Goal: Task Accomplishment & Management: Use online tool/utility

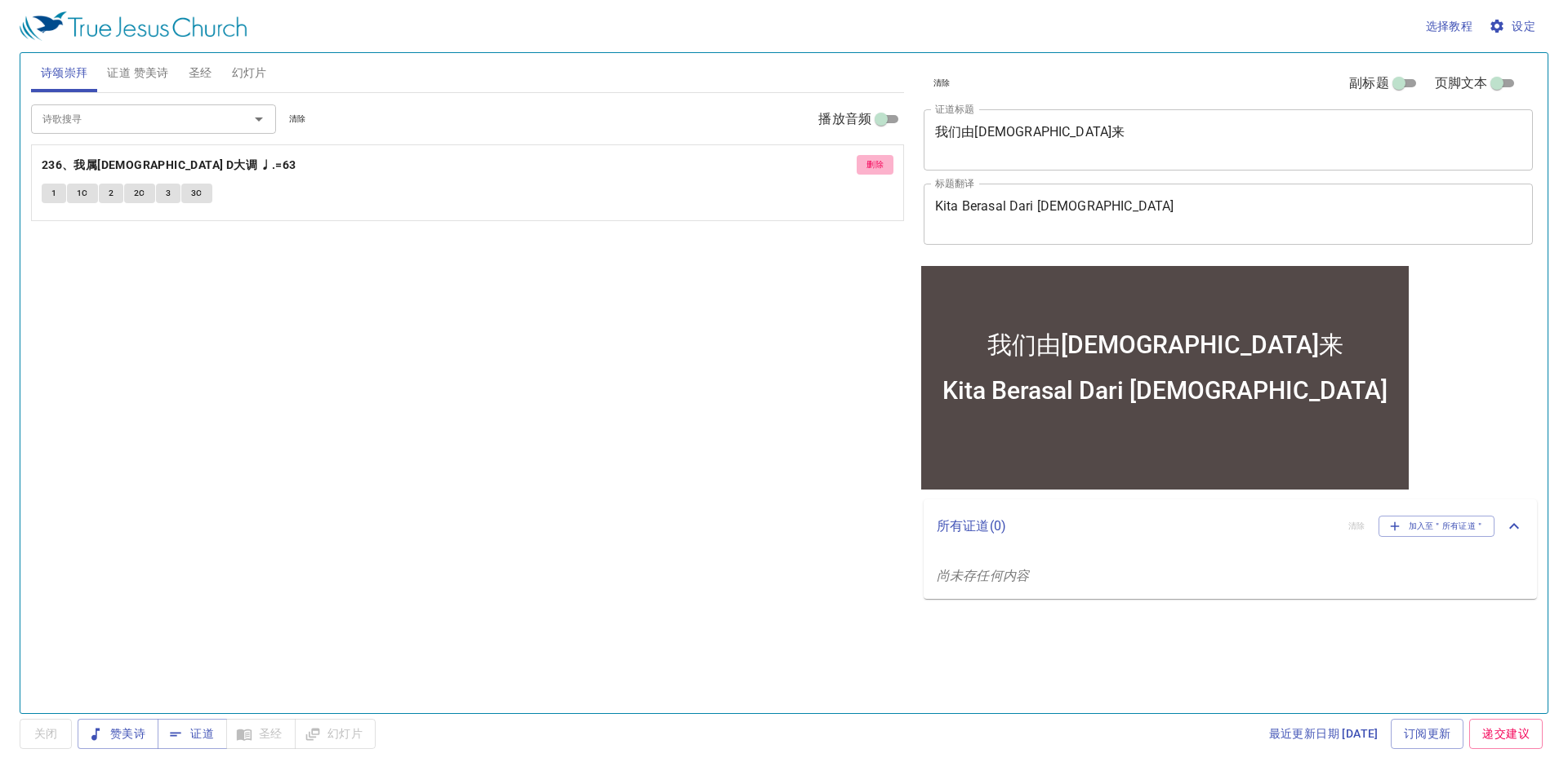
click at [869, 164] on span "删除" at bounding box center [875, 165] width 17 height 15
click at [262, 111] on icon "Open" at bounding box center [258, 119] width 19 height 19
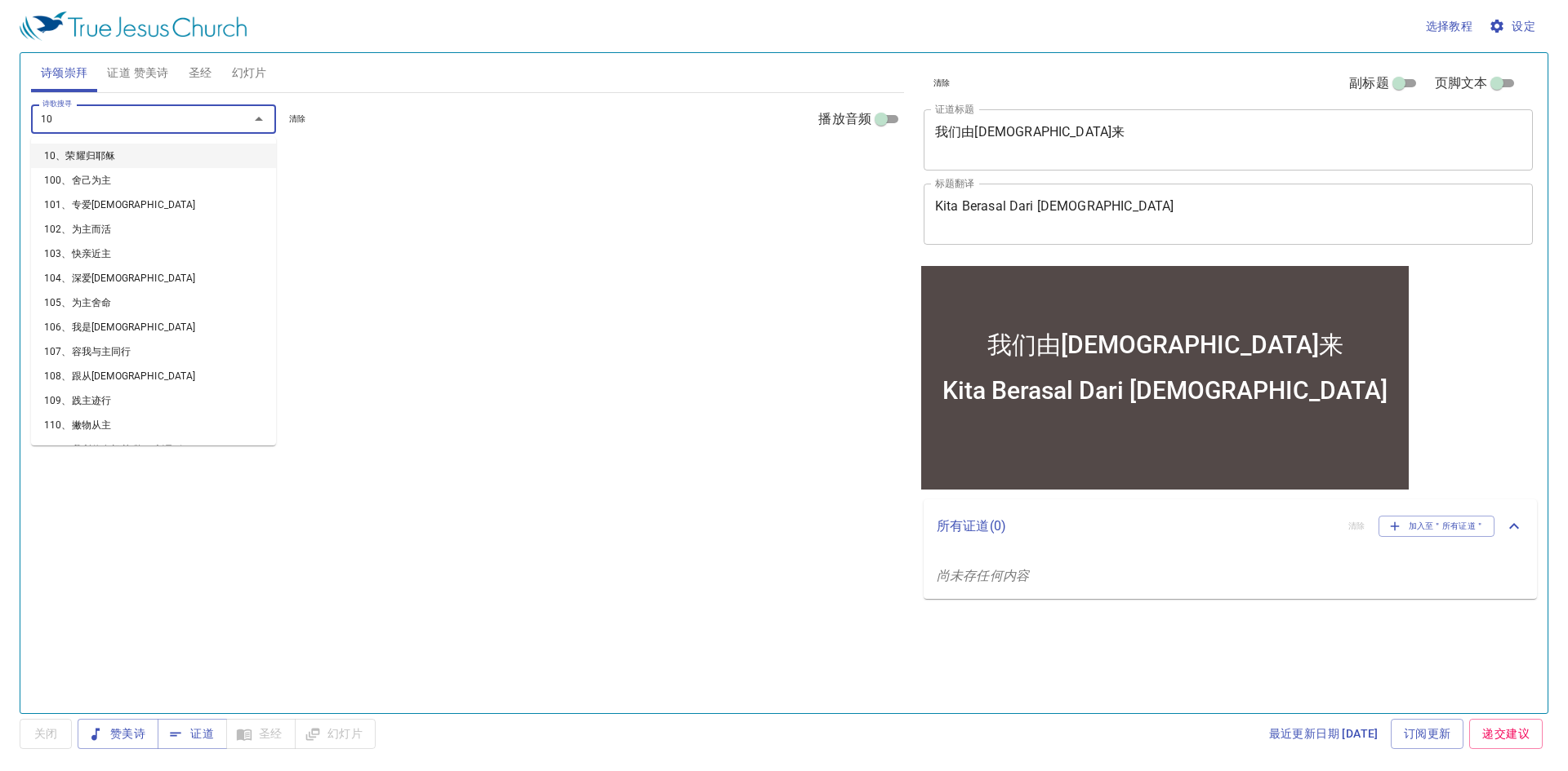
type input "101"
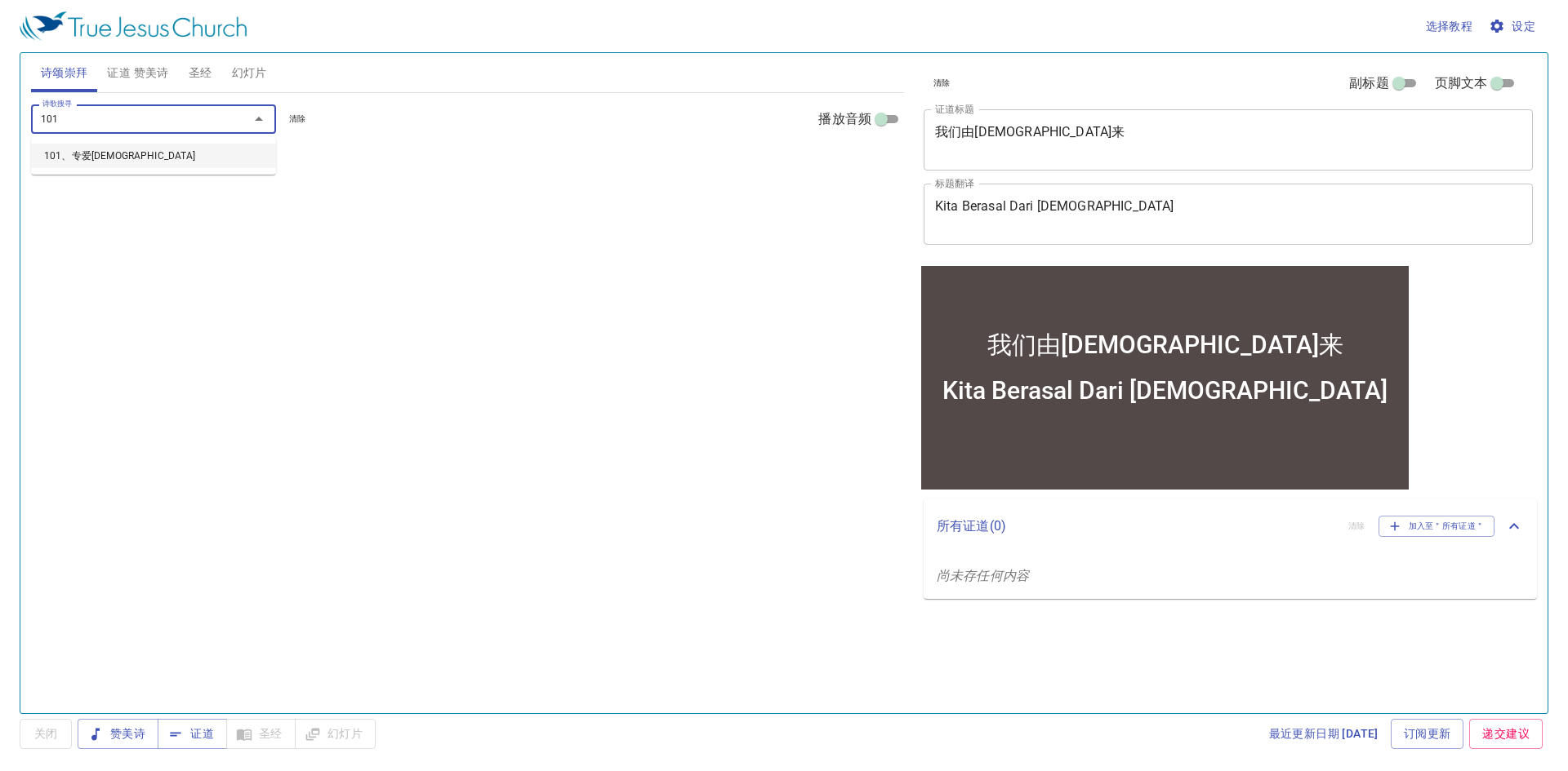
click at [224, 155] on li "101、专爱耶稣" at bounding box center [154, 156] width 245 height 24
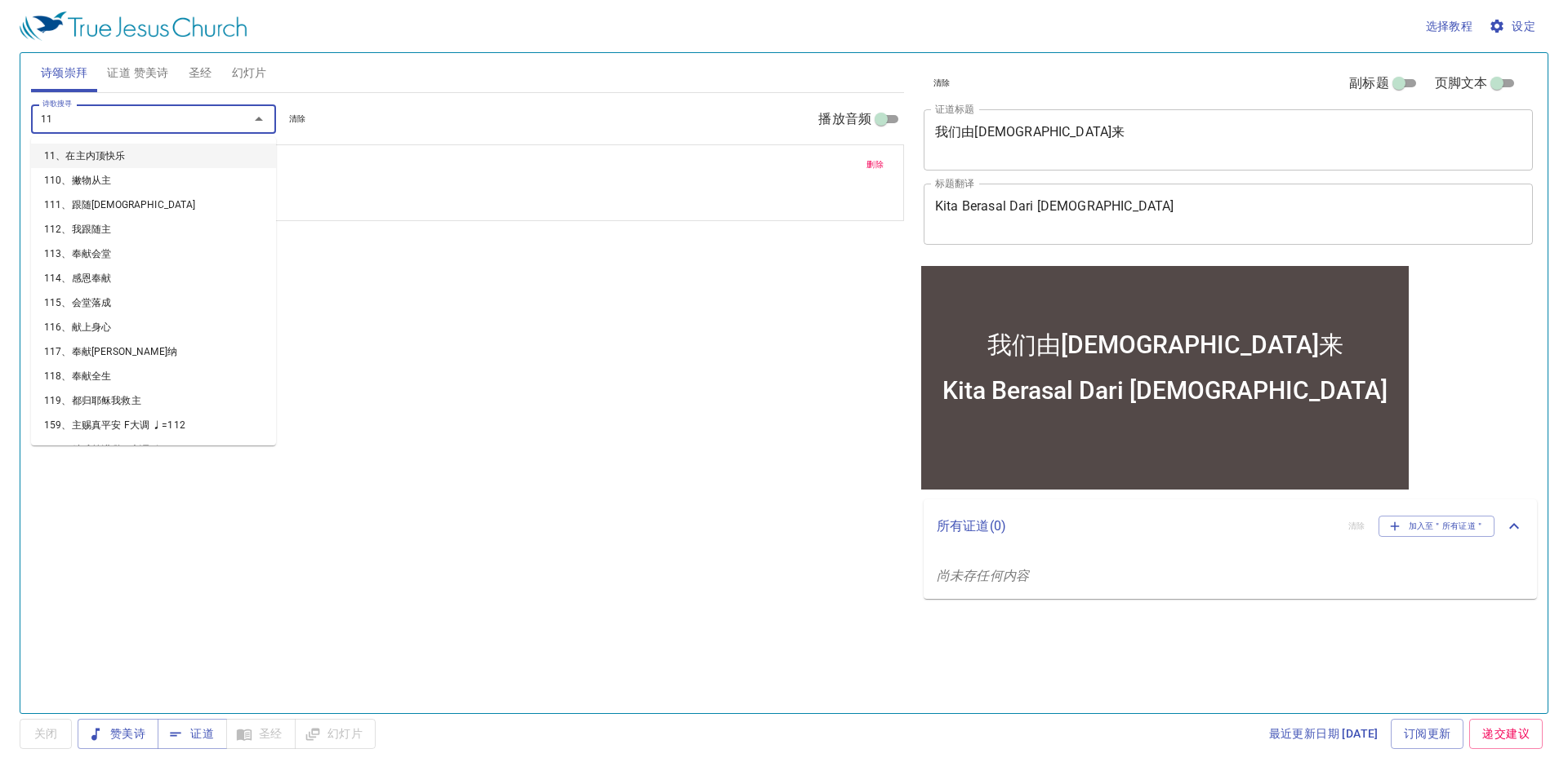
type input "111"
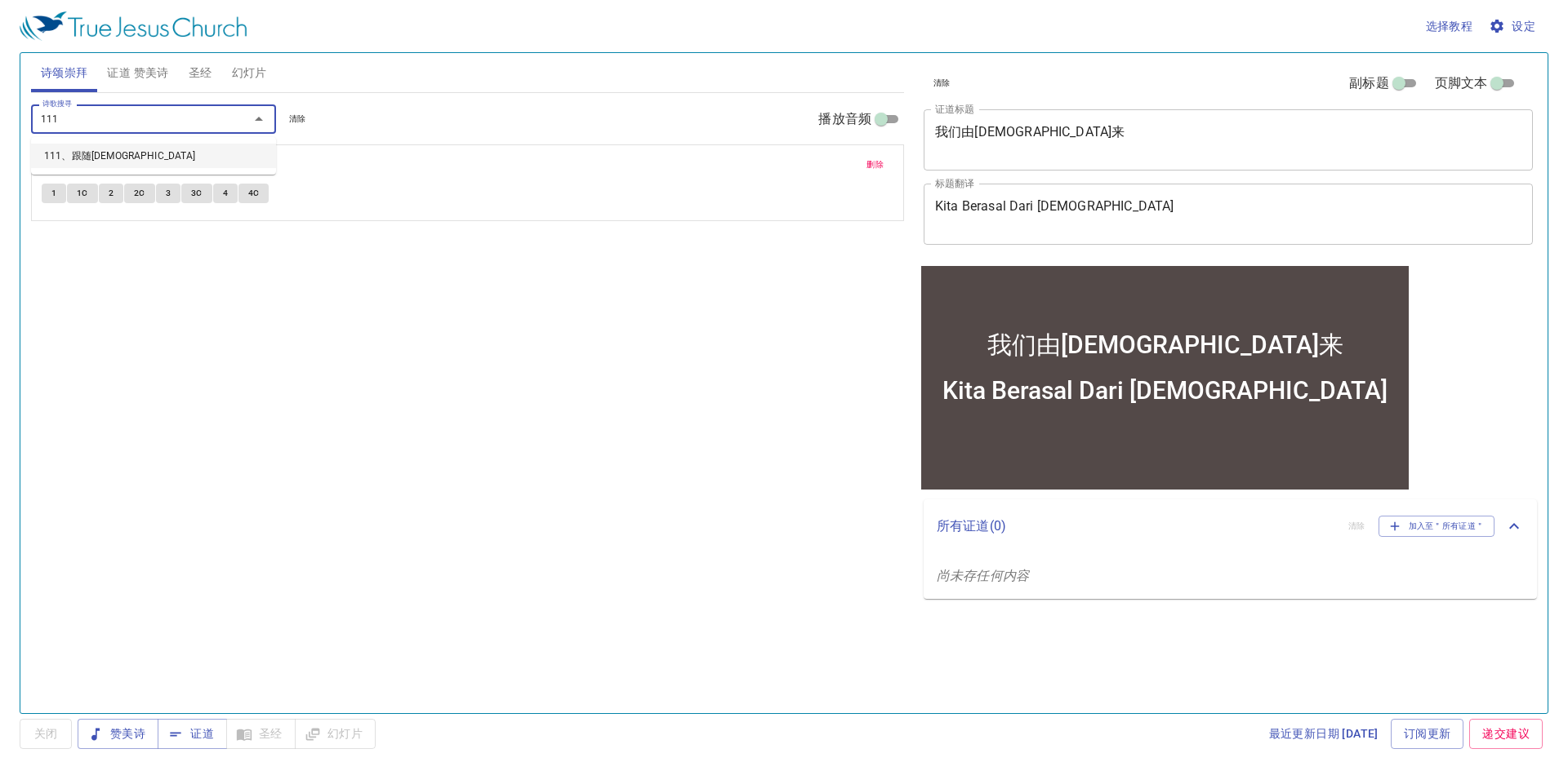
click at [210, 158] on li "111、跟随救主" at bounding box center [154, 156] width 245 height 24
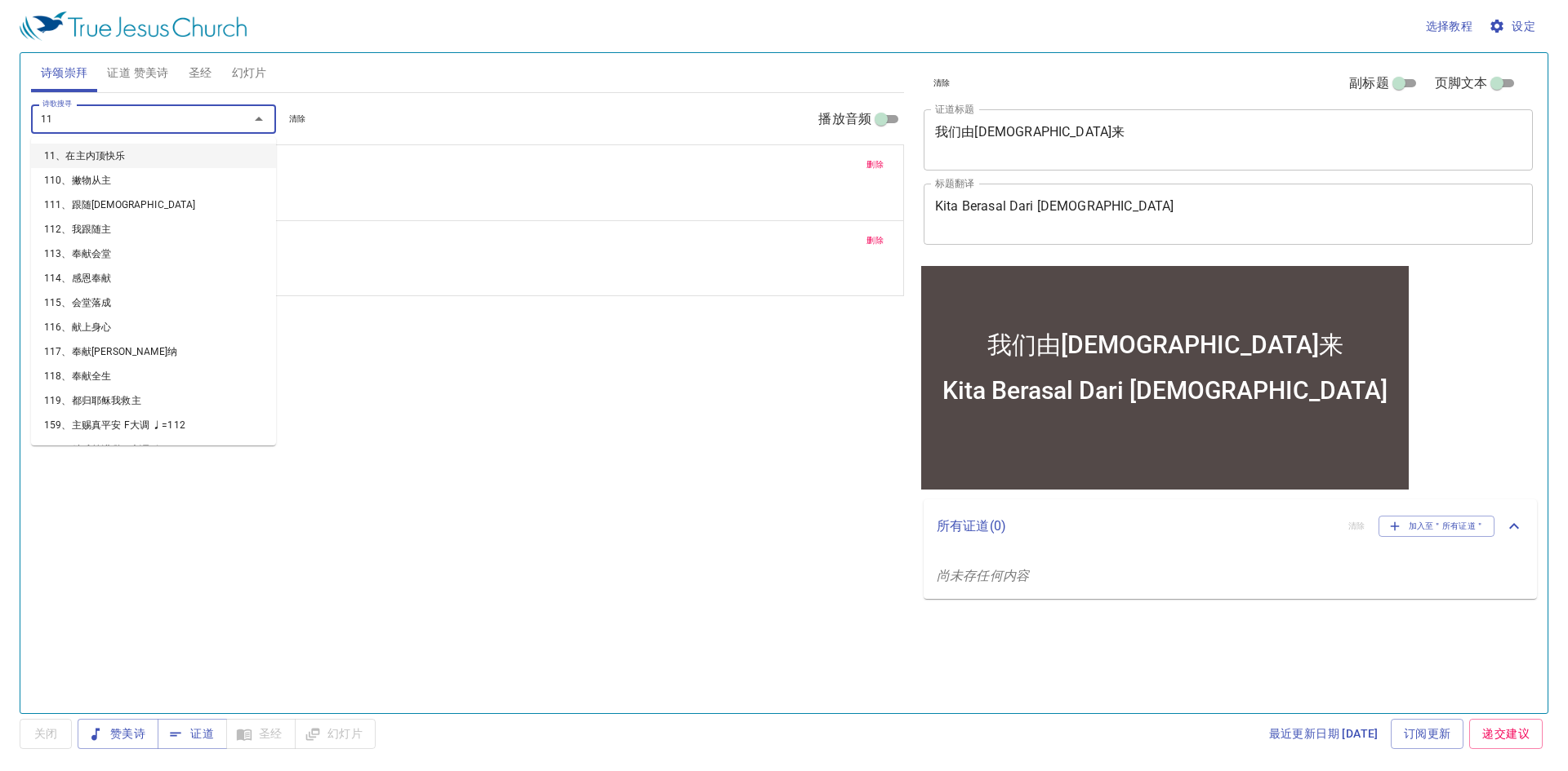
type input "118"
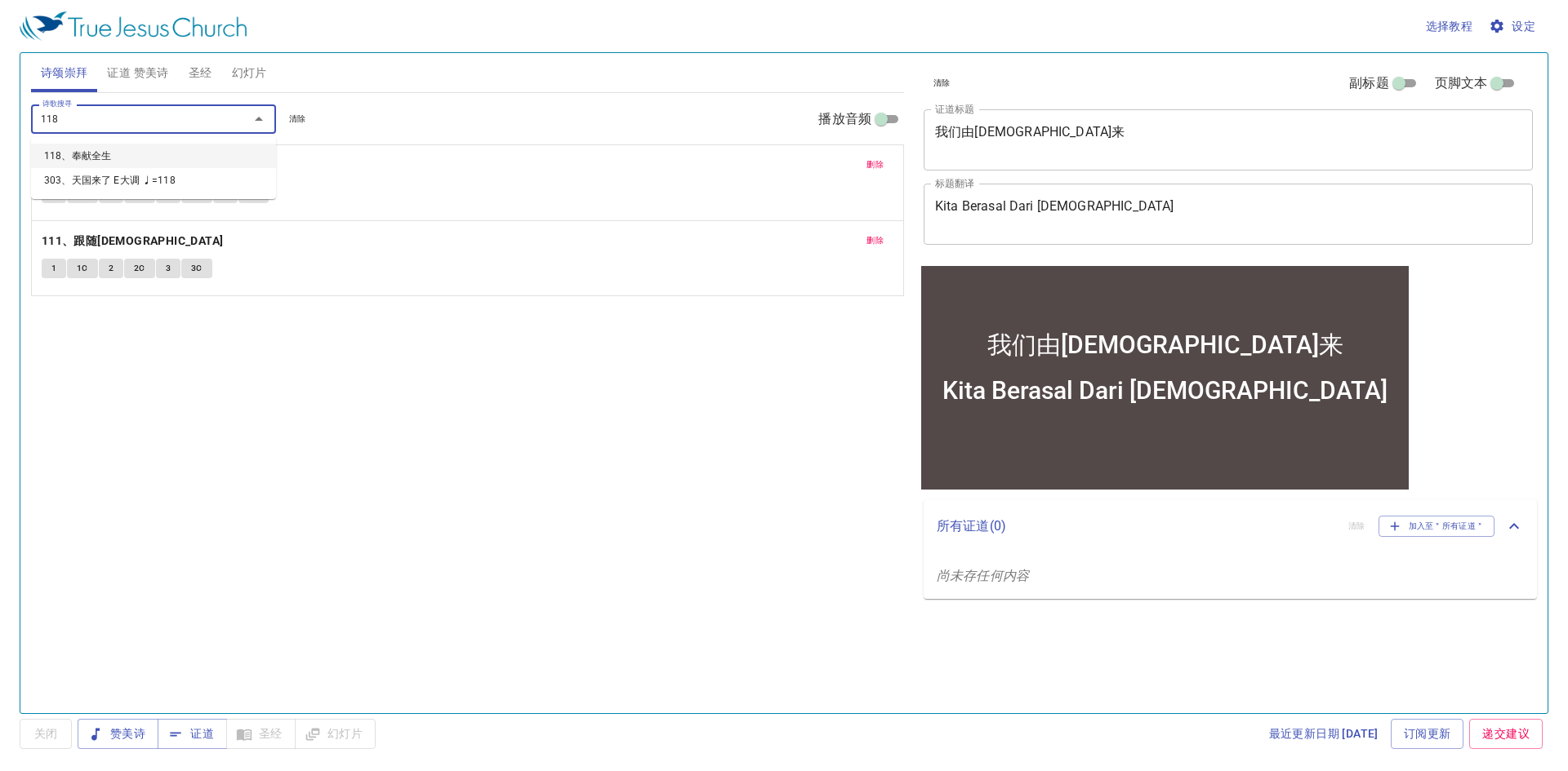
click at [202, 165] on li "118、奉献全生" at bounding box center [154, 156] width 245 height 24
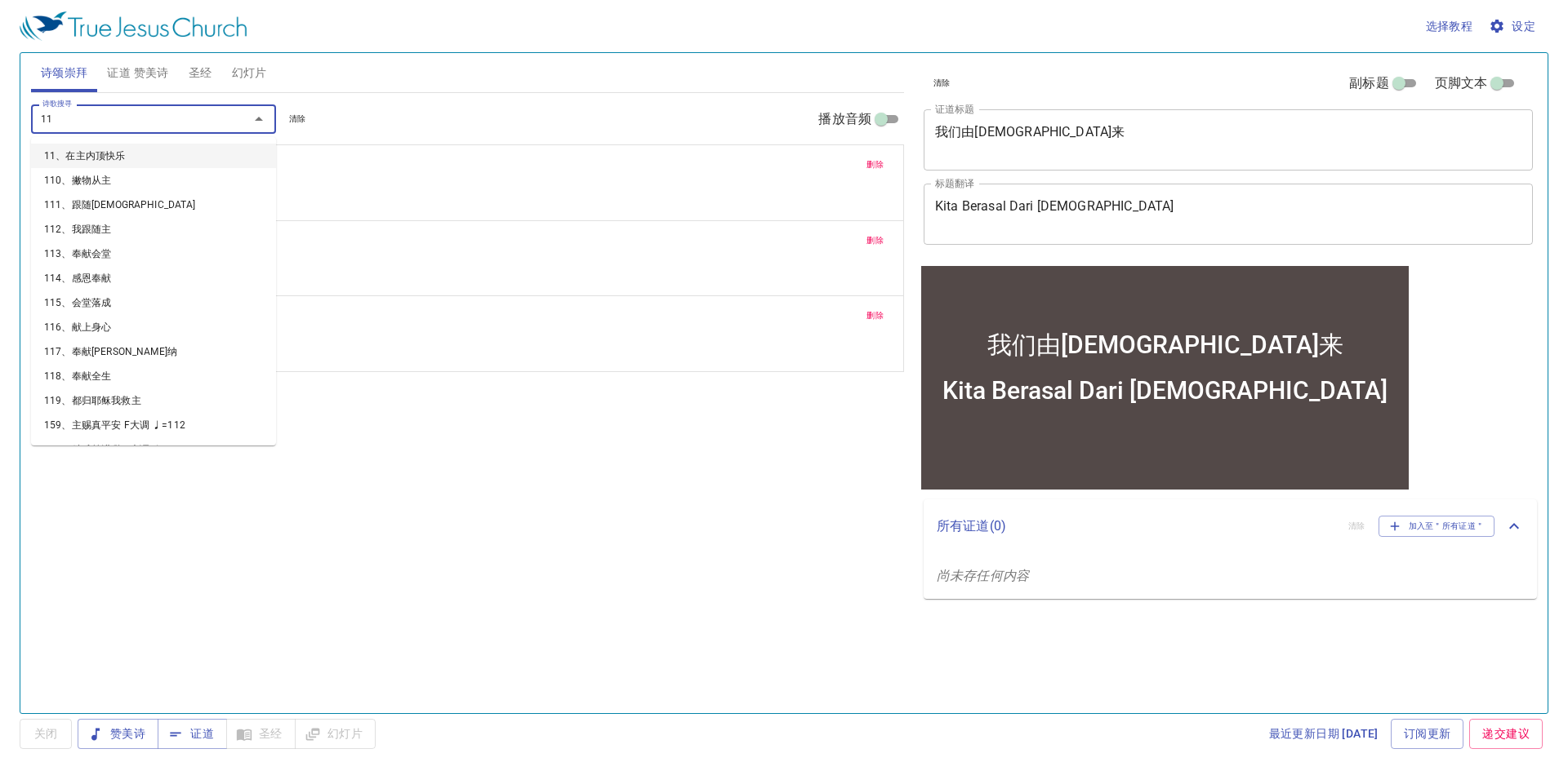
type input "119"
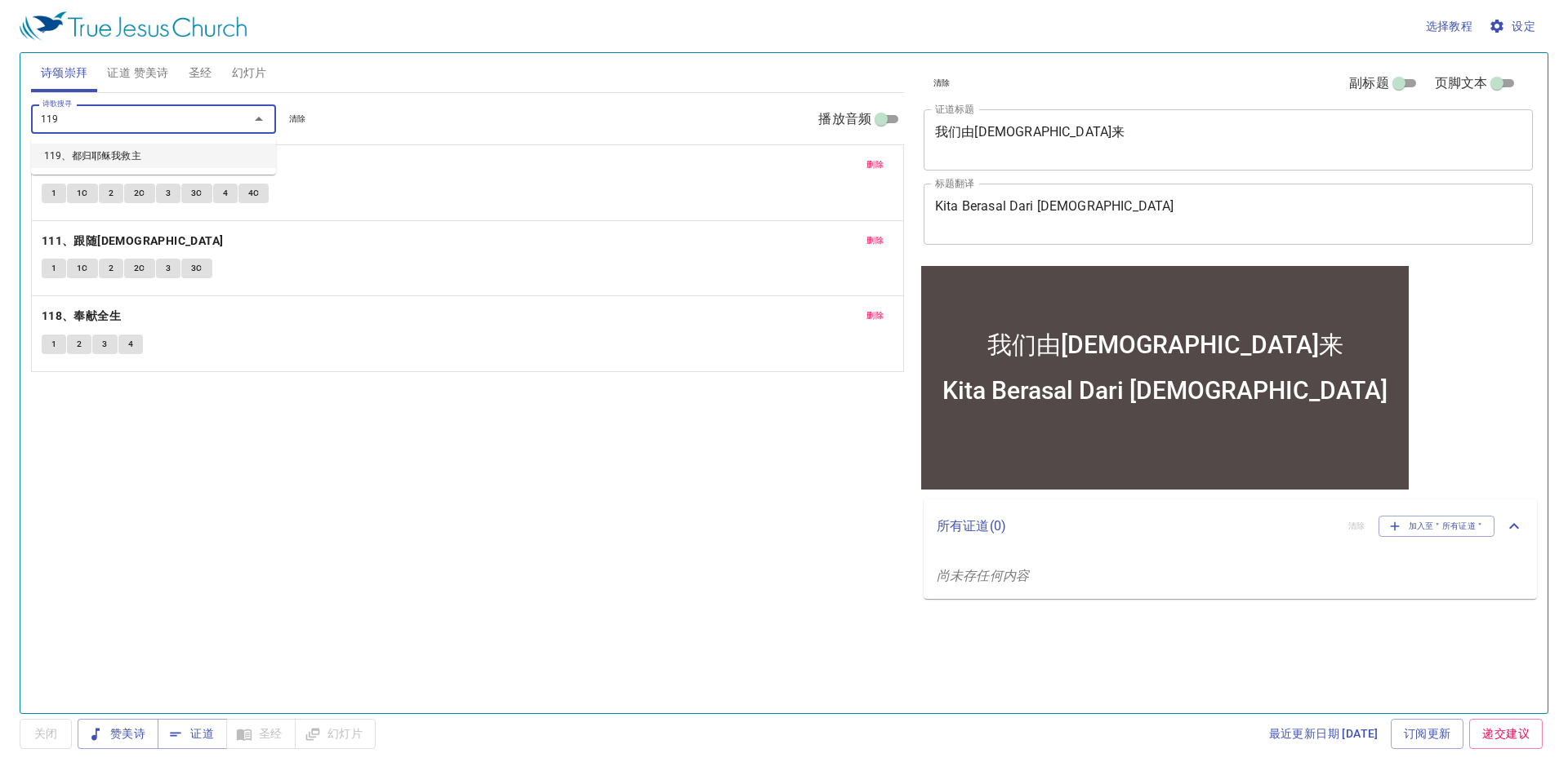
click at [202, 163] on li "119、都归耶稣我救主" at bounding box center [154, 156] width 245 height 24
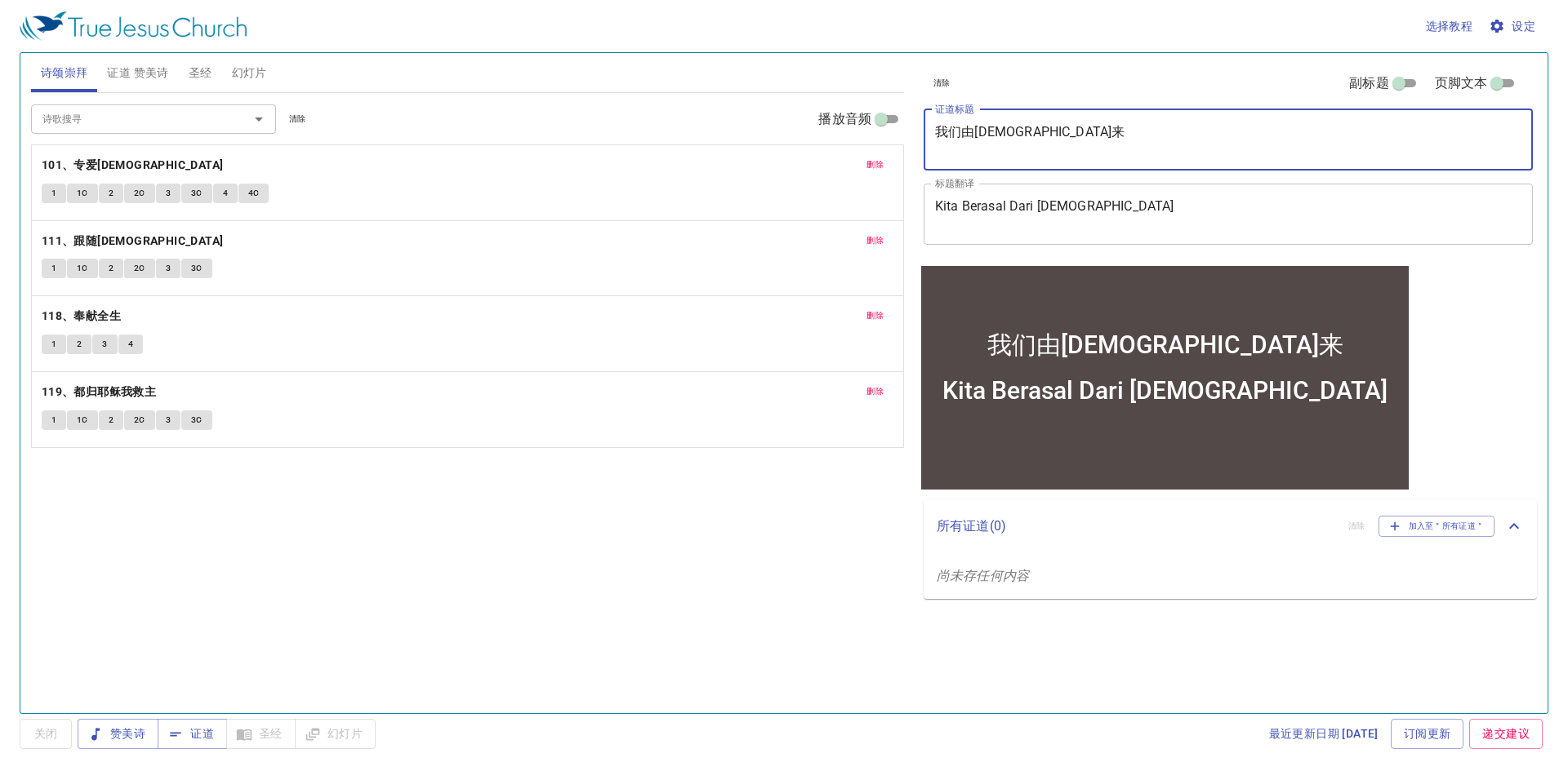
click at [1051, 141] on textarea "我们由神来" at bounding box center [1229, 140] width 586 height 31
click at [1031, 126] on textarea "我们由神来" at bounding box center [1229, 140] width 586 height 31
type textarea "我"
type textarea "创世纪第十二章"
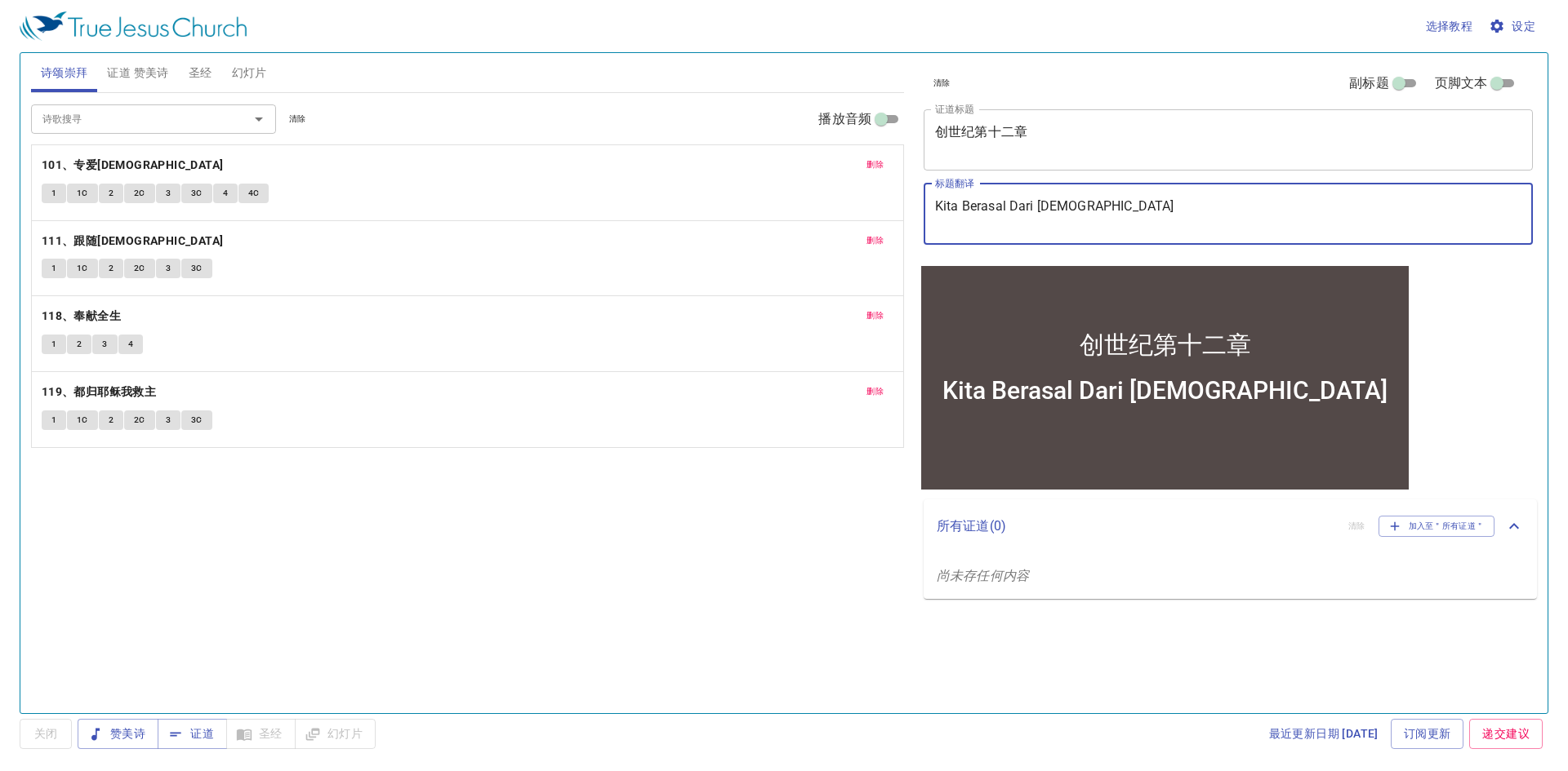
click at [1146, 201] on textarea "Kita Berasal Dari Allah" at bounding box center [1229, 214] width 586 height 31
type textarea "Kejadian Fasal 12"
click at [101, 161] on b "101、专爱耶稣" at bounding box center [133, 165] width 182 height 20
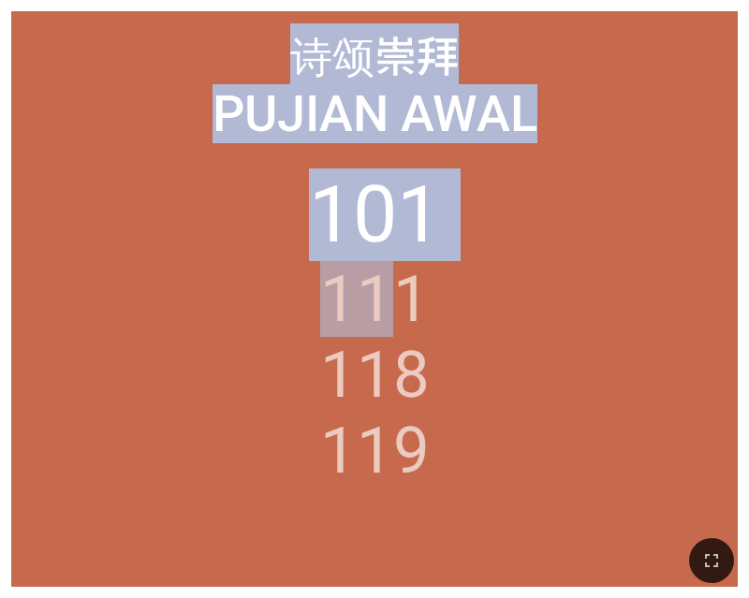
drag, startPoint x: 394, startPoint y: 294, endPoint x: 337, endPoint y: 11, distance: 288.4
click at [337, 4] on div "诗颂崇拜 诗颂崇拜 Pujian Awal Pujian Awal 101 111 118 119" at bounding box center [374, 299] width 749 height 598
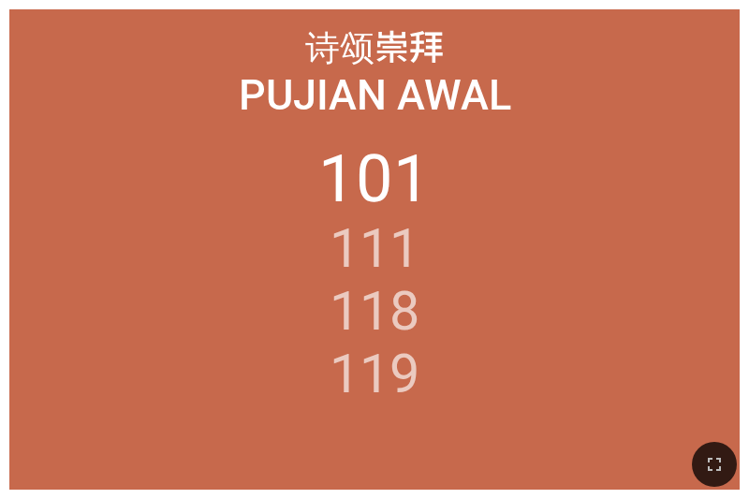
click at [552, 339] on ol "101 111 118 119" at bounding box center [375, 304] width 710 height 329
click at [477, 259] on ol "101 111 118 119" at bounding box center [375, 304] width 710 height 329
drag, startPoint x: 477, startPoint y: 259, endPoint x: 552, endPoint y: 72, distance: 201.6
click at [478, 254] on ol "101 111 118 119" at bounding box center [375, 304] width 710 height 329
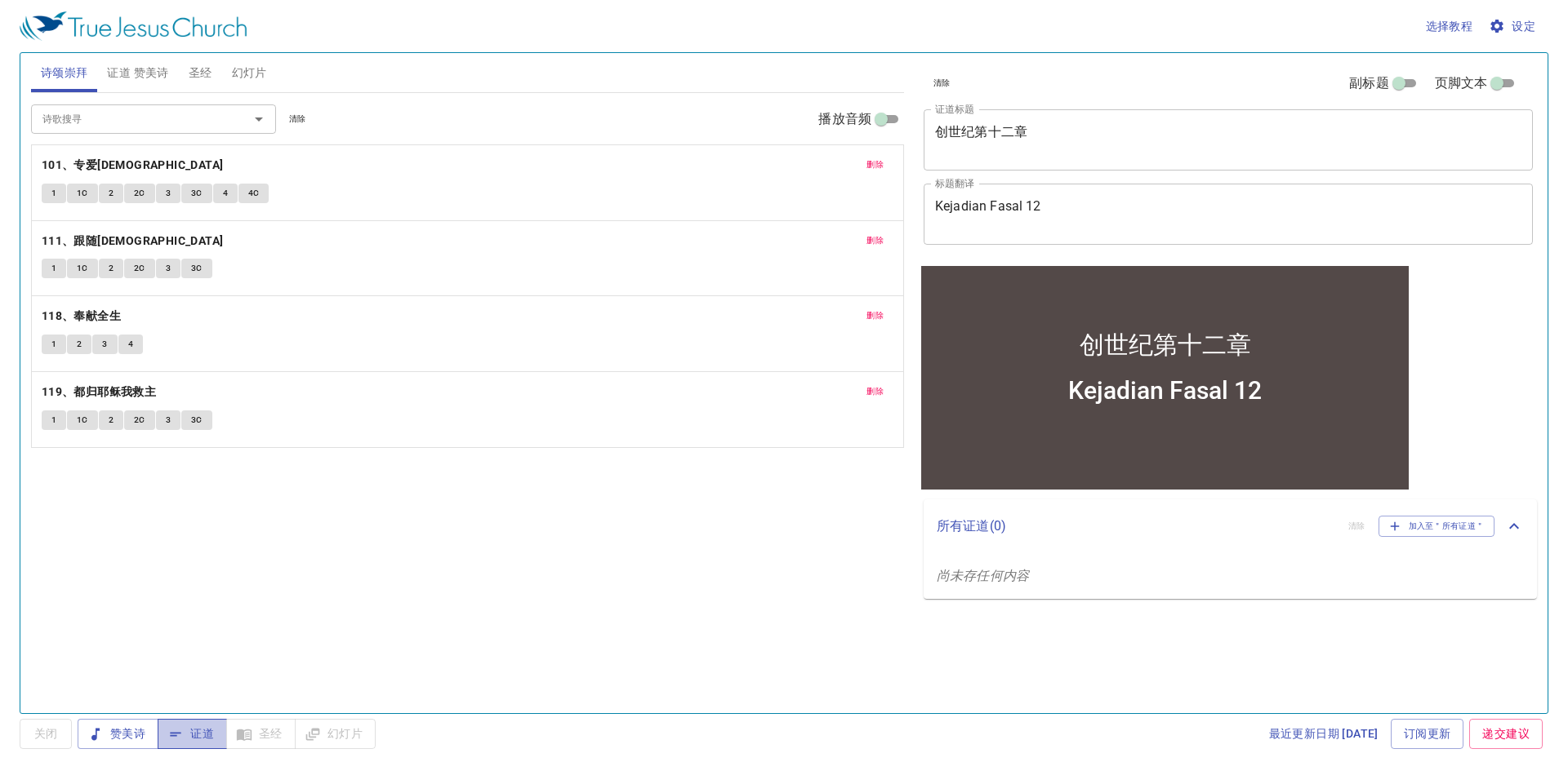
click at [194, 734] on span "证道" at bounding box center [193, 733] width 44 height 20
click at [106, 171] on b "101、专爱耶稣" at bounding box center [133, 165] width 182 height 20
click at [99, 160] on b "101、专爱耶稣" at bounding box center [133, 165] width 182 height 20
click at [200, 736] on span "证道" at bounding box center [193, 733] width 44 height 20
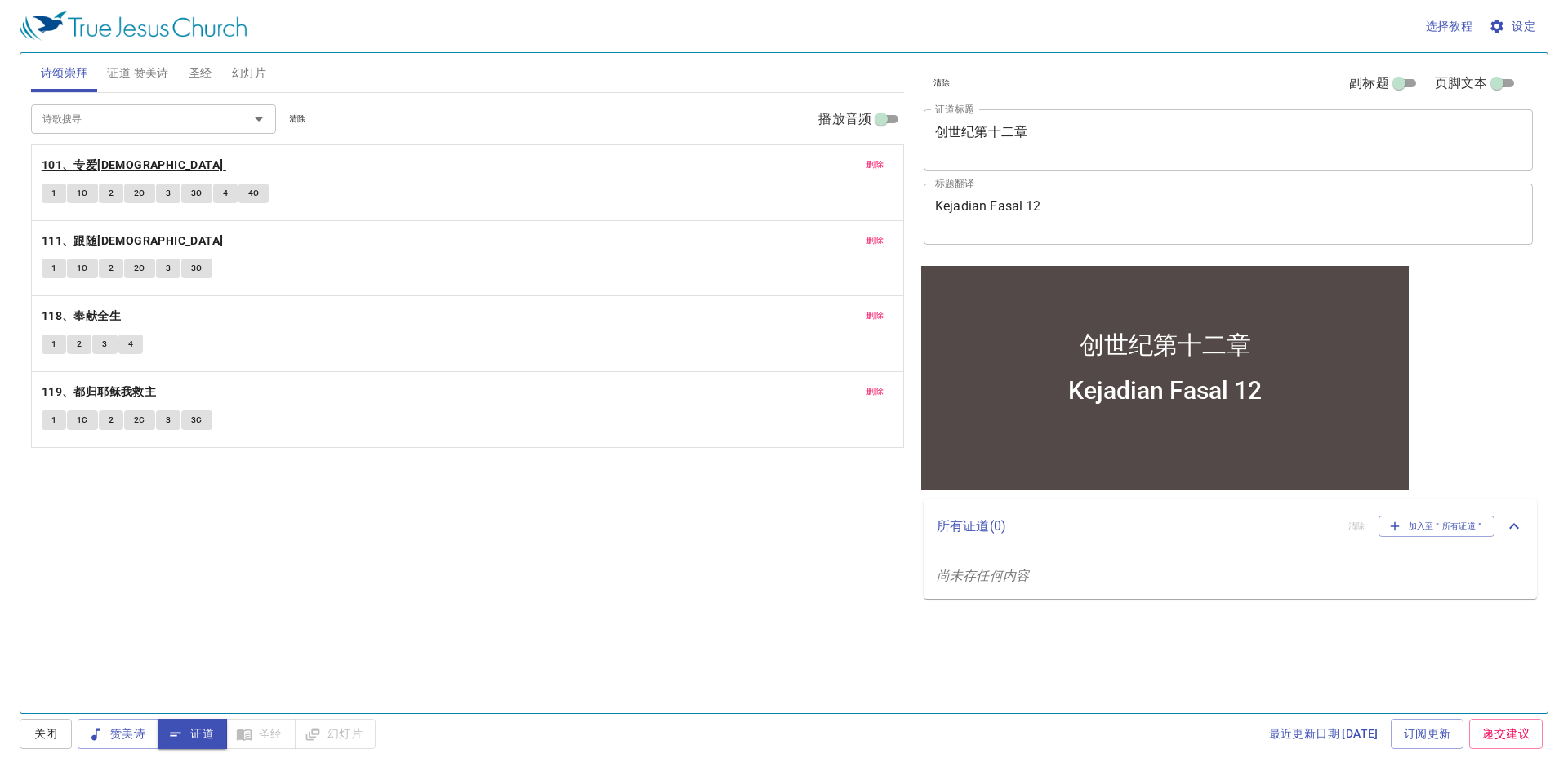
click at [92, 156] on b "101、专爱耶稣" at bounding box center [133, 165] width 182 height 20
click at [195, 738] on span "证道" at bounding box center [193, 733] width 44 height 20
click at [86, 161] on b "101、专爱[DEMOGRAPHIC_DATA]" at bounding box center [133, 165] width 182 height 20
click at [52, 194] on span "1" at bounding box center [54, 193] width 5 height 15
click at [79, 195] on span "1C" at bounding box center [82, 193] width 11 height 15
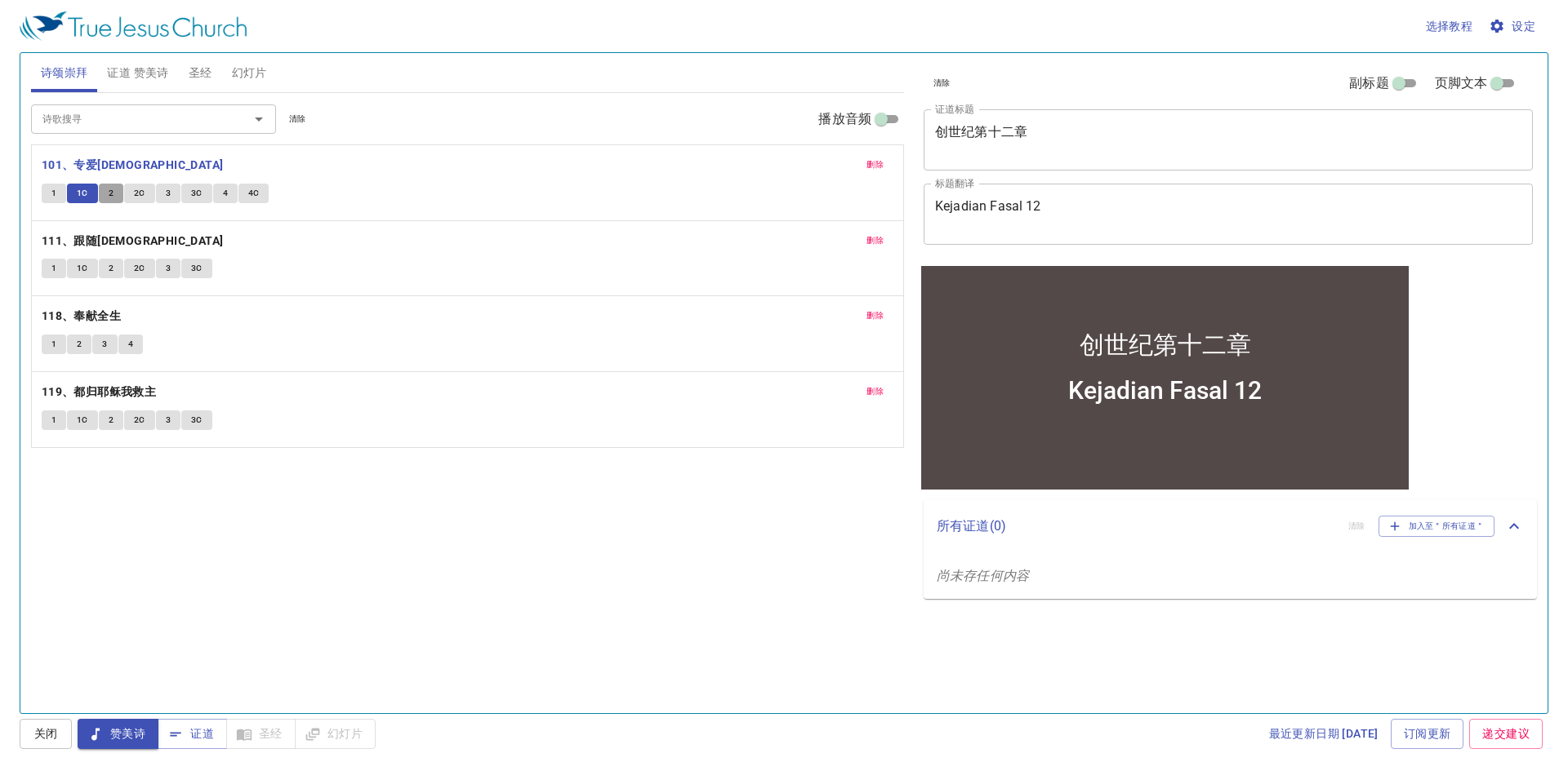
click at [106, 187] on button "2" at bounding box center [111, 194] width 24 height 19
click at [72, 208] on div "删除 101、专爱耶稣 1 1C 2 2C 3 3C 4 4C" at bounding box center [468, 183] width 872 height 75
click at [58, 198] on button "1" at bounding box center [54, 194] width 24 height 19
click at [89, 190] on button "1C" at bounding box center [83, 194] width 31 height 19
click at [107, 194] on button "2" at bounding box center [111, 194] width 24 height 19
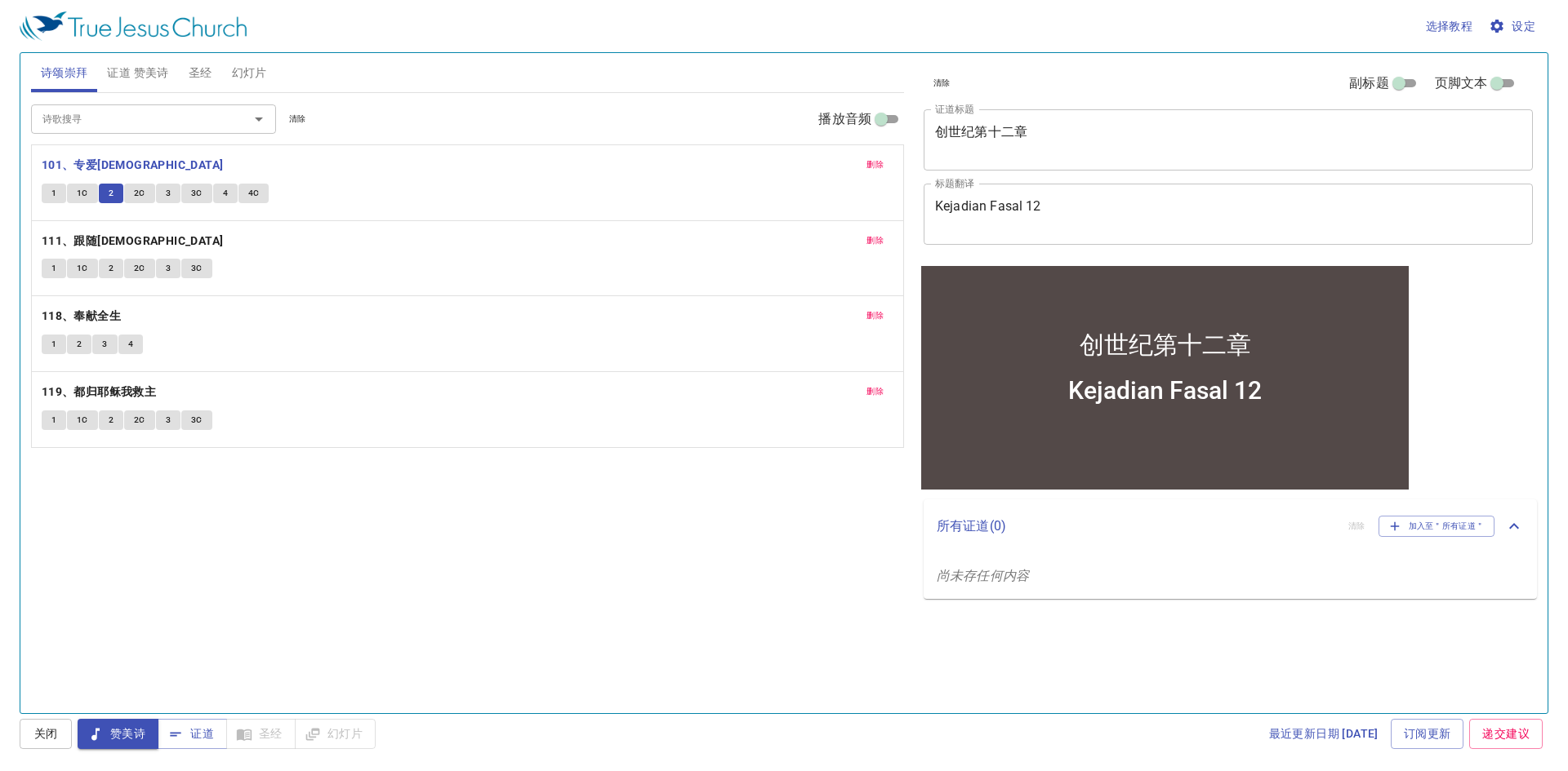
click at [141, 190] on span "2C" at bounding box center [139, 193] width 11 height 15
click at [163, 198] on button "3" at bounding box center [168, 194] width 24 height 19
click at [192, 189] on span "3C" at bounding box center [196, 193] width 11 height 15
click at [223, 189] on span "4" at bounding box center [226, 193] width 5 height 15
click at [256, 196] on span "4C" at bounding box center [254, 193] width 11 height 15
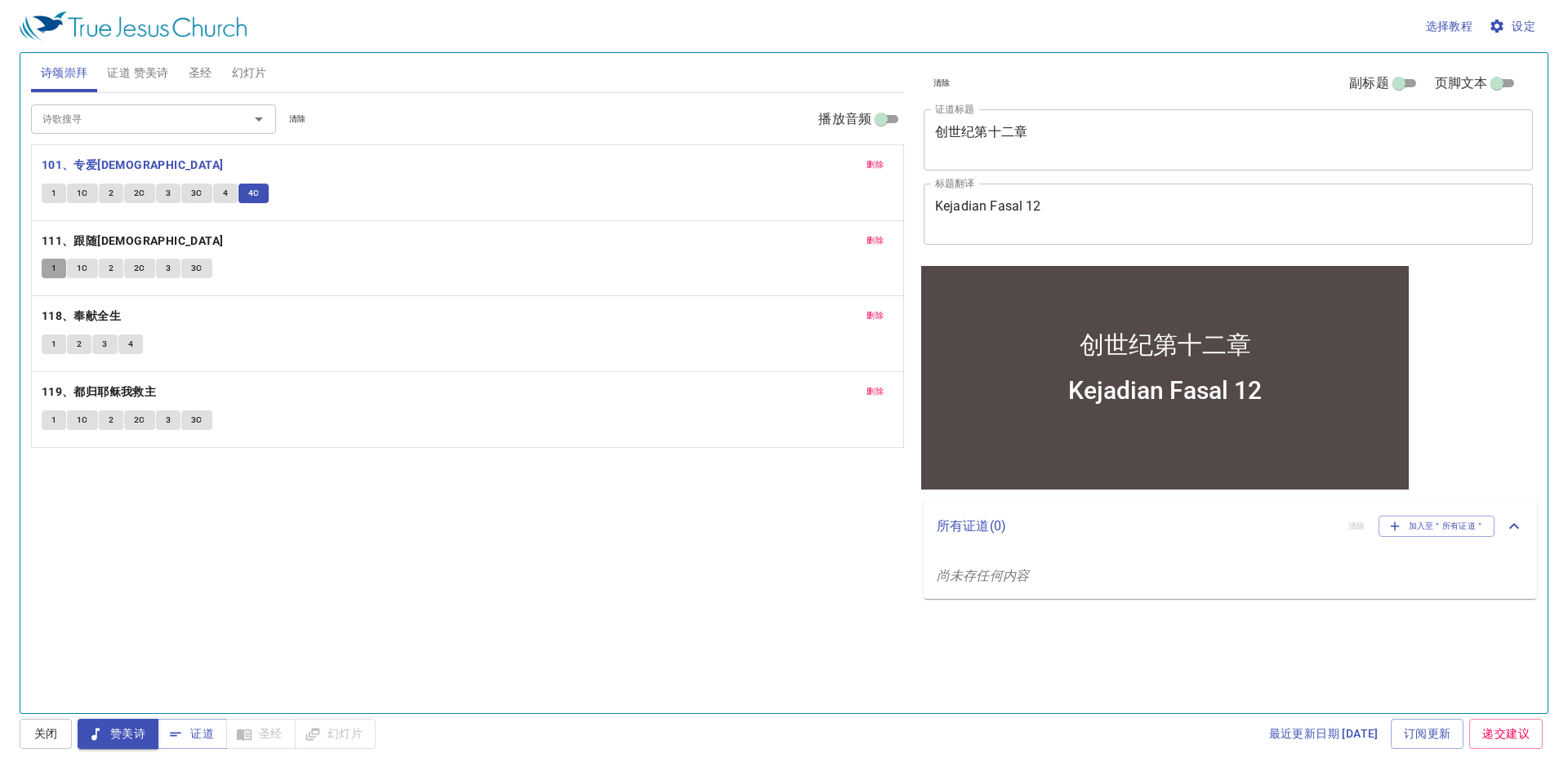
click at [51, 264] on span "1" at bounding box center [54, 269] width 5 height 15
click at [202, 75] on span "圣经" at bounding box center [200, 72] width 24 height 20
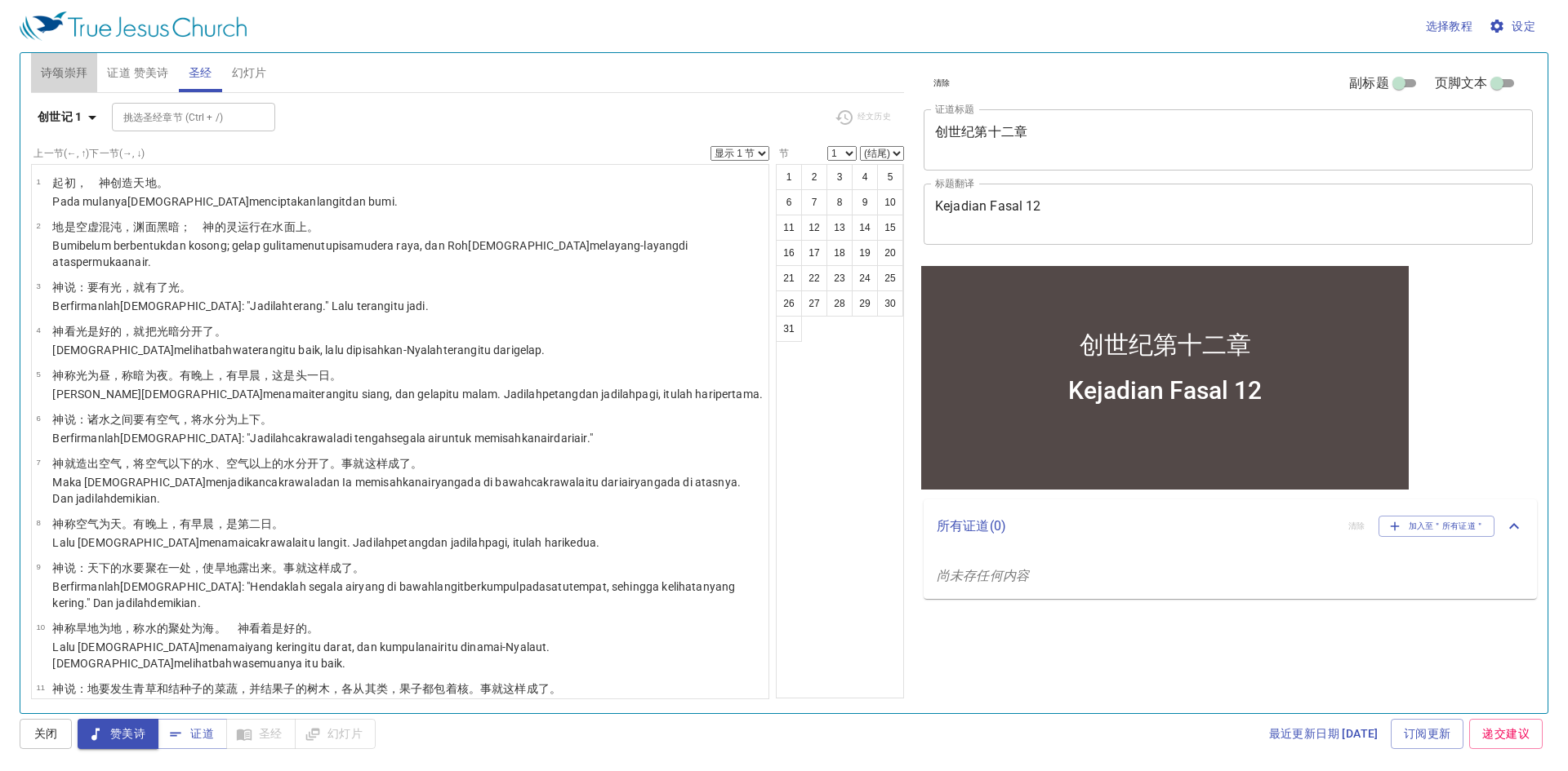
click at [59, 65] on span "诗颂崇拜" at bounding box center [65, 72] width 47 height 20
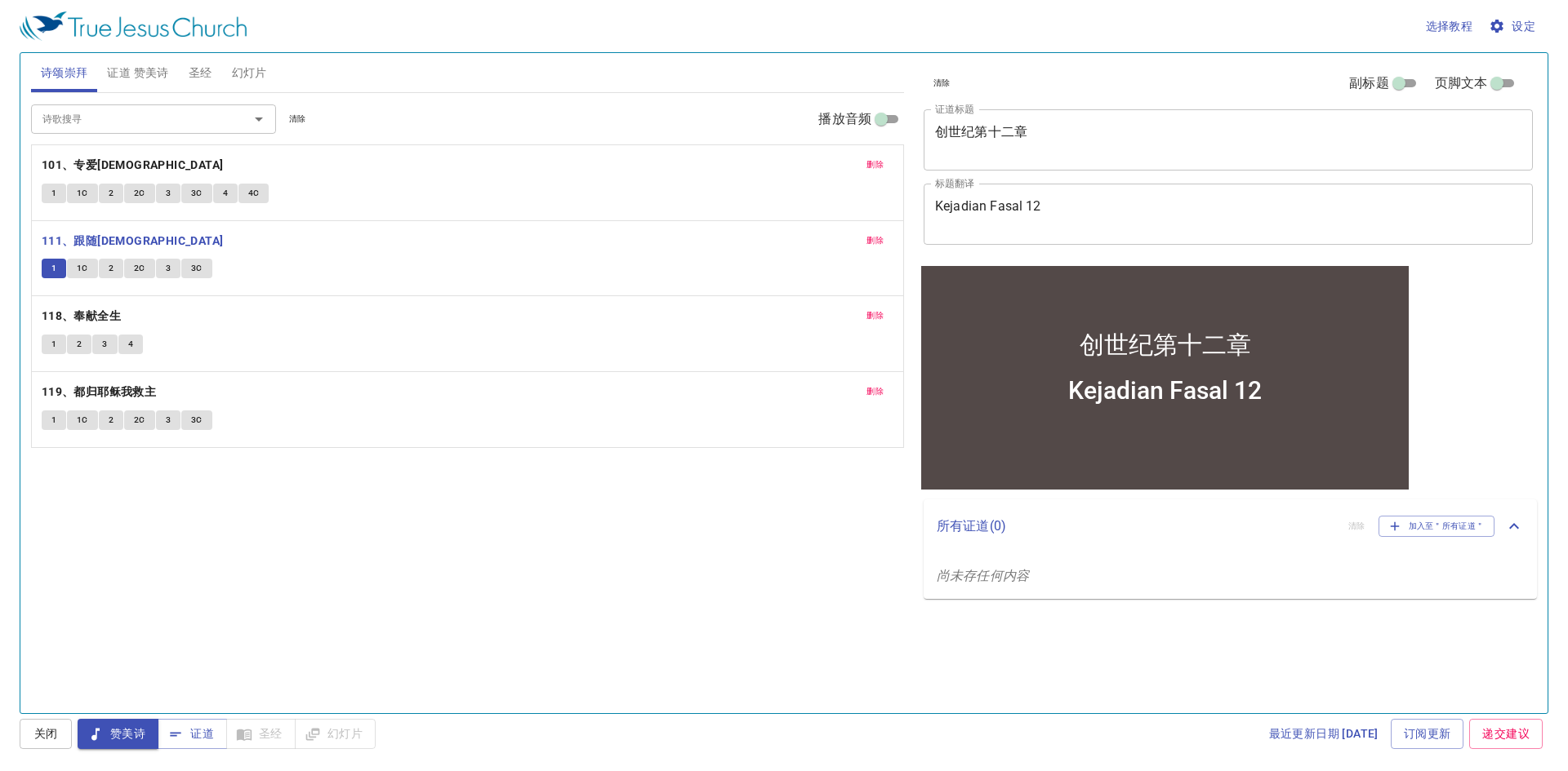
click at [85, 270] on span "1C" at bounding box center [82, 269] width 11 height 15
click at [113, 268] on span "2" at bounding box center [111, 269] width 5 height 15
click at [166, 269] on span "3" at bounding box center [168, 269] width 5 height 15
click at [198, 274] on span "3C" at bounding box center [196, 269] width 11 height 15
click at [48, 346] on button "1" at bounding box center [54, 345] width 24 height 19
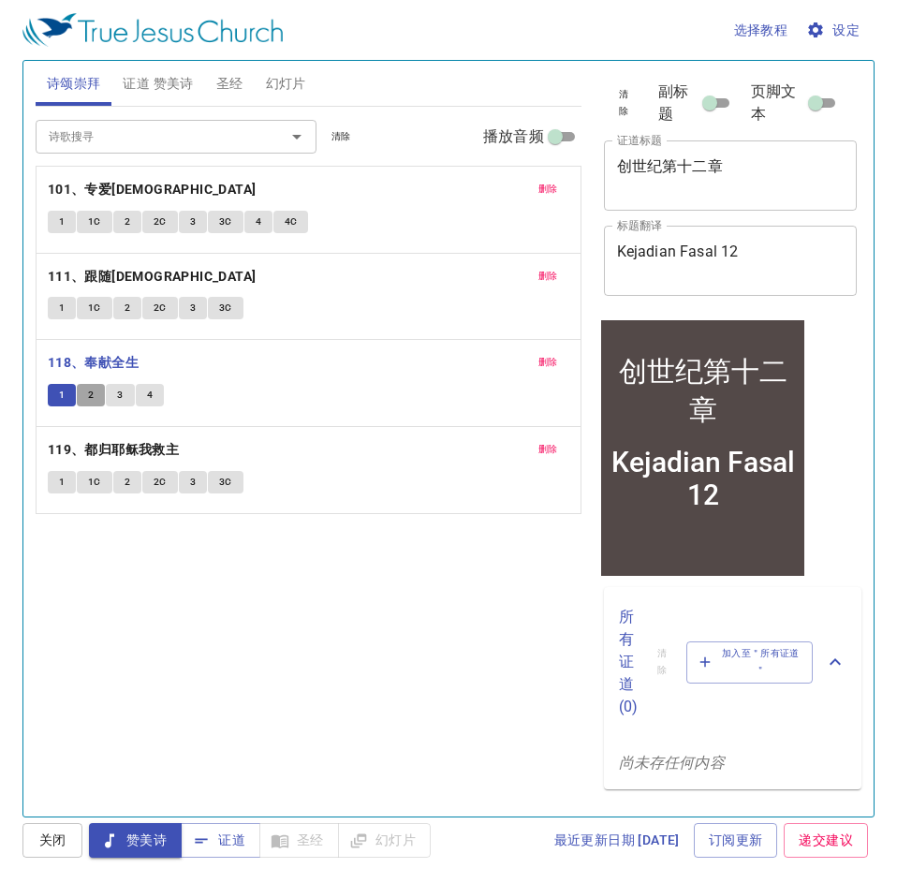
click at [88, 392] on span "2" at bounding box center [91, 395] width 6 height 17
click at [124, 392] on button "3" at bounding box center [120, 395] width 28 height 22
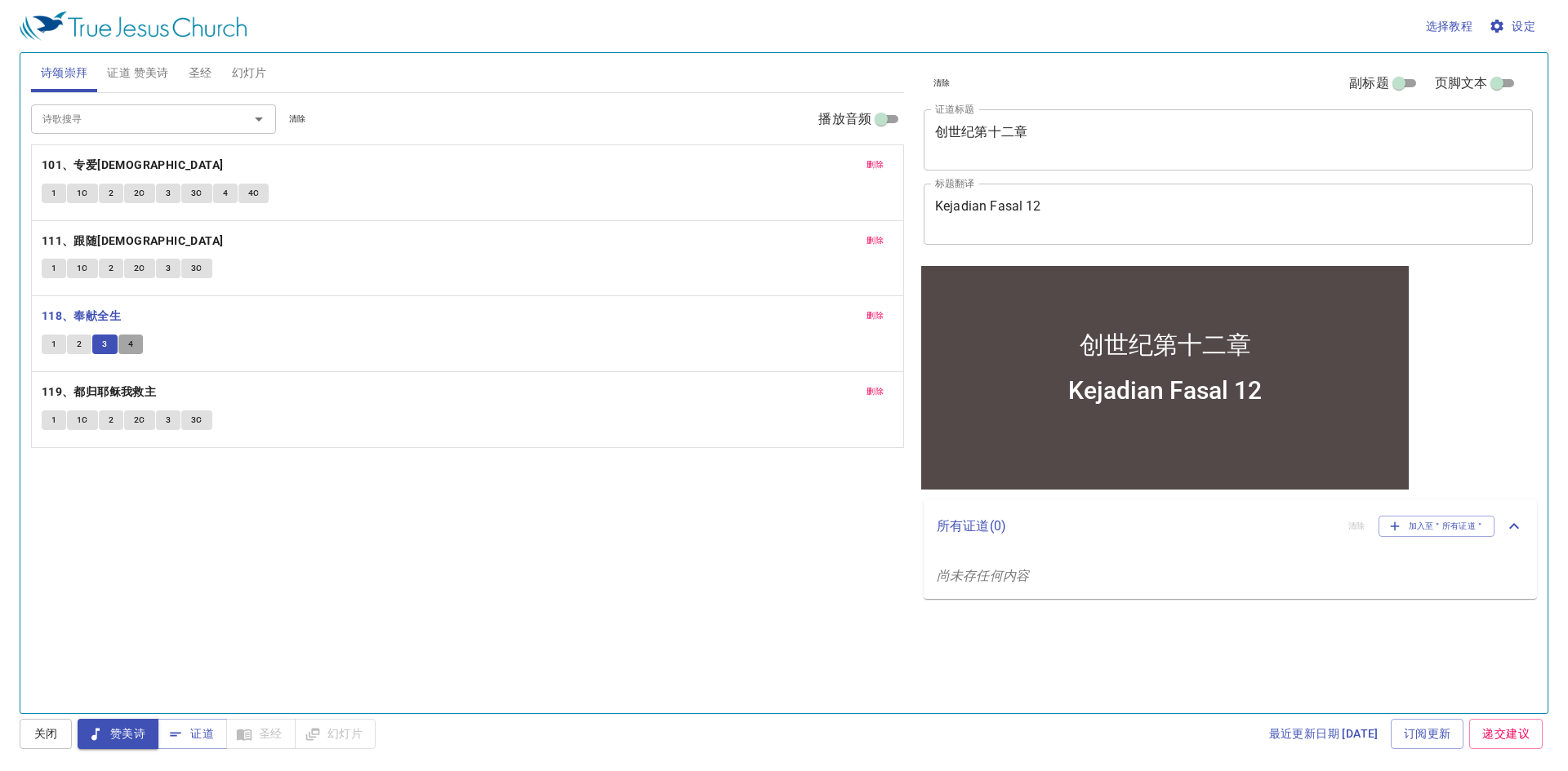
click at [141, 351] on button "4" at bounding box center [131, 345] width 24 height 19
click at [196, 728] on span "证道" at bounding box center [193, 733] width 44 height 20
click at [203, 66] on span "圣经" at bounding box center [200, 72] width 24 height 20
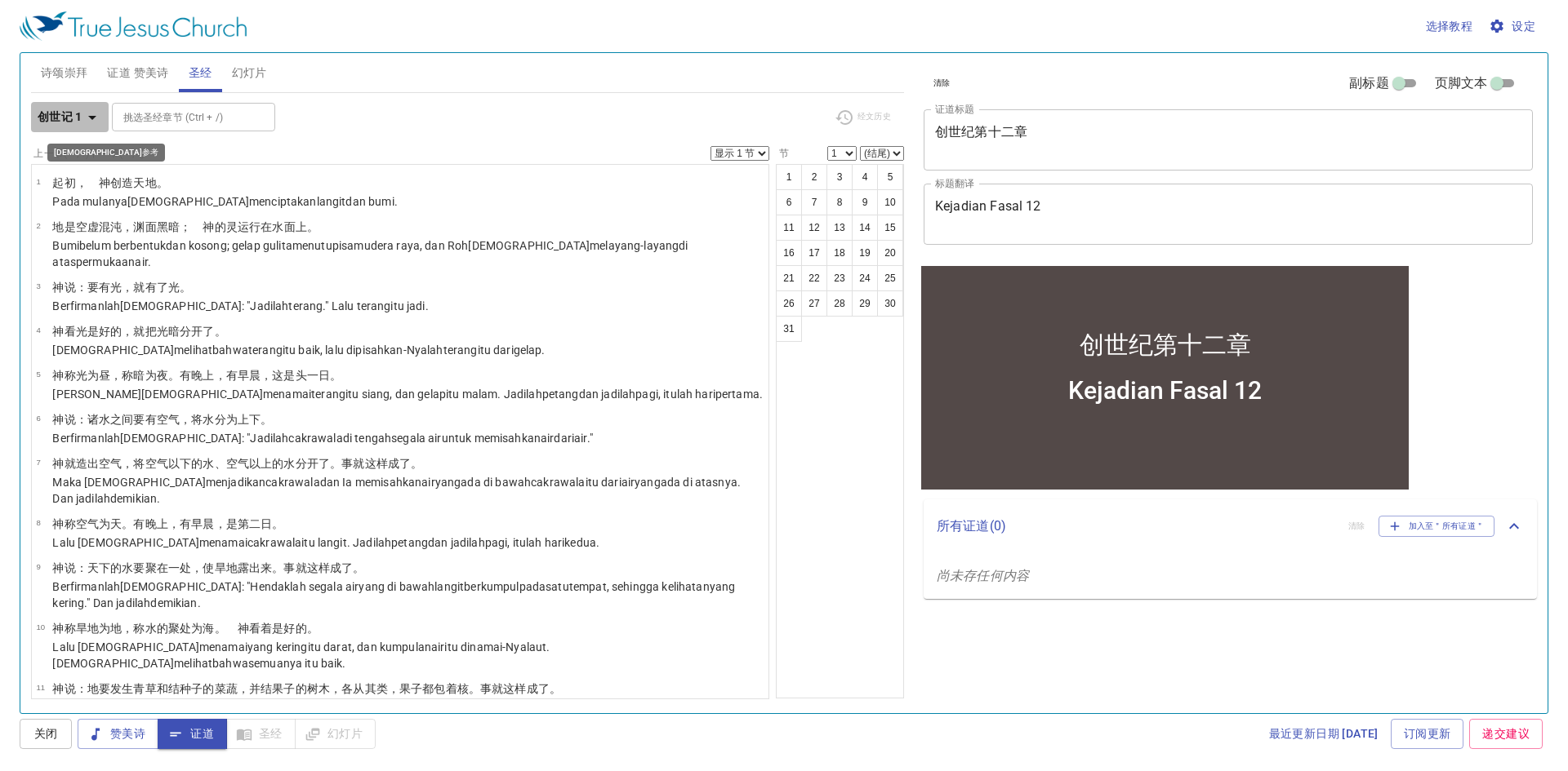
click at [81, 121] on b "创世记 1" at bounding box center [59, 117] width 45 height 20
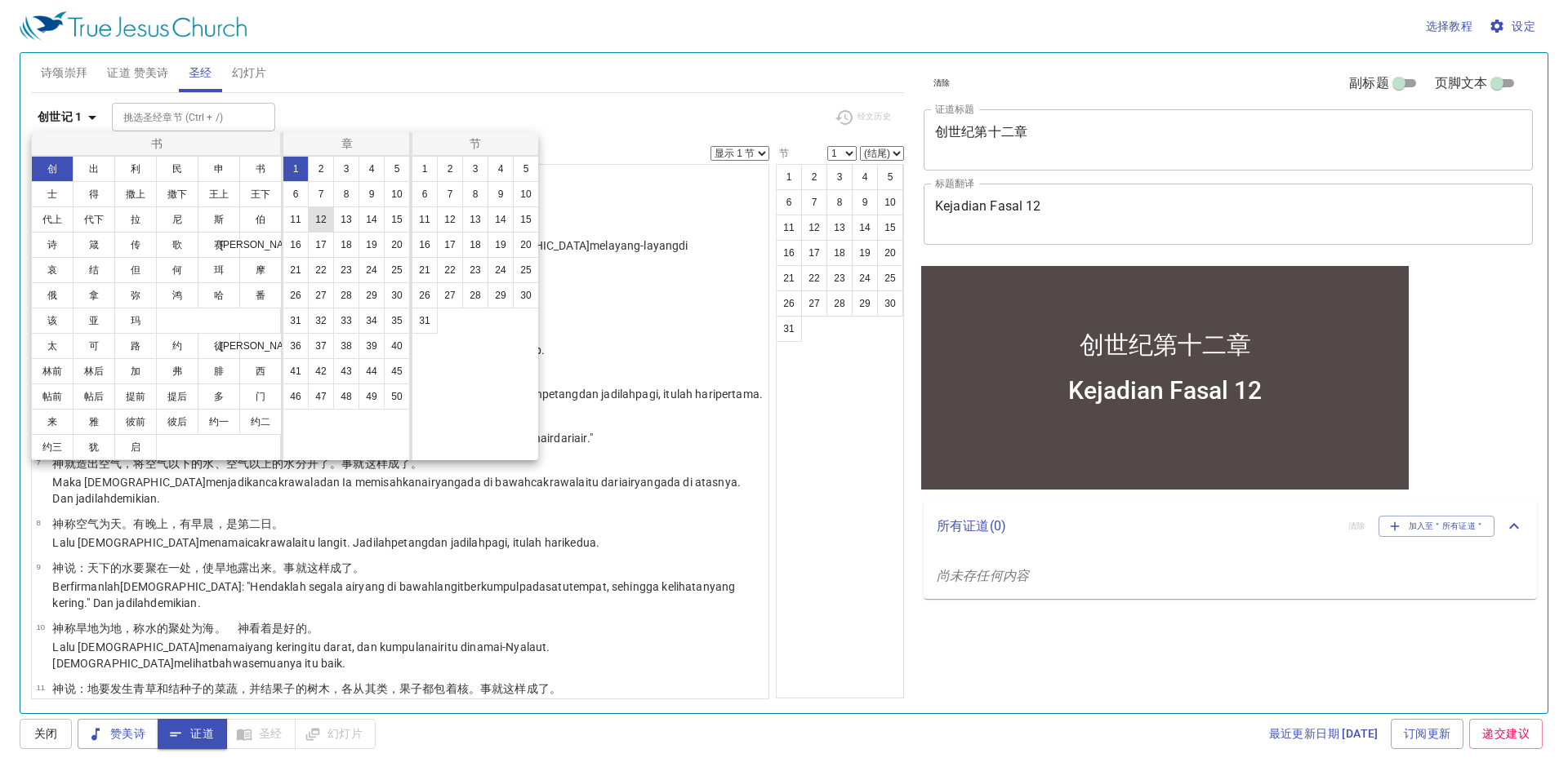
click at [325, 215] on button "12" at bounding box center [321, 220] width 26 height 26
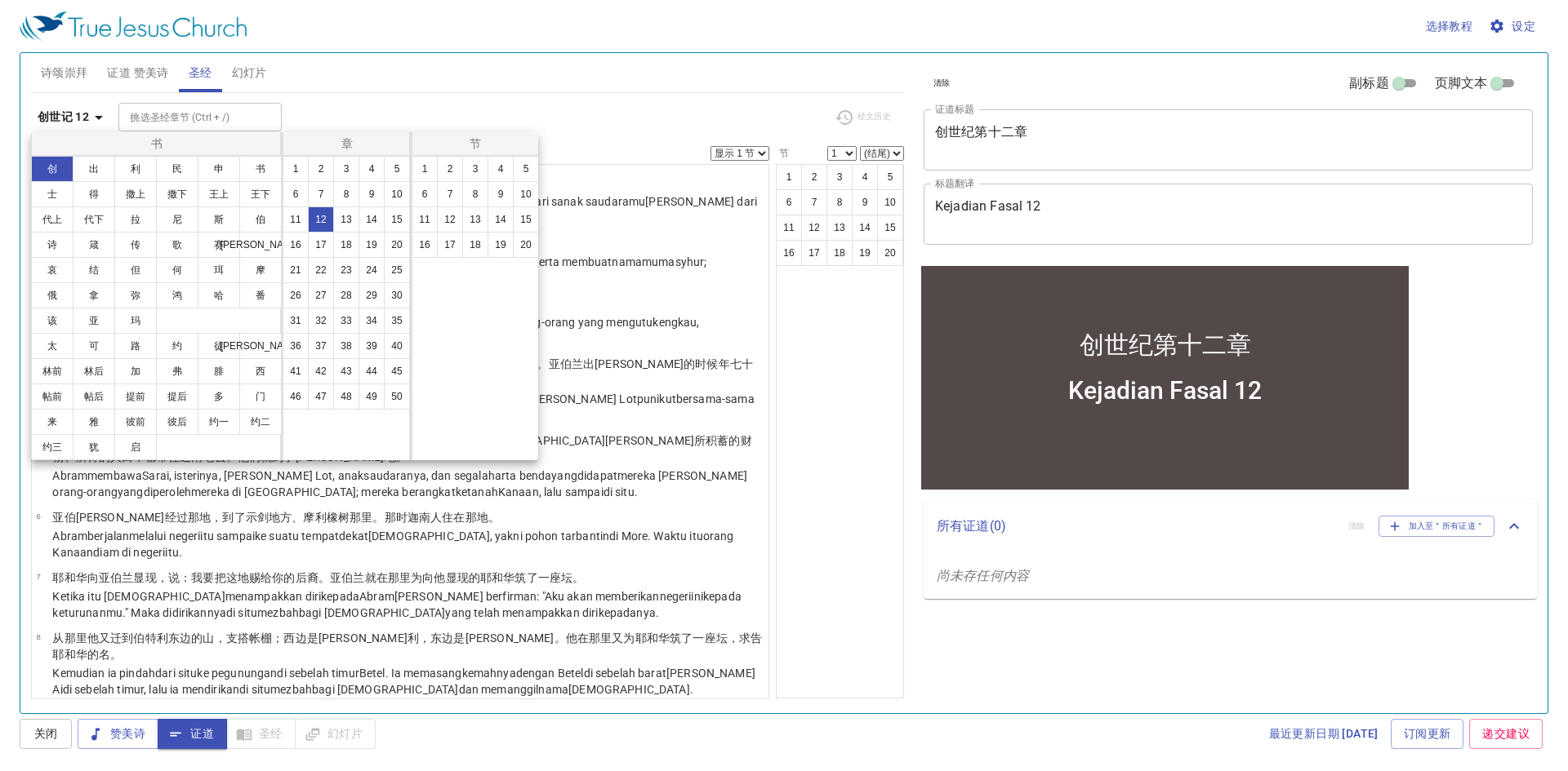
click at [605, 125] on div at bounding box center [784, 386] width 1568 height 771
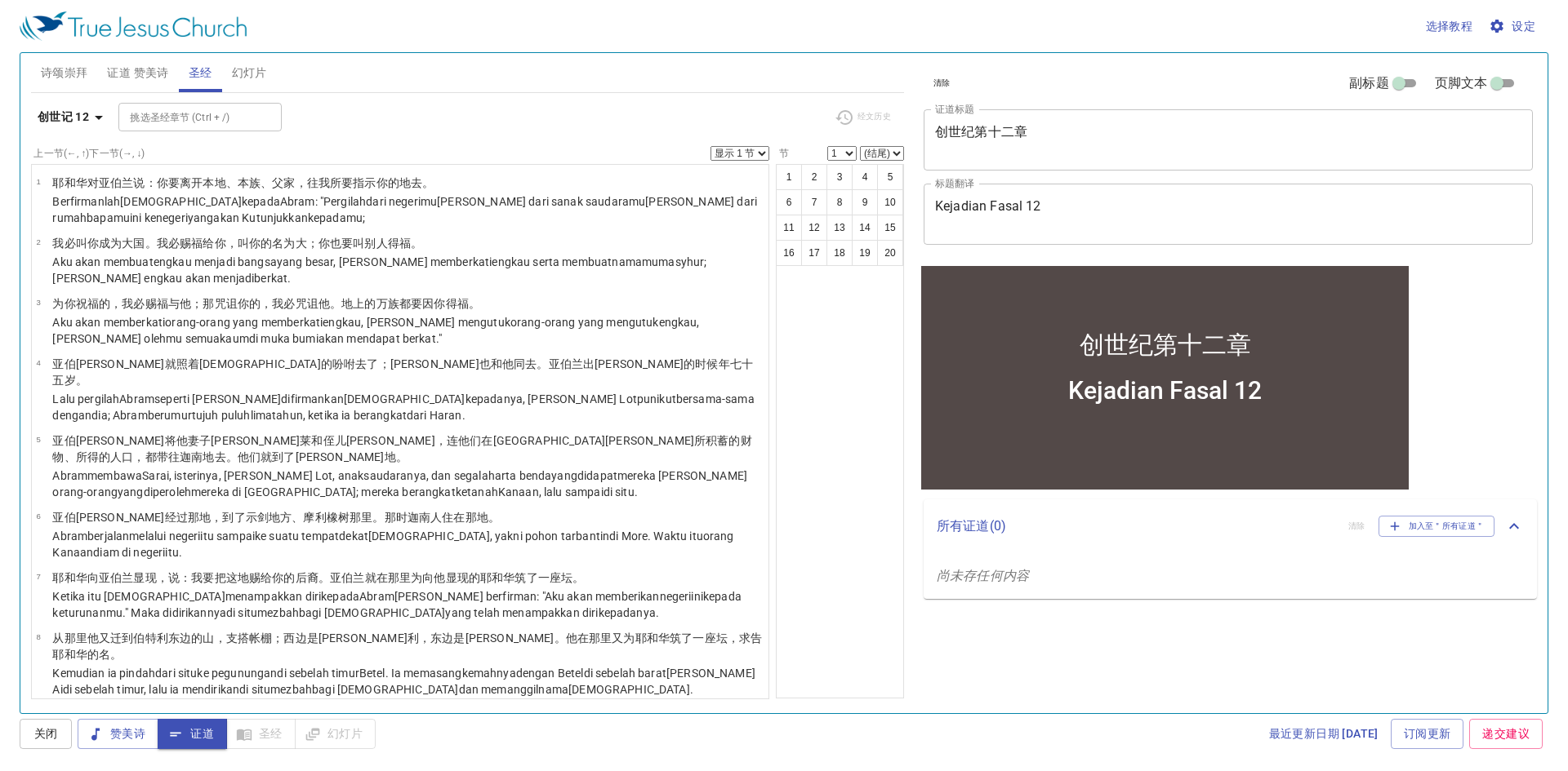
click at [973, 123] on div "创世纪第十二章 x 证道标题" at bounding box center [1229, 140] width 609 height 61
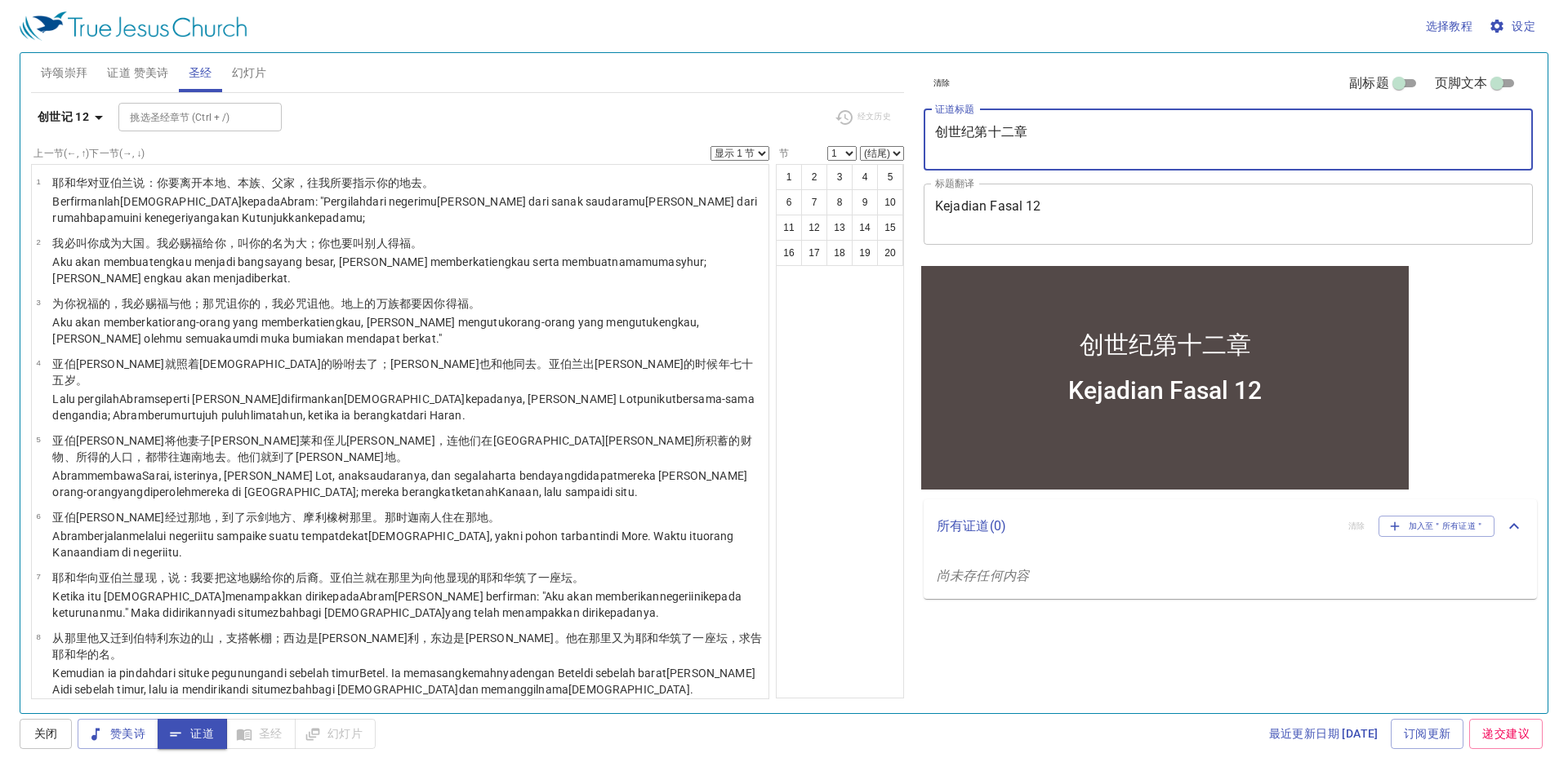
click at [972, 124] on textarea "创世纪第十二章" at bounding box center [1229, 140] width 586 height 31
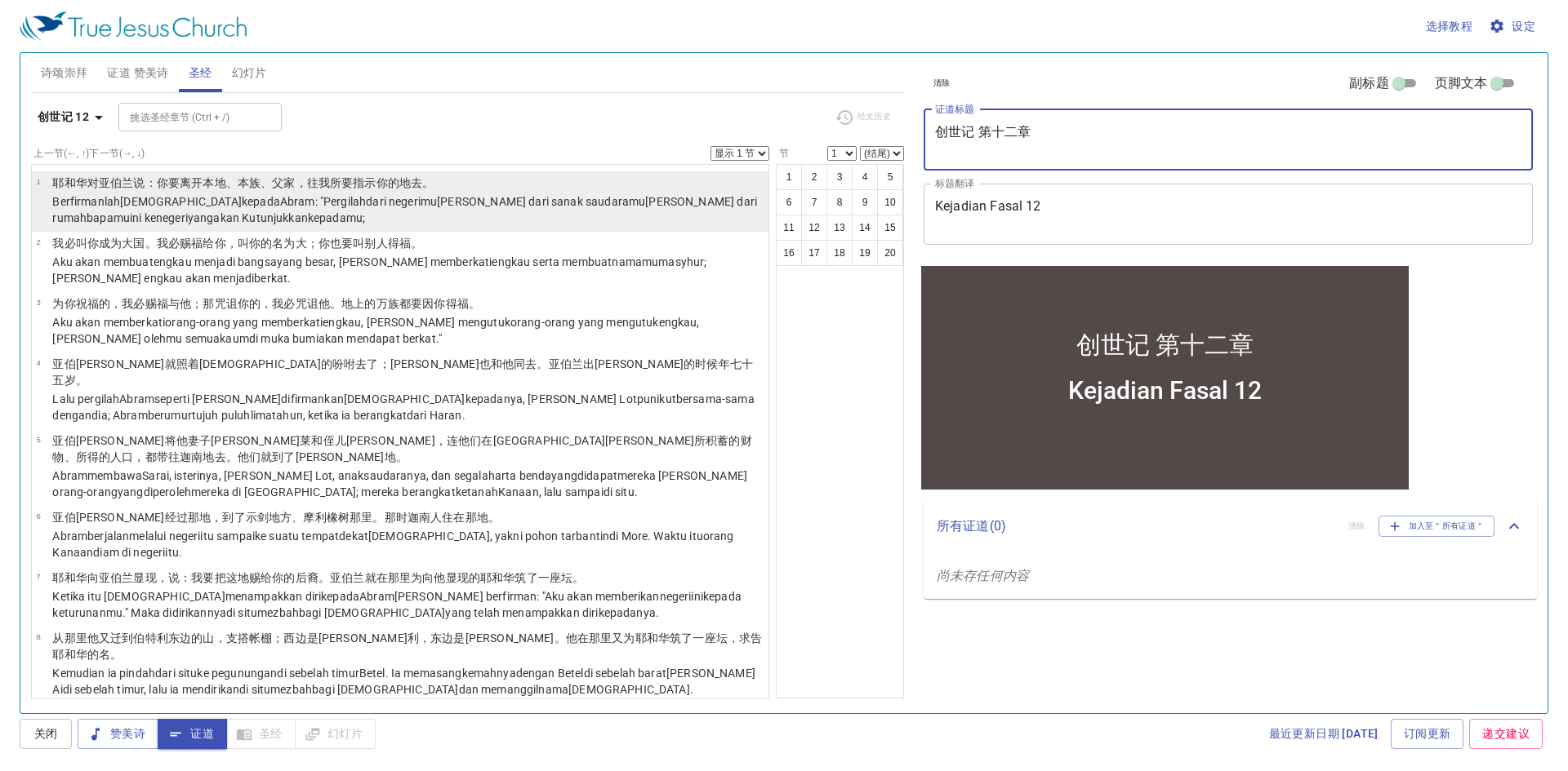
type textarea "创世记 第十二章"
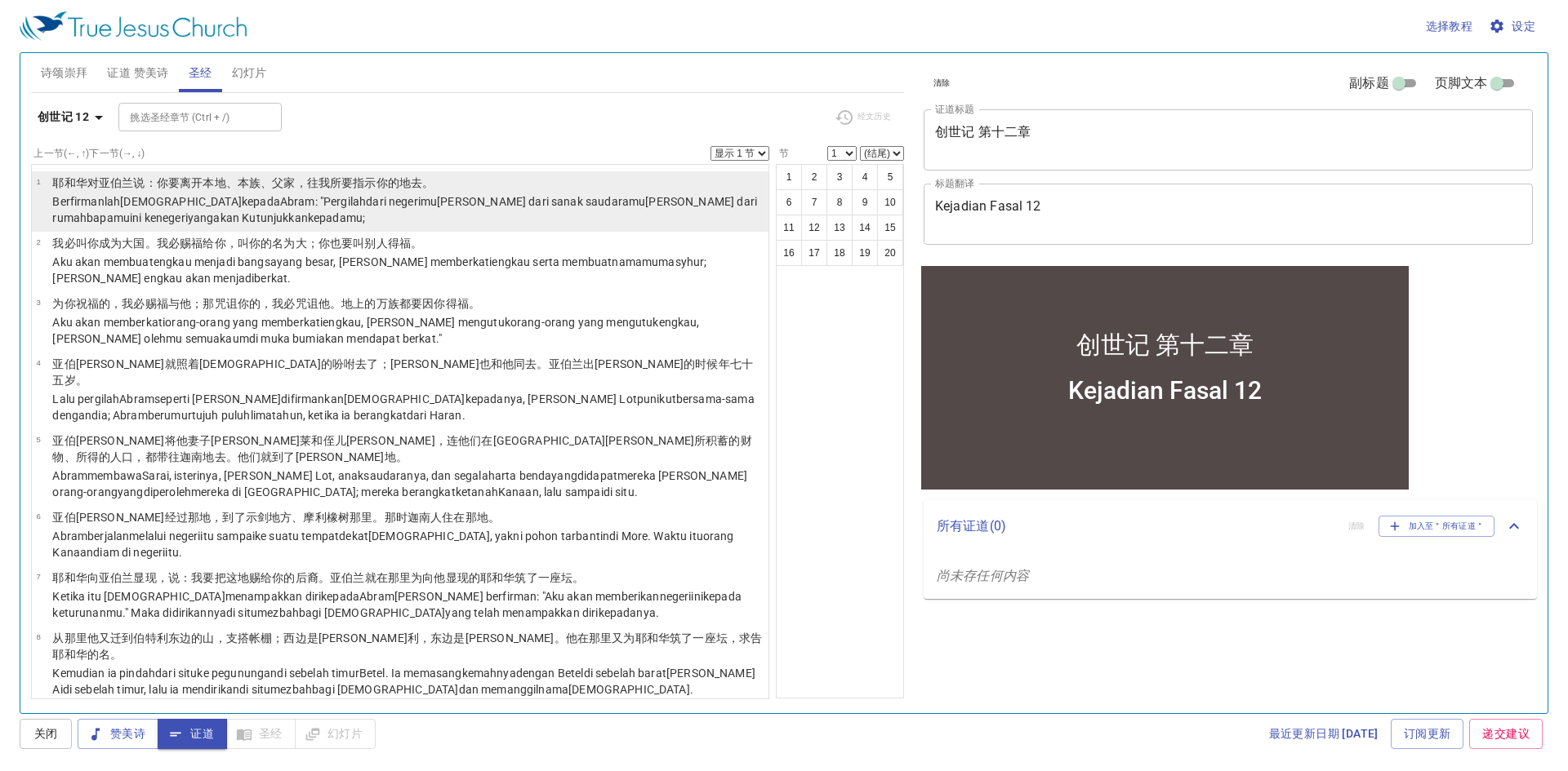
click at [400, 193] on td "耶和华 对亚伯兰 说 ：你要离开 本地 、本族 、父 家 ，往我所要指示 你的地 去。" at bounding box center [407, 184] width 711 height 19
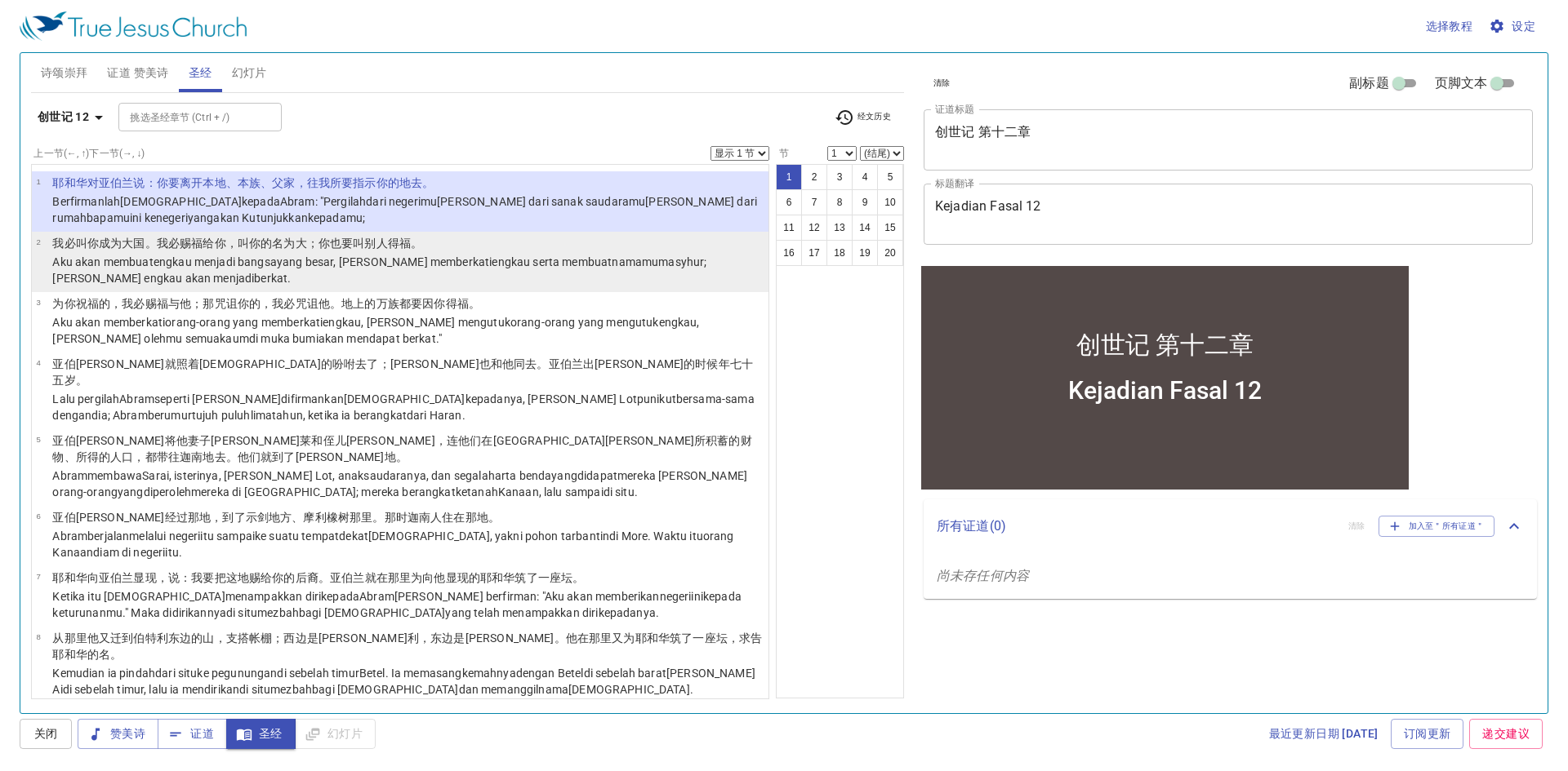
click at [415, 270] on p "Aku akan membuat engkau menjadi bangsa yang besar , dan memberkati engkau serta…" at bounding box center [407, 270] width 711 height 32
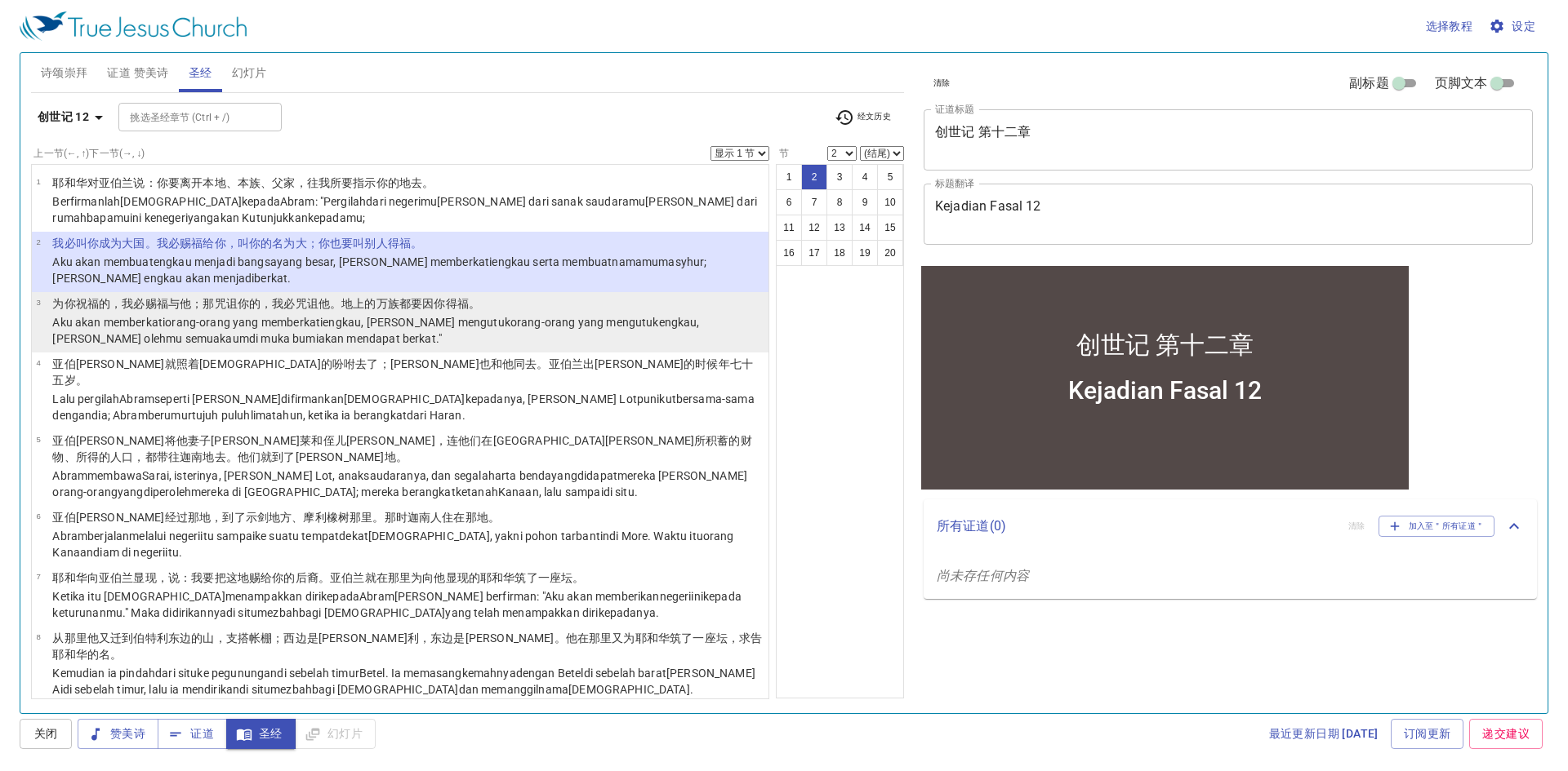
click at [551, 303] on p "为你祝福 的，我必赐福 与他；那咒诅 你的，我必咒诅 他。地 上的万族 都要因你得福 。" at bounding box center [407, 304] width 711 height 17
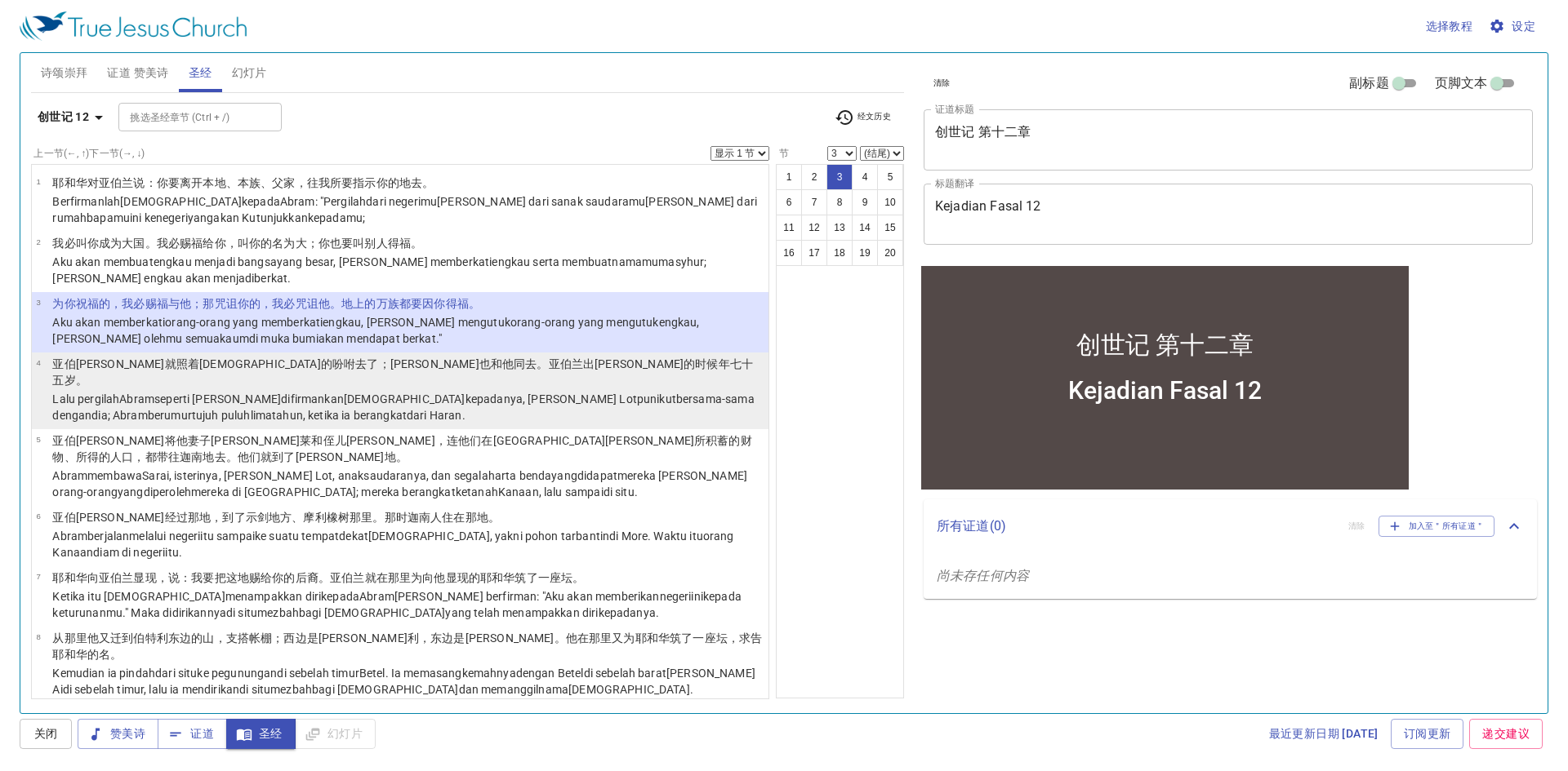
click at [478, 392] on wh1980 "bersama-sama dengan dia; Abram berumur tujuh puluh lima tahun , ketika ia beran…" at bounding box center [403, 407] width 702 height 30
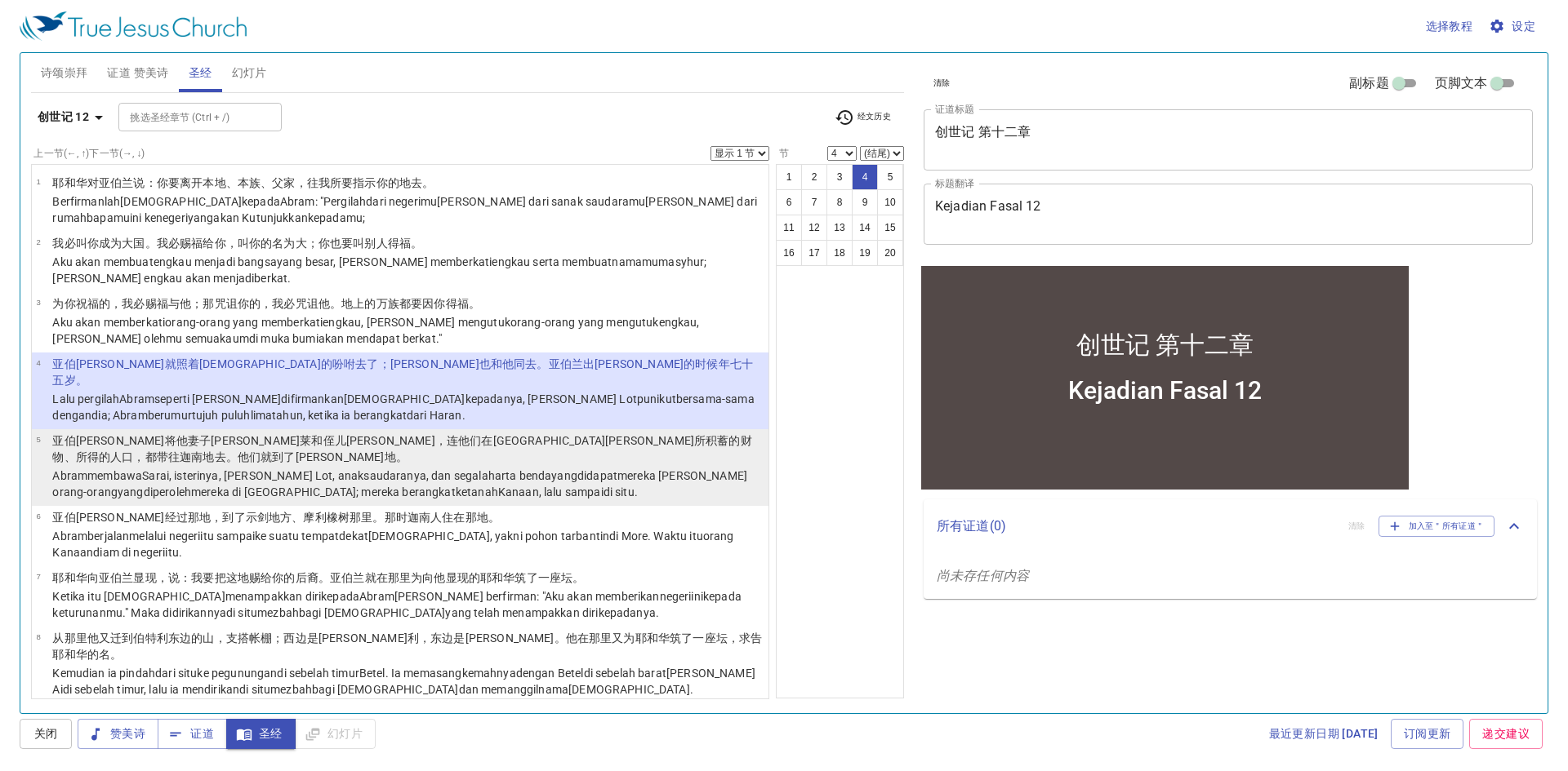
click at [407, 451] on wh3947 "往 迦南 地 去 。他们就到 了迦南 地 。" at bounding box center [288, 457] width 239 height 13
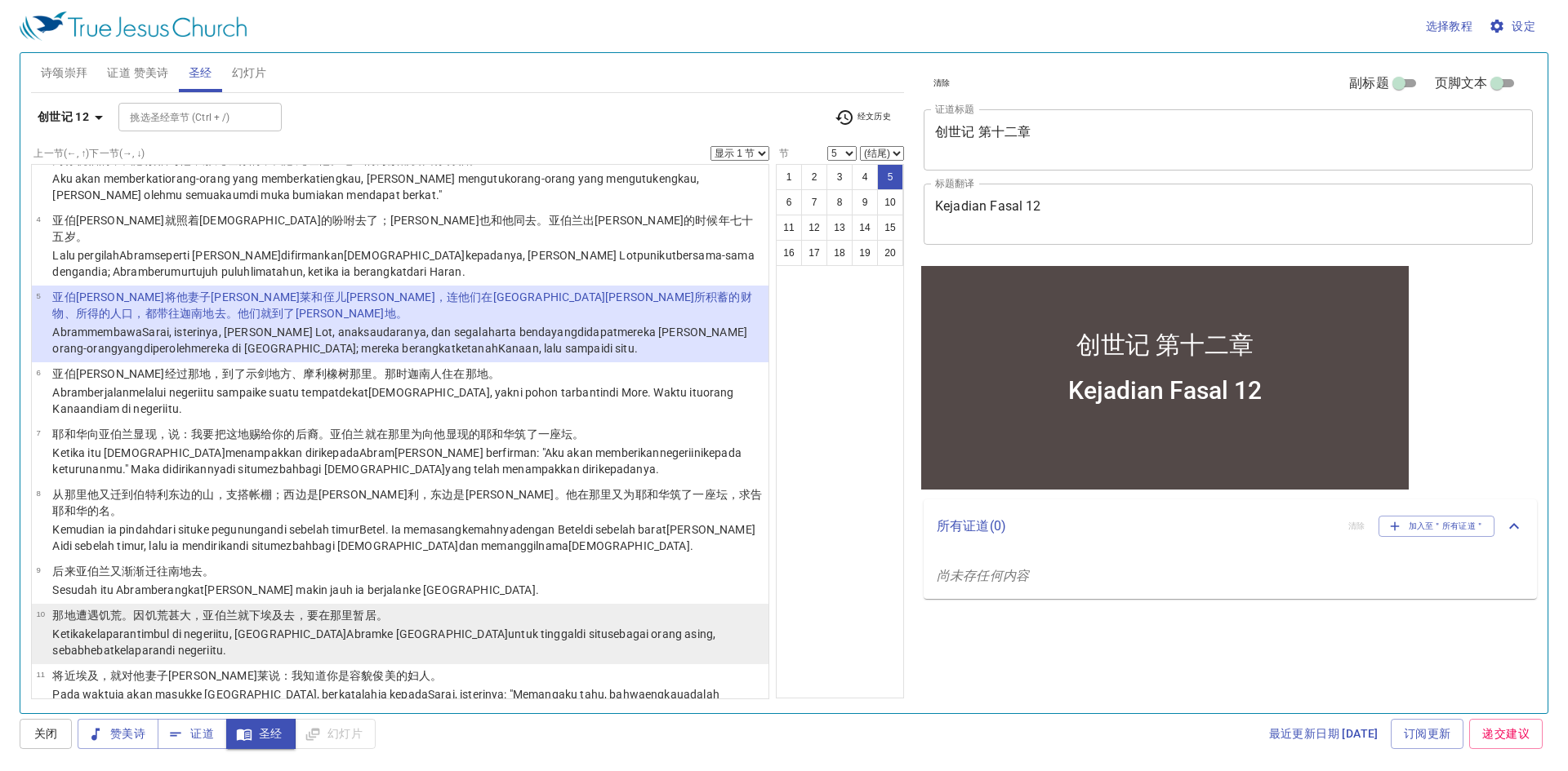
scroll to position [163, 0]
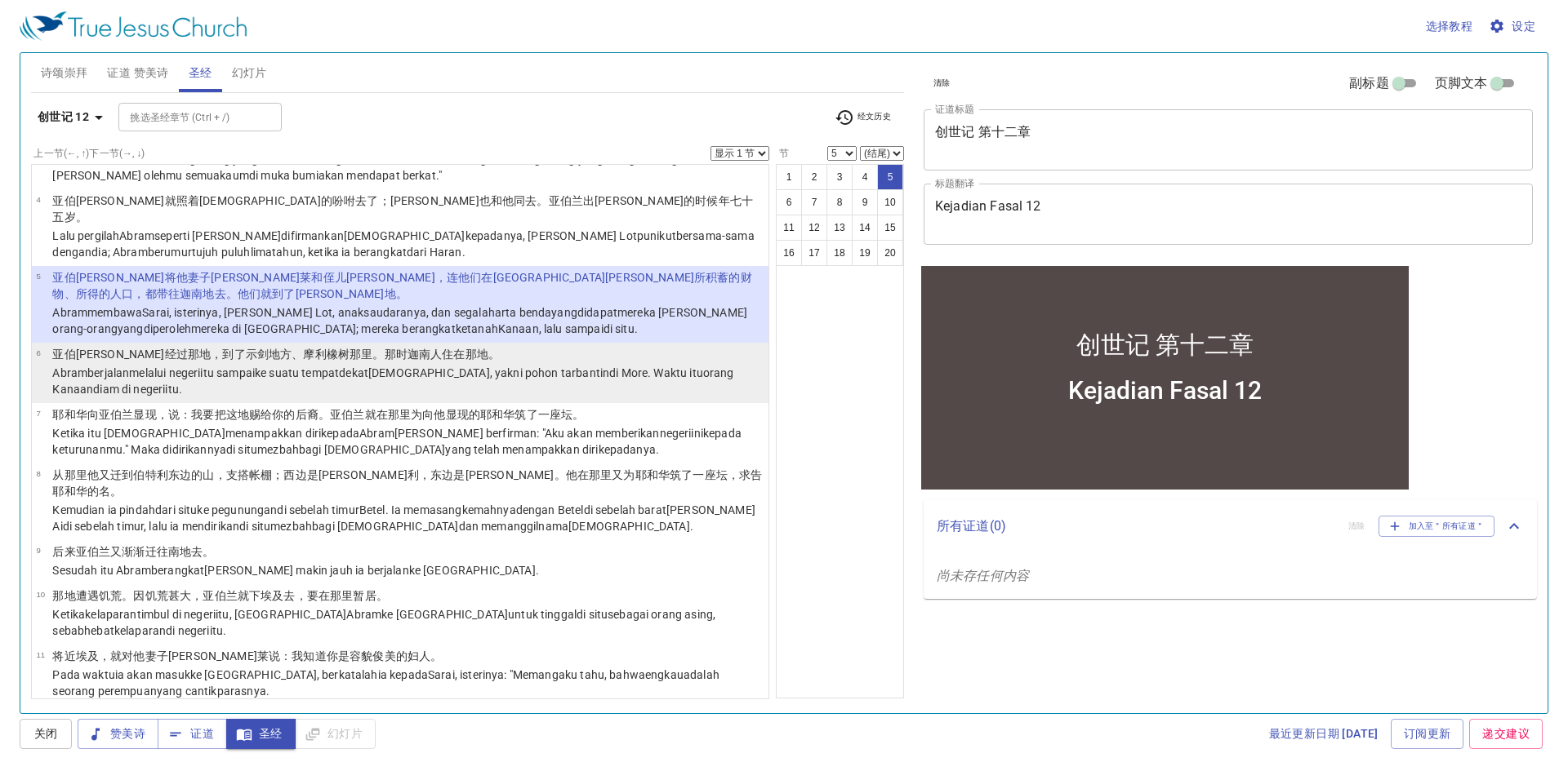
click at [528, 365] on p "Abram berjalan melalui negeri itu sampai ke suatu tempat dekat Sikhem , yakni p…" at bounding box center [407, 380] width 711 height 32
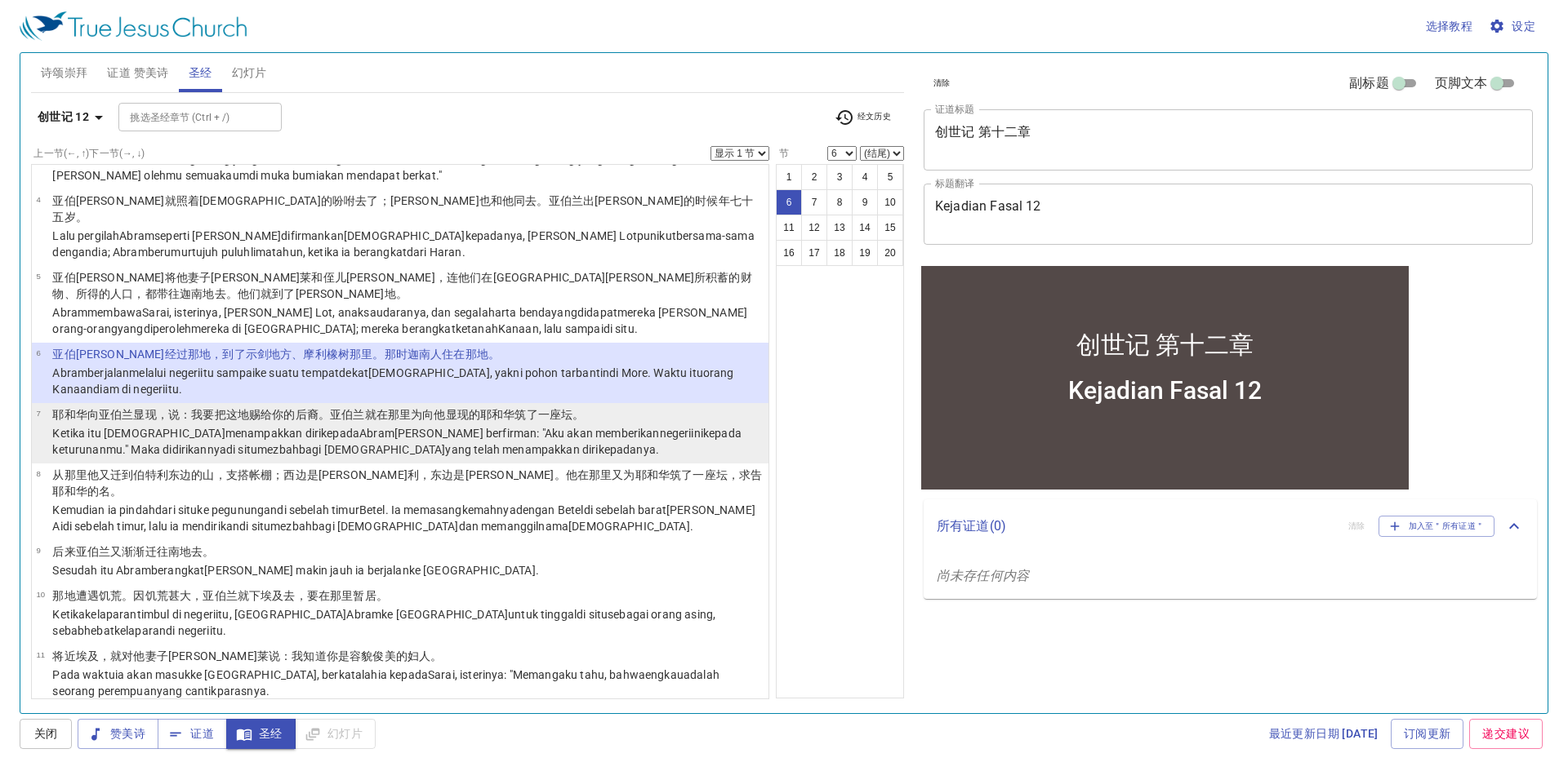
click at [633, 427] on wh2063 "kepada keturunanmu ." Maka didirikannya di situ mezbah bagi TUHAN yang telah me…" at bounding box center [396, 442] width 688 height 30
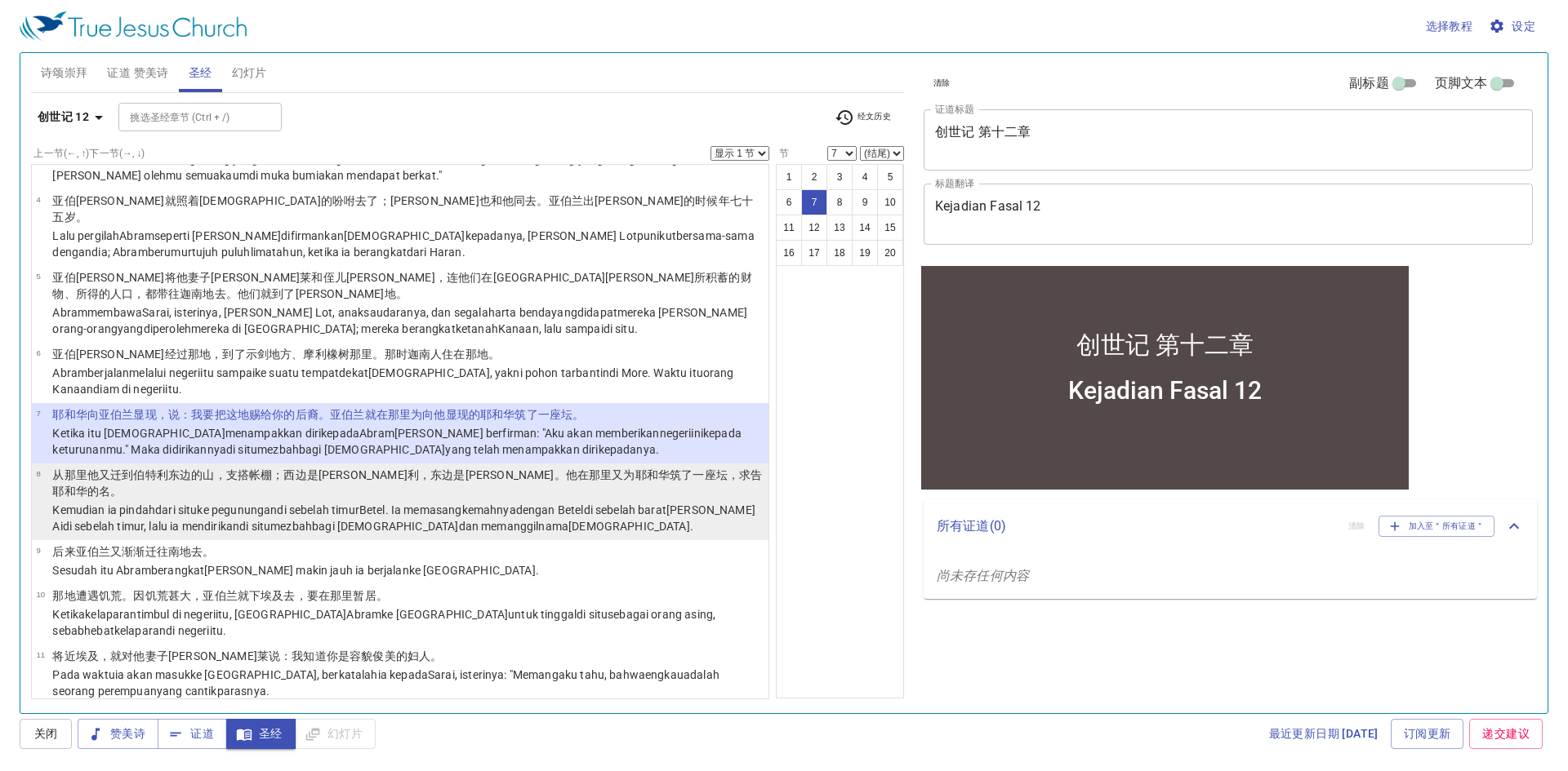
click at [121, 485] on wh7121 "耶和华 的名 。" at bounding box center [87, 491] width 70 height 13
select select "8"
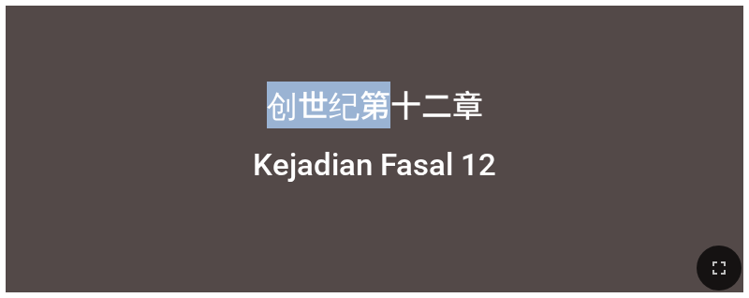
drag, startPoint x: 378, startPoint y: 26, endPoint x: 145, endPoint y: 77, distance: 238.5
click at [158, 80] on div "创世纪第十二章" at bounding box center [375, 77] width 738 height 114
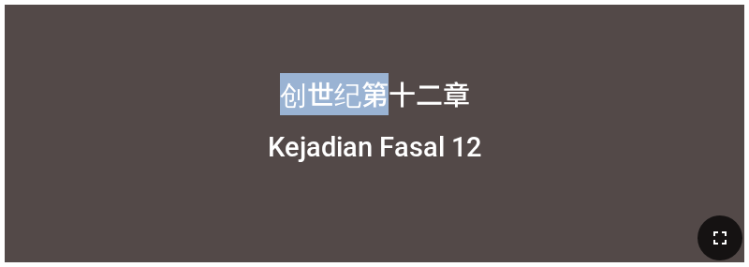
click at [727, 237] on icon "button" at bounding box center [720, 238] width 22 height 22
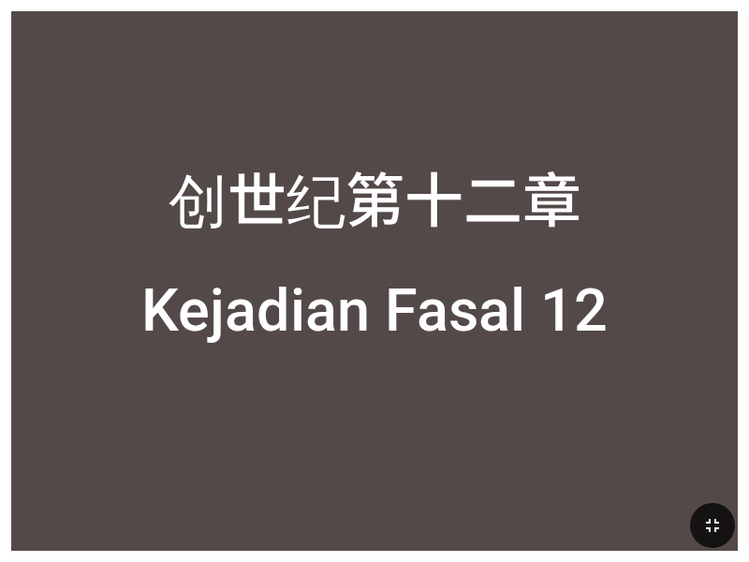
click at [575, 197] on div "创世纪第十二章" at bounding box center [374, 197] width 413 height 89
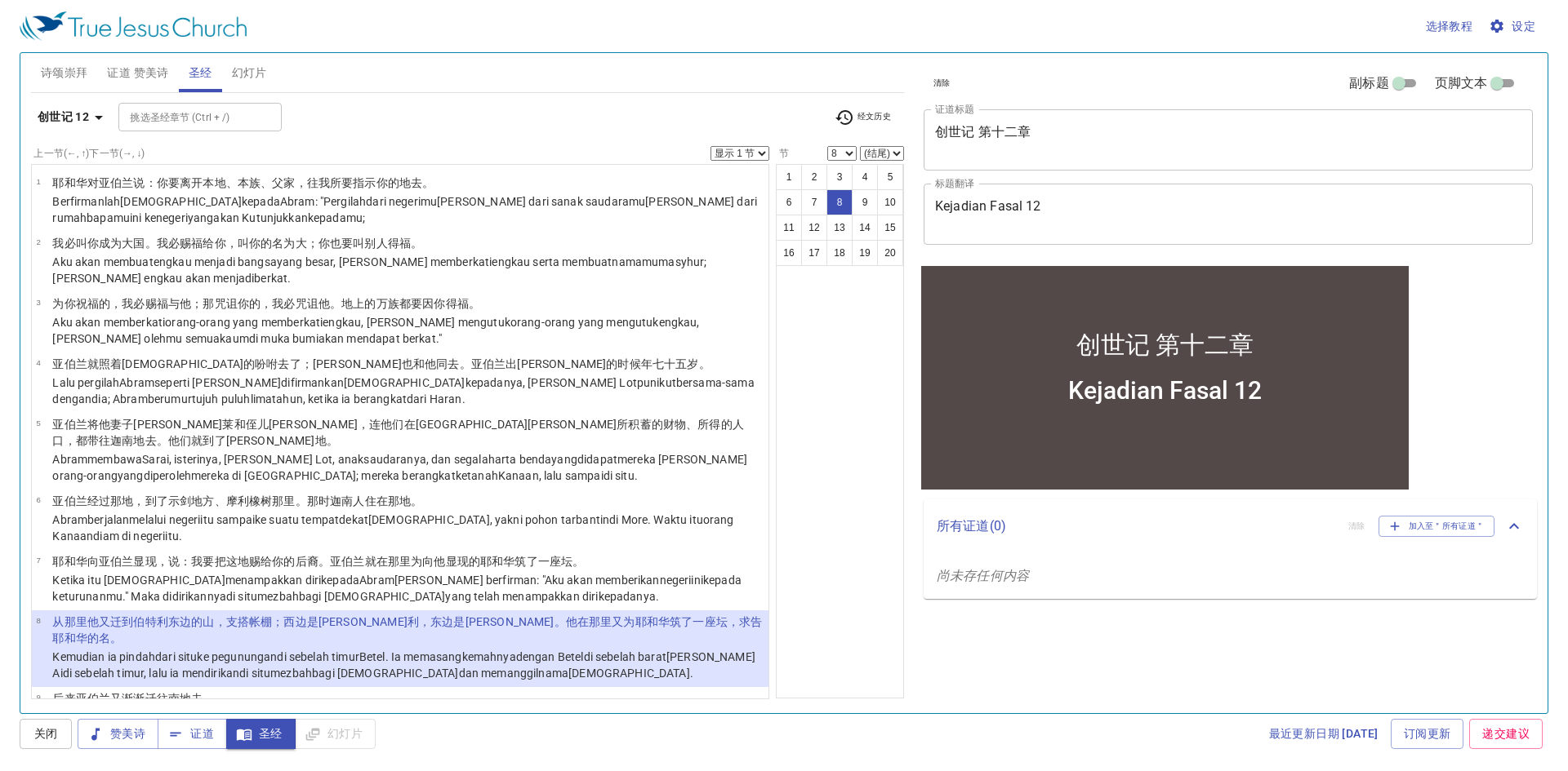
scroll to position [163, 0]
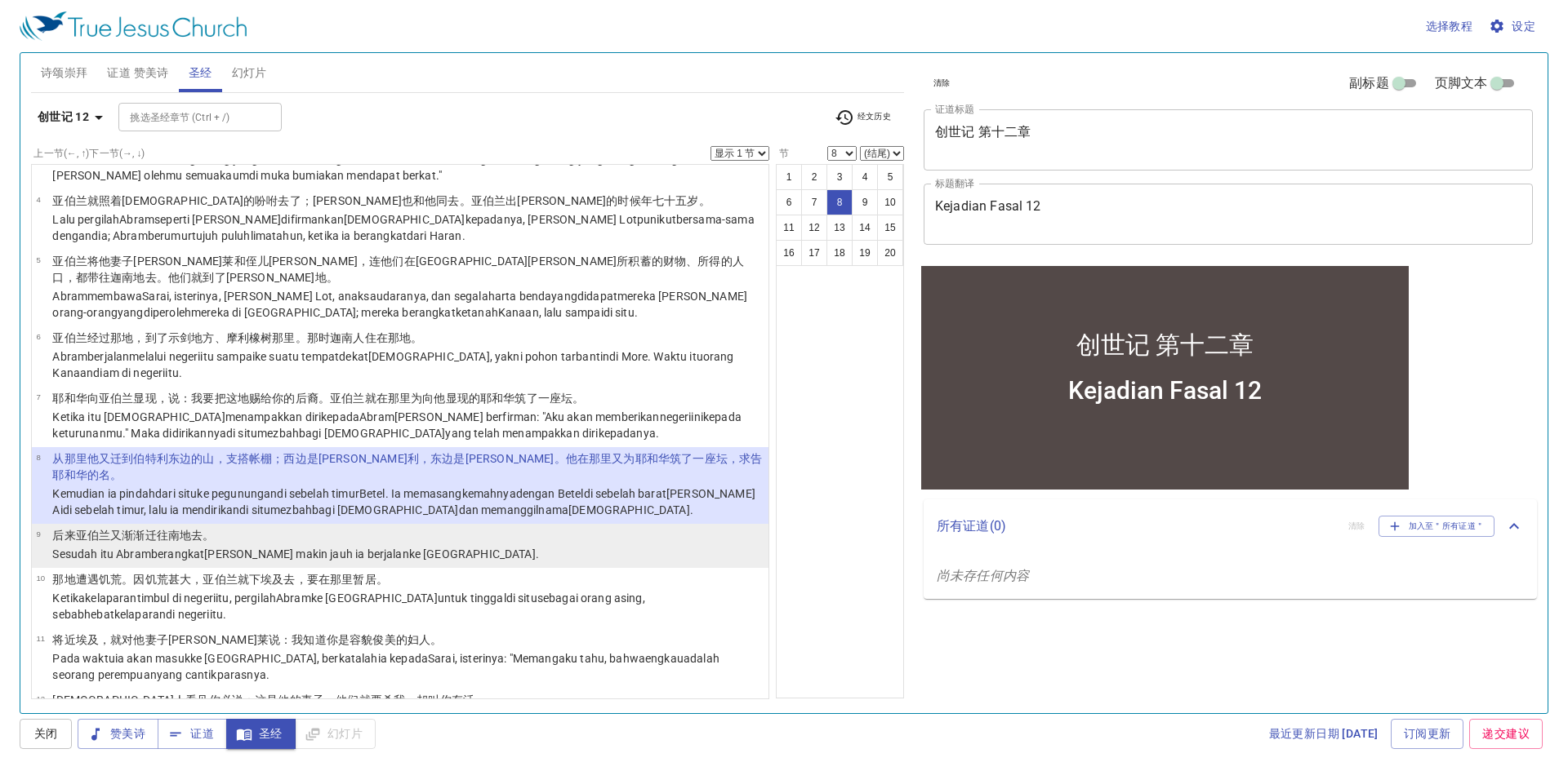
click at [626, 524] on li "9 后来亚伯兰 又 渐渐迁 往 南 地去。 Sesudah itu Abram berangkat dan makin jauh ia berjalan ke…" at bounding box center [401, 546] width 736 height 44
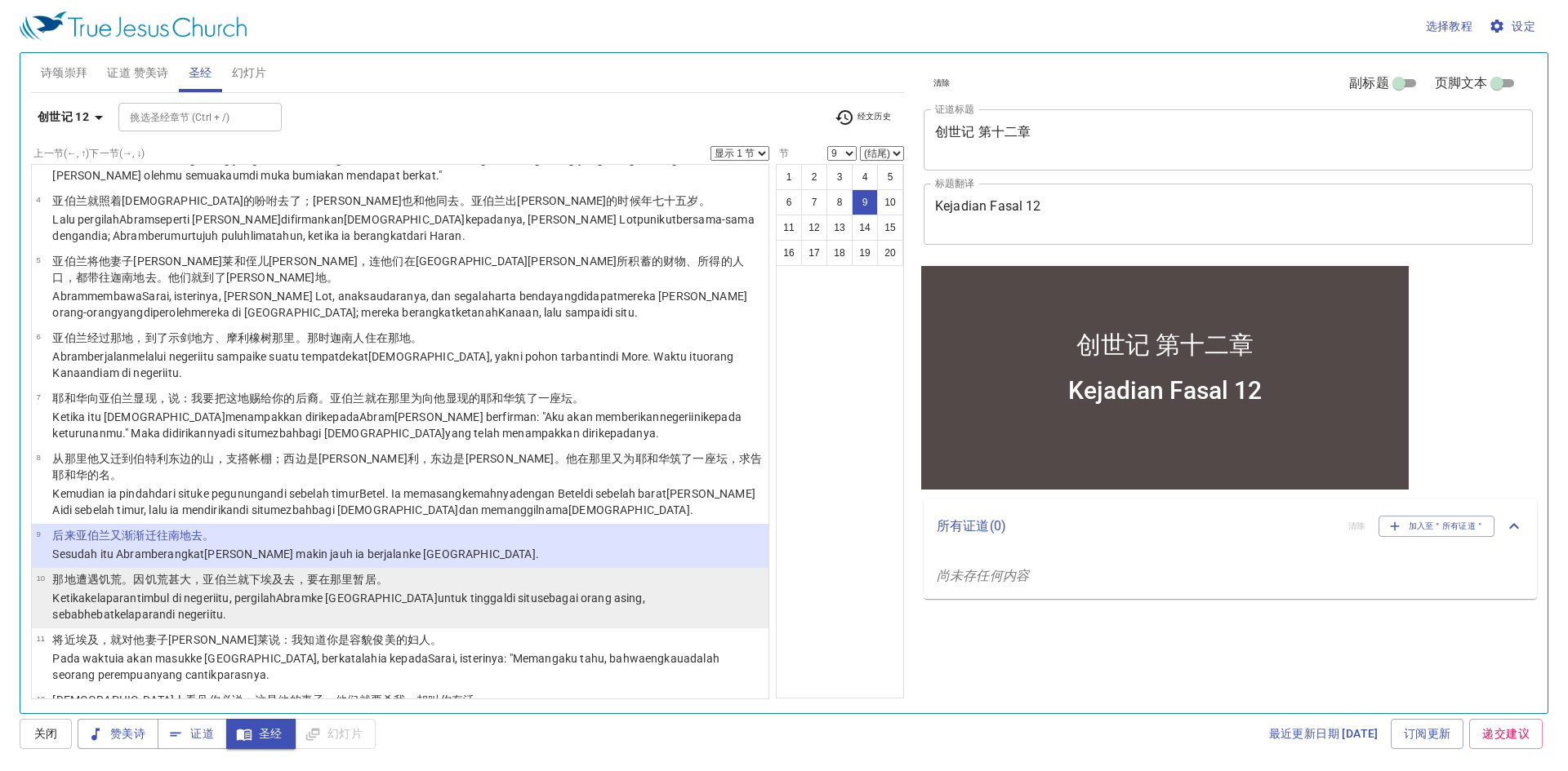
click at [605, 592] on wh8033 "sebagai orang asing, sebab hebat kelaparan di negeri itu." at bounding box center [348, 607] width 592 height 30
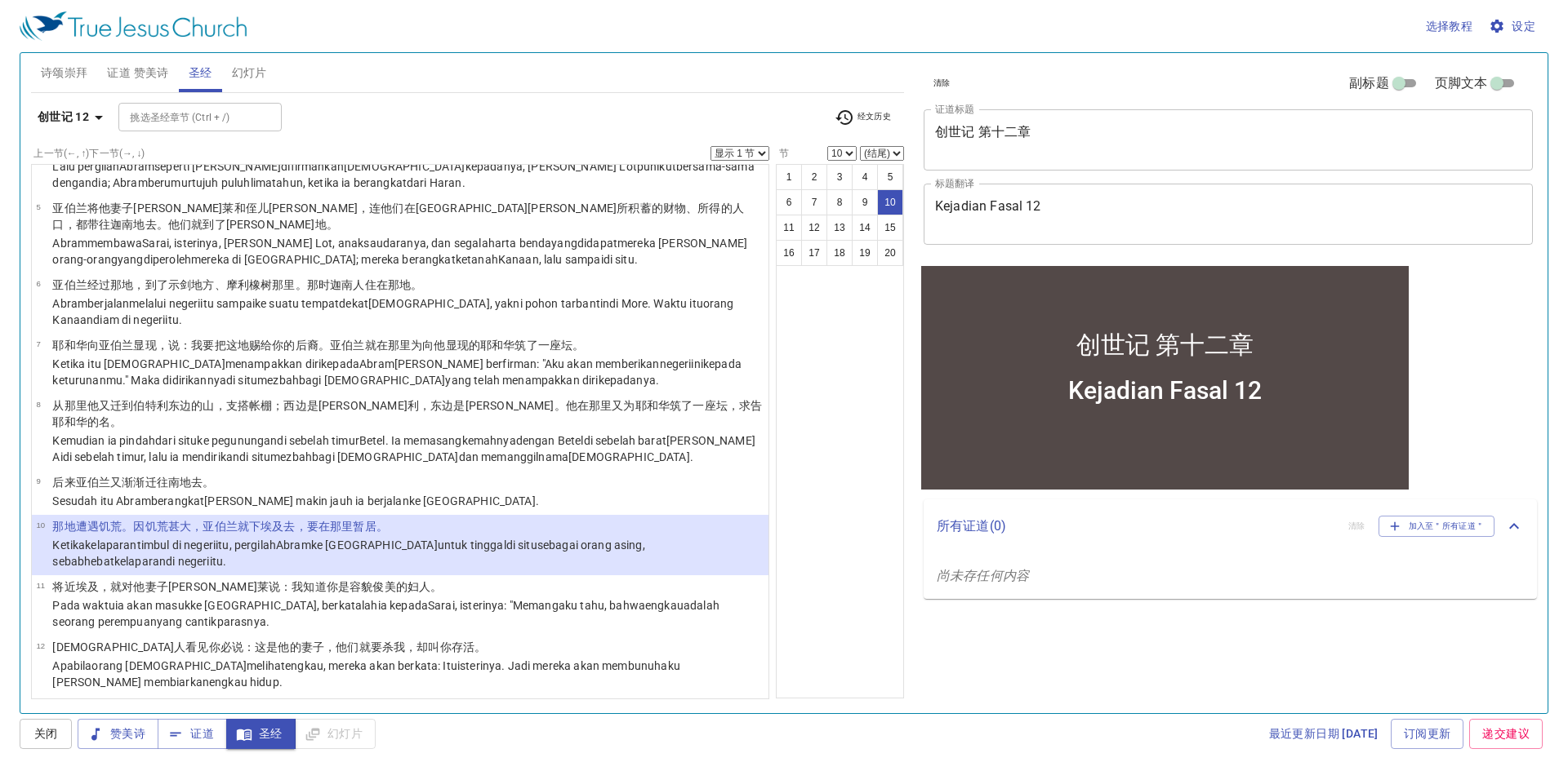
scroll to position [245, 0]
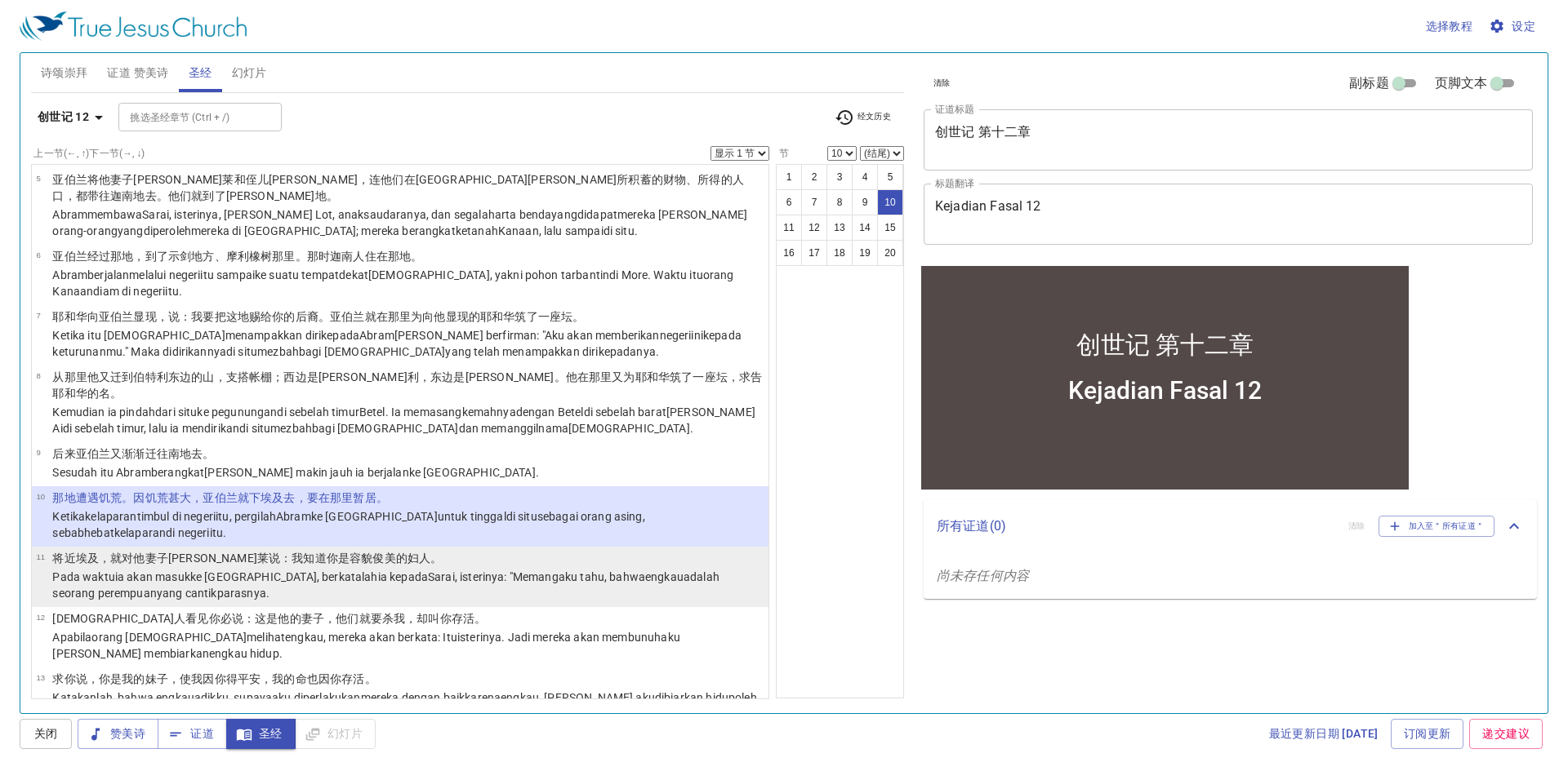
click at [519, 550] on td "将近 埃及，就对他妻子 撒莱 说 ：我知道 你是容貌俊美 的妇人 。" at bounding box center [407, 560] width 711 height 19
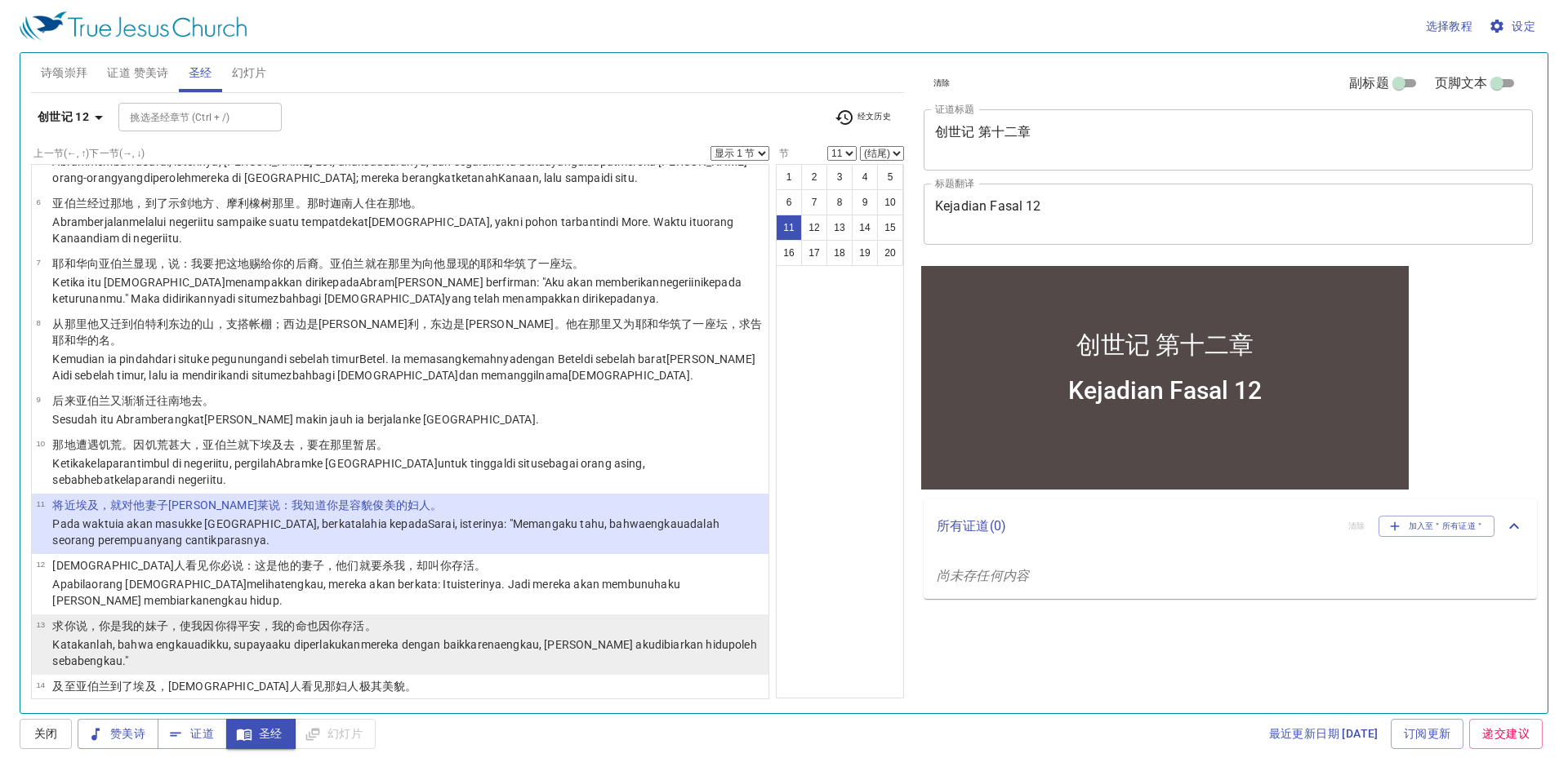
scroll to position [326, 0]
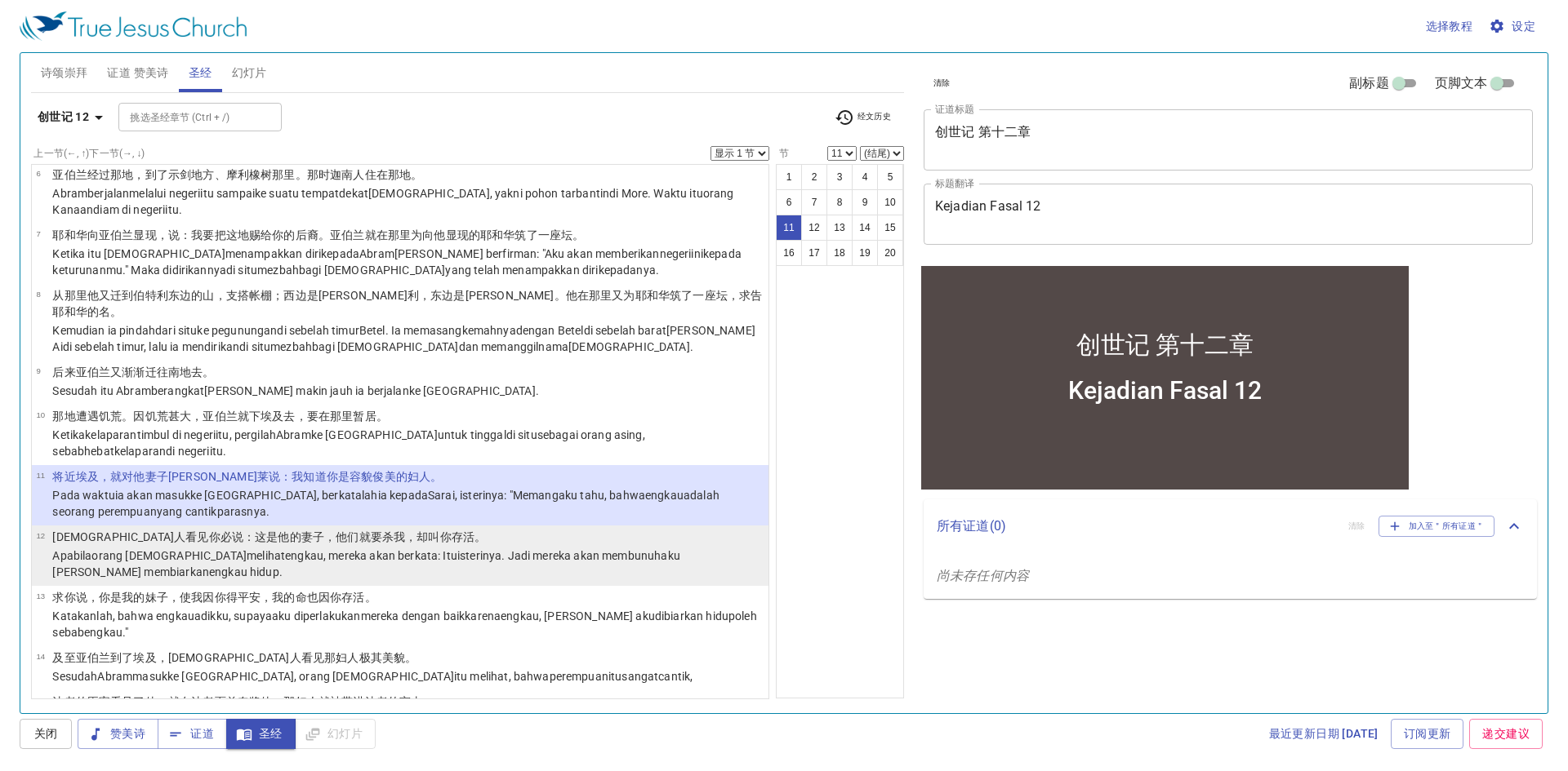
click at [451, 529] on p "埃及人 看见 你必说 ：这是他的妻子 ，他们就要杀 我，却叫你存活 。" at bounding box center [407, 537] width 711 height 17
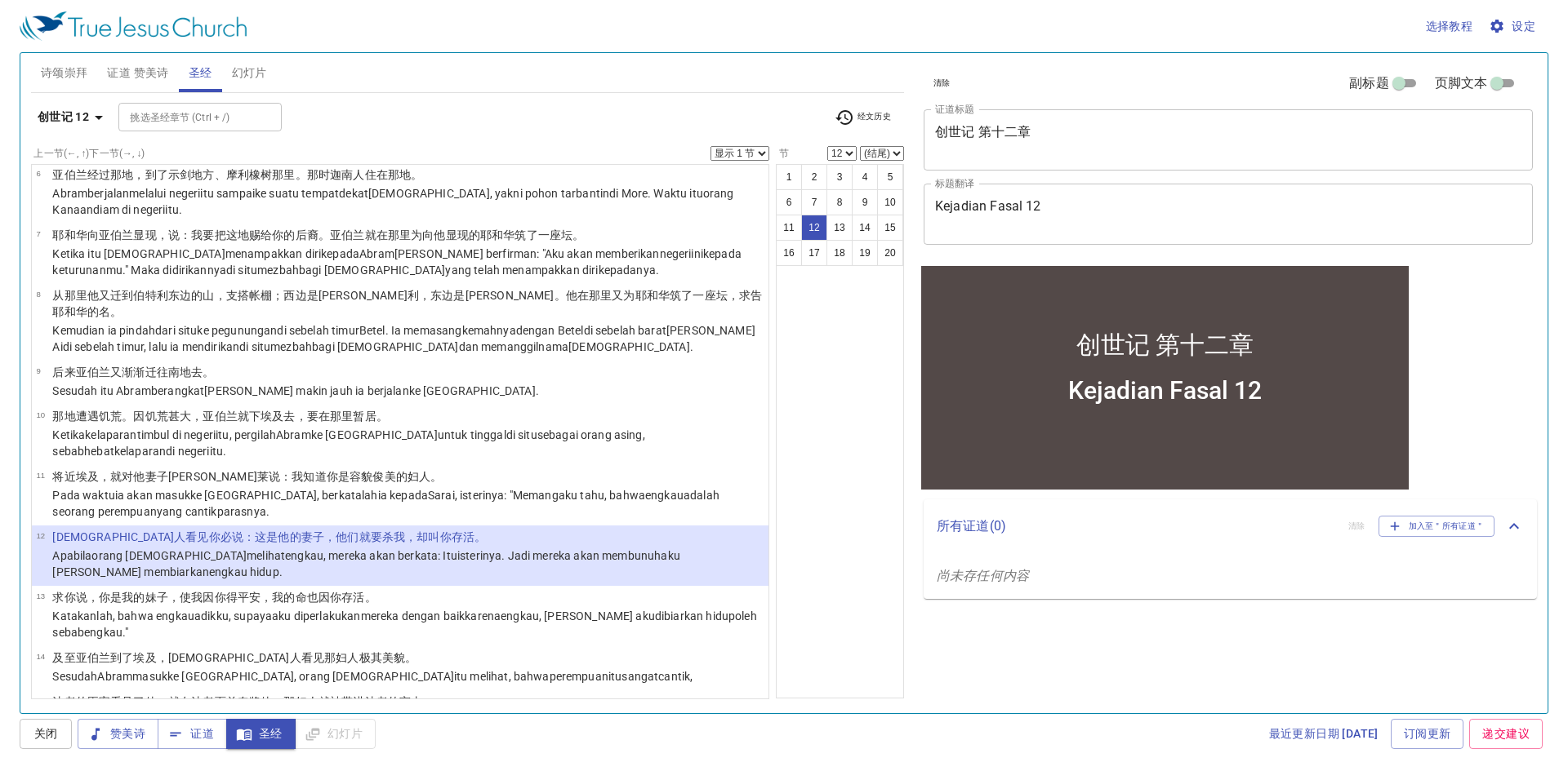
scroll to position [490, 0]
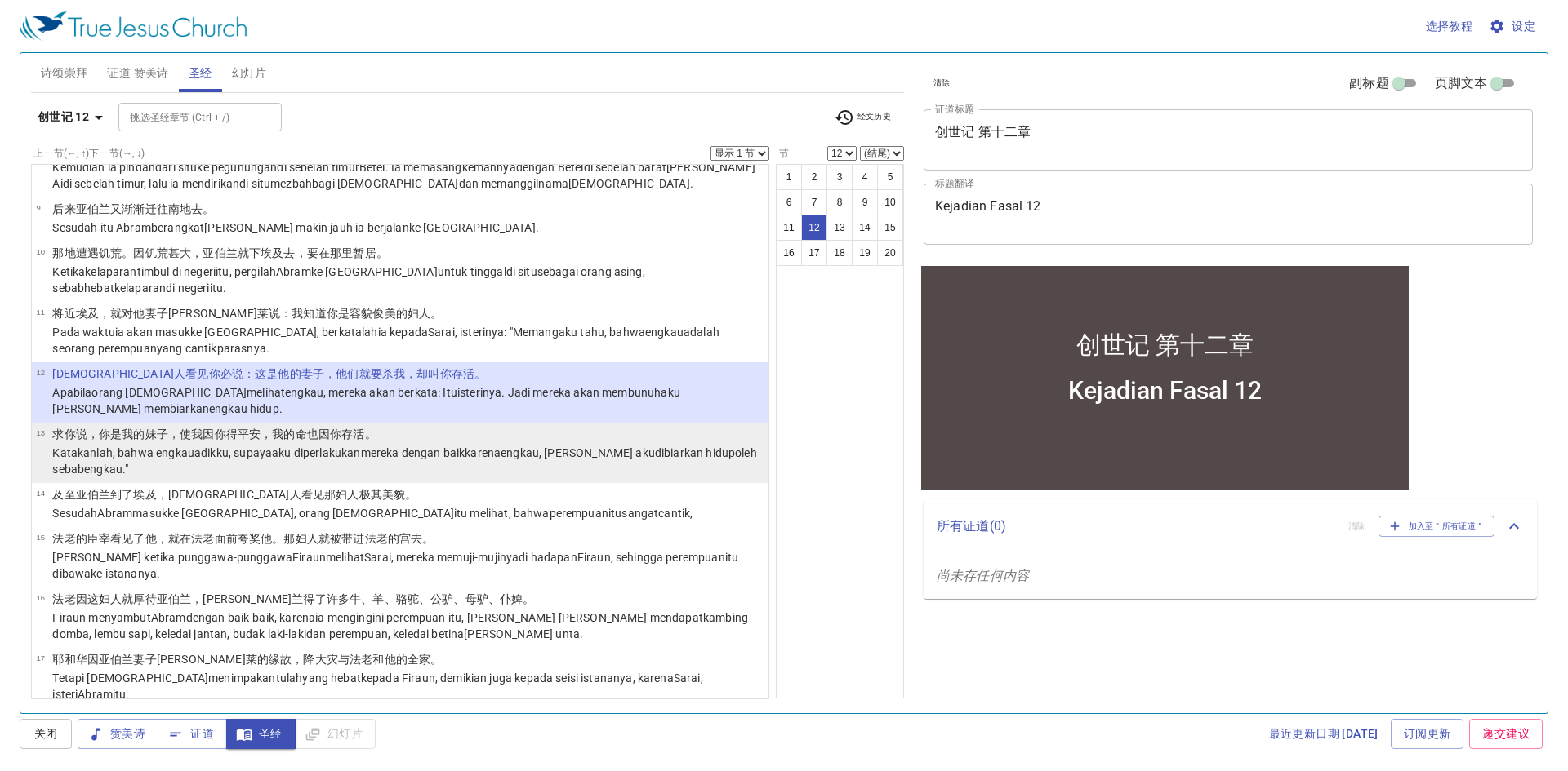
click at [562, 445] on p "Katakanlah , bahwa engkau adikku , supaya aku diperlakukan mereka dengan baik k…" at bounding box center [407, 461] width 711 height 32
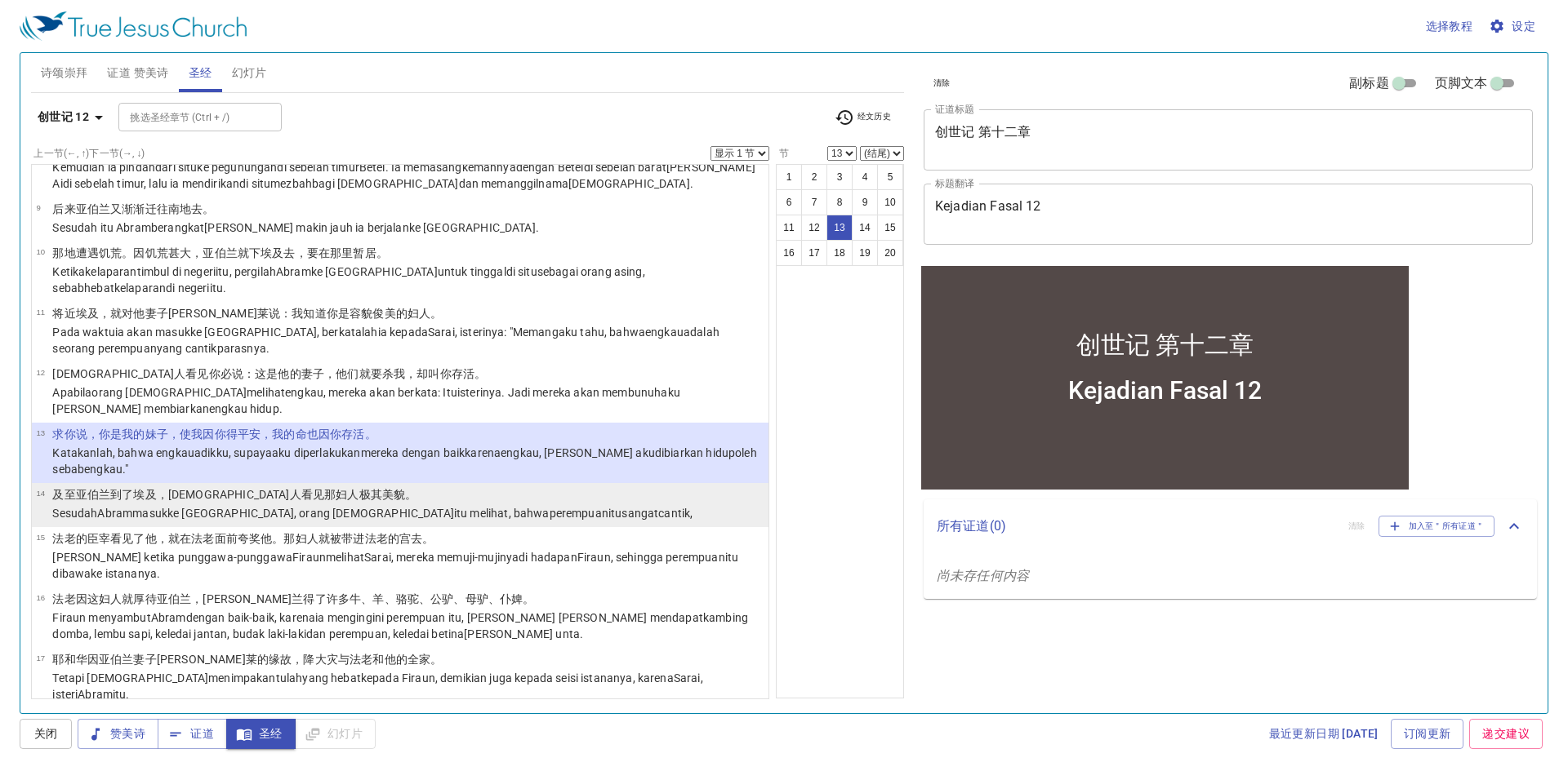
click at [588, 483] on li "14 及至亚伯兰 到 了埃及 ，埃及人 看见 那妇人 极其 美貌 。 Sesudah Abram masuk ke Mesir , orang Mesir i…" at bounding box center [401, 505] width 736 height 44
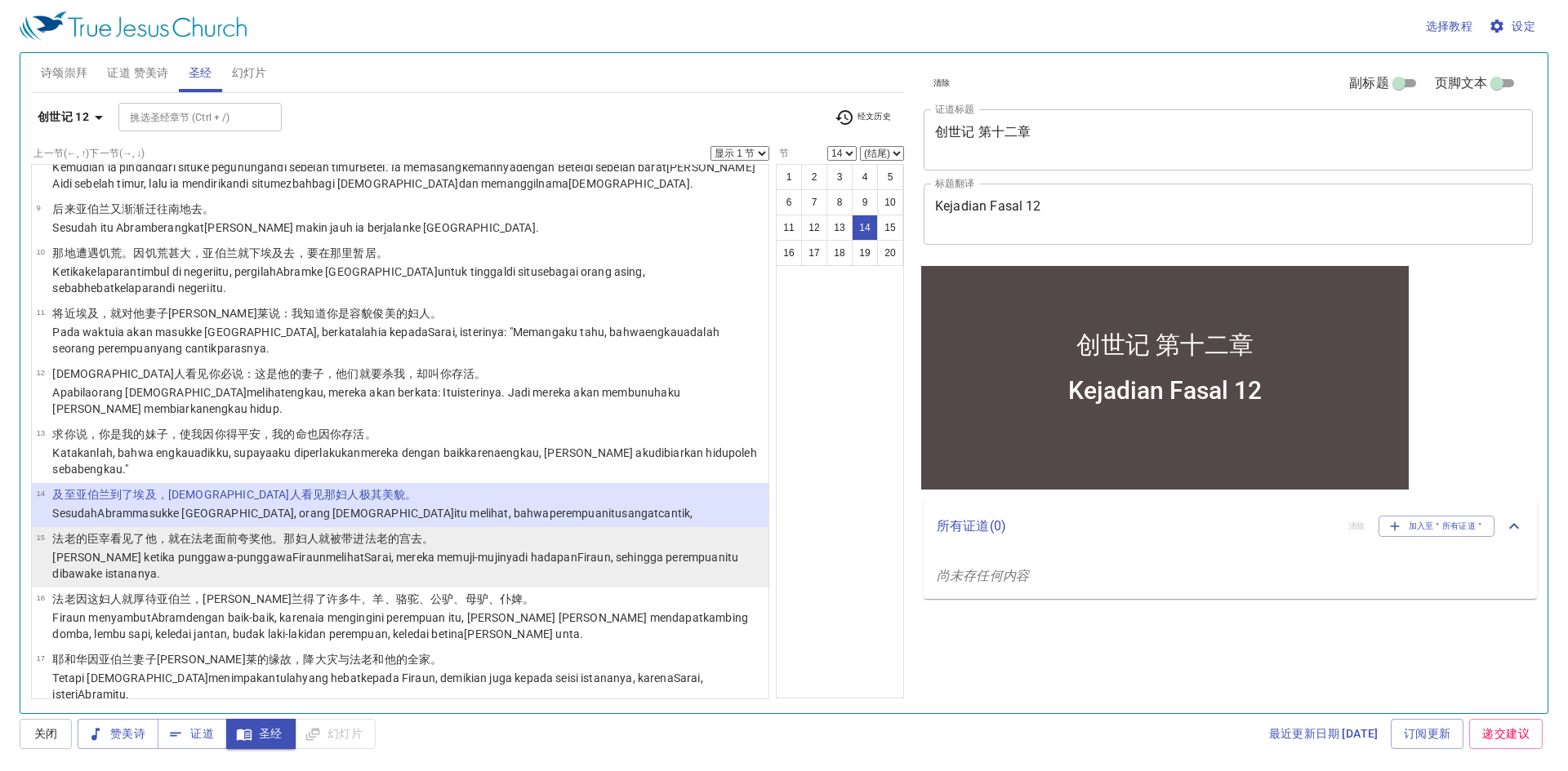
click at [591, 549] on p "dan ketika punggawa-punggawa Firaun melihat Sarai, mereka memuji-mujinya di had…" at bounding box center [407, 565] width 711 height 32
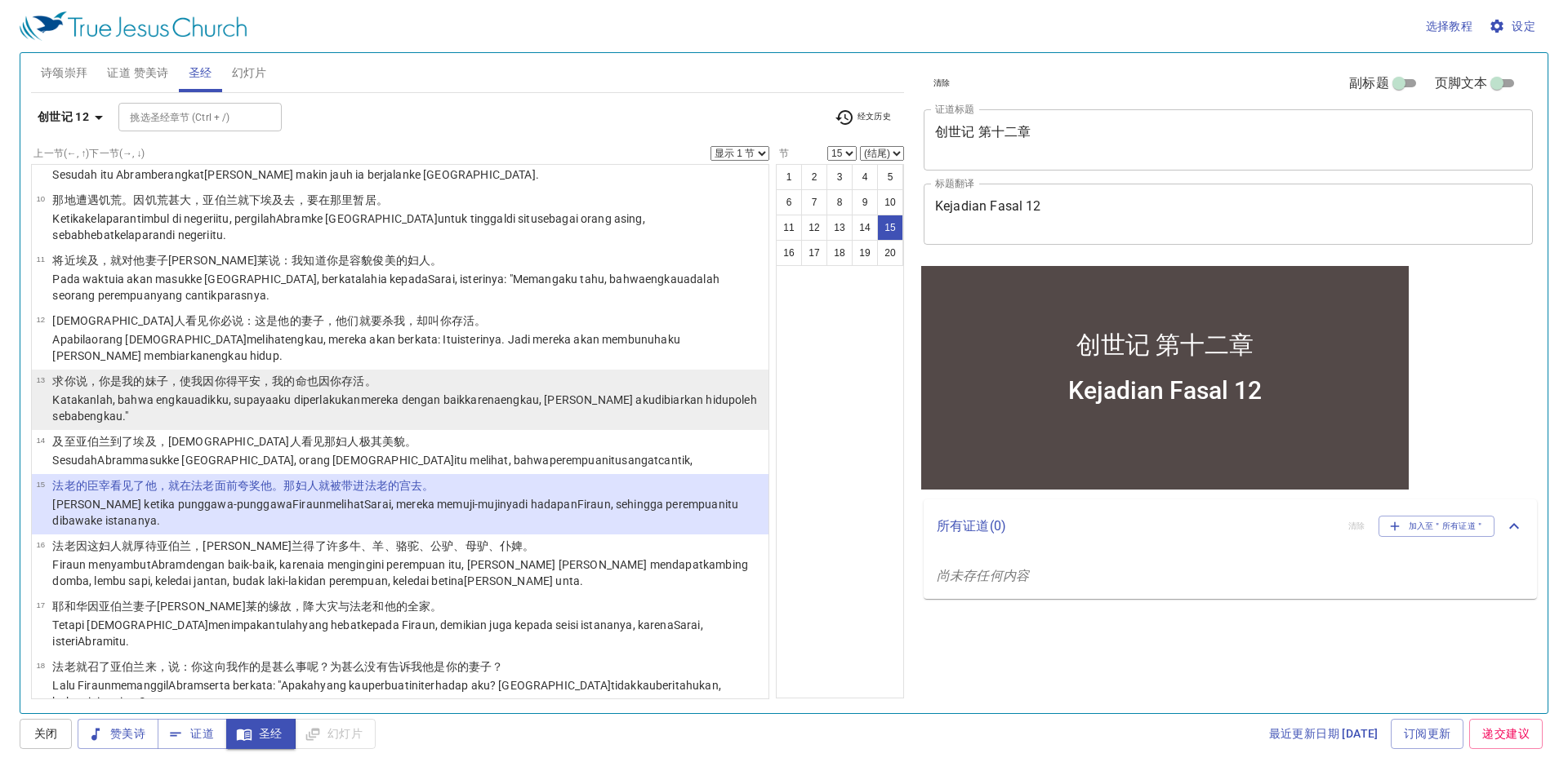
scroll to position [571, 0]
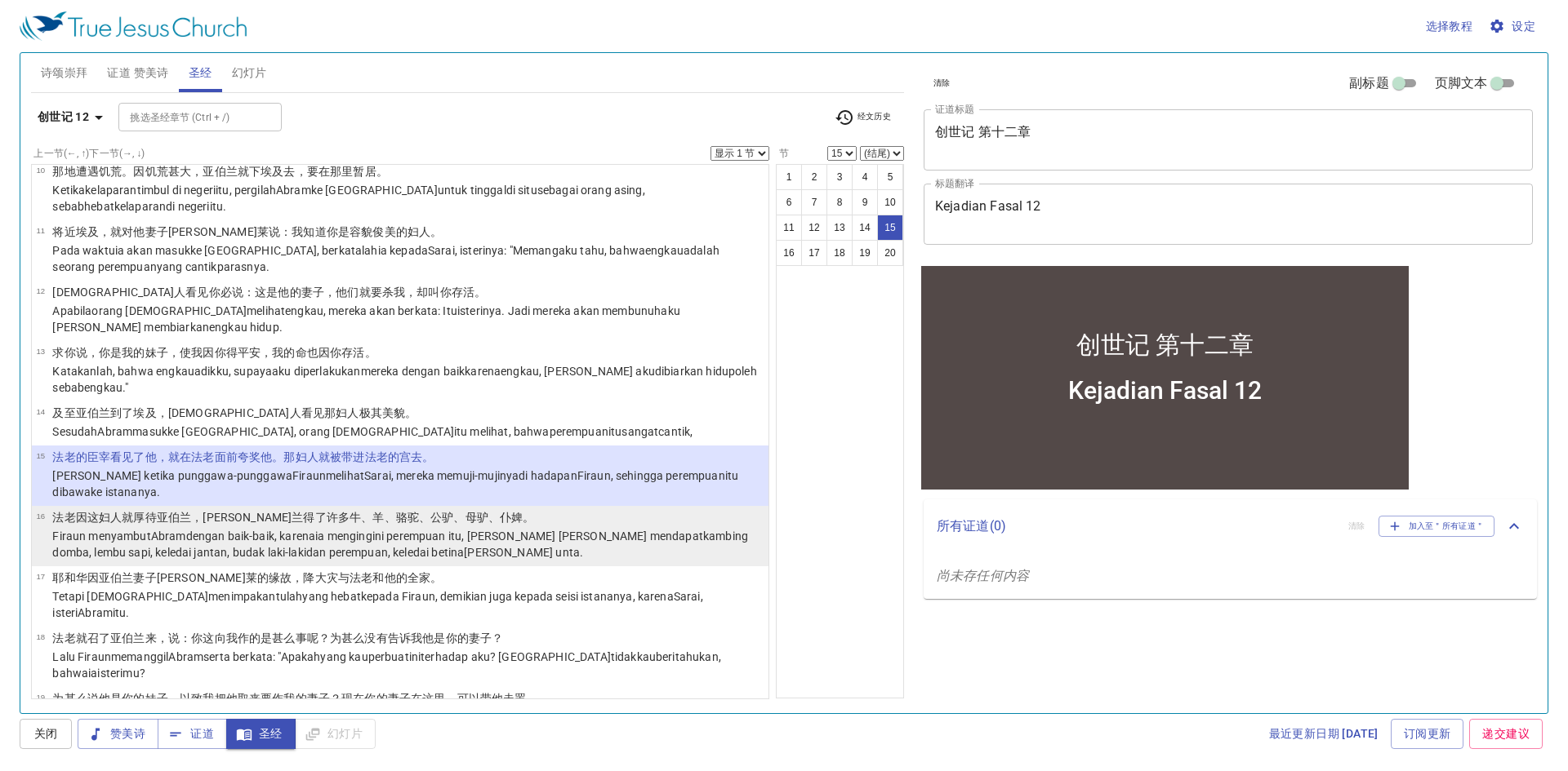
click at [580, 529] on wh5668 "ia mengingini perempuan itu, dan Abram mendapat kambing domba , lembu sapi , ke…" at bounding box center [400, 544] width 695 height 30
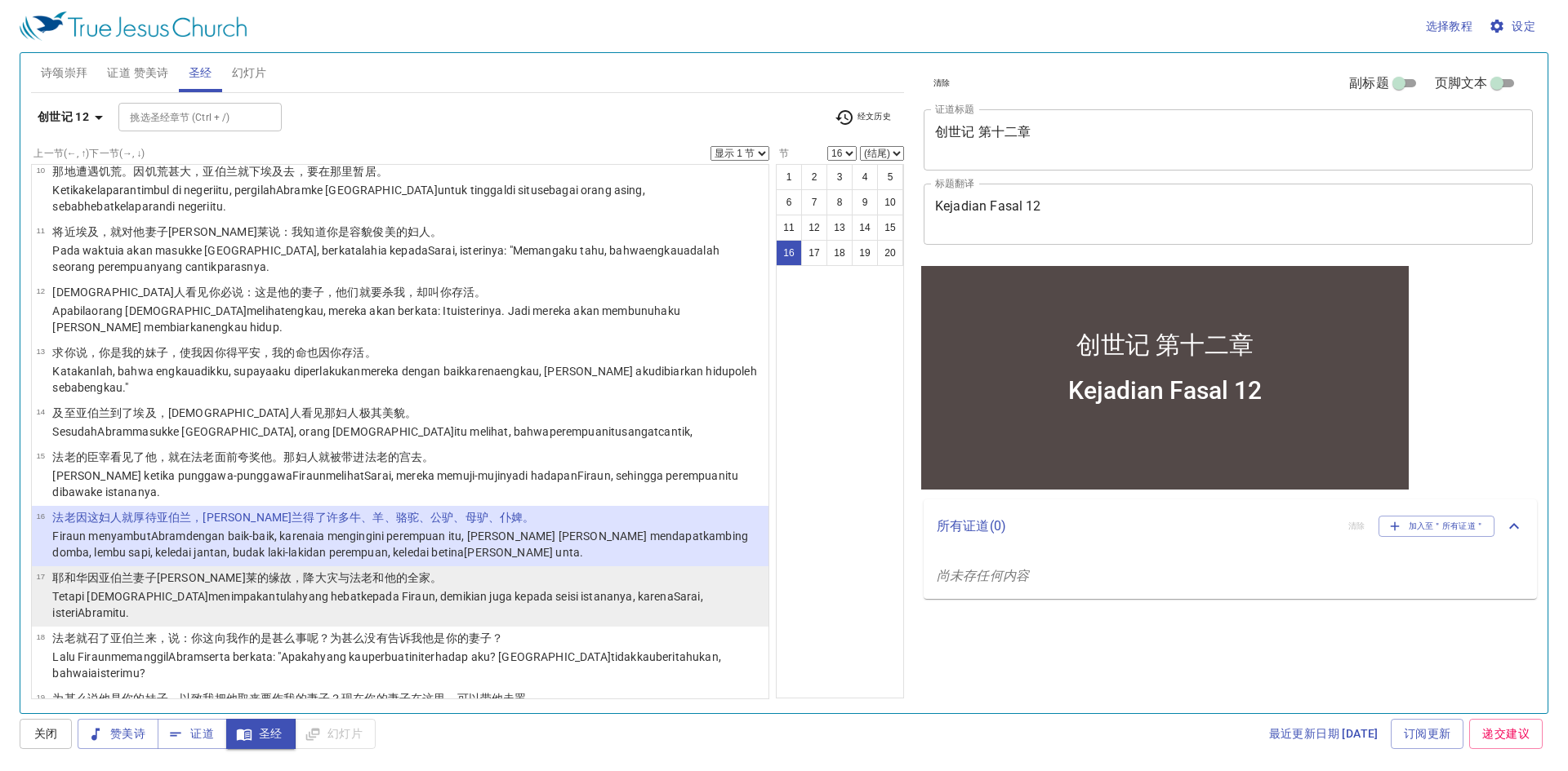
click at [470, 570] on p "耶和华 因 亚伯兰 妻子 撒莱 的缘故，降 大 灾 与法老 和他的全家 。" at bounding box center [407, 577] width 711 height 17
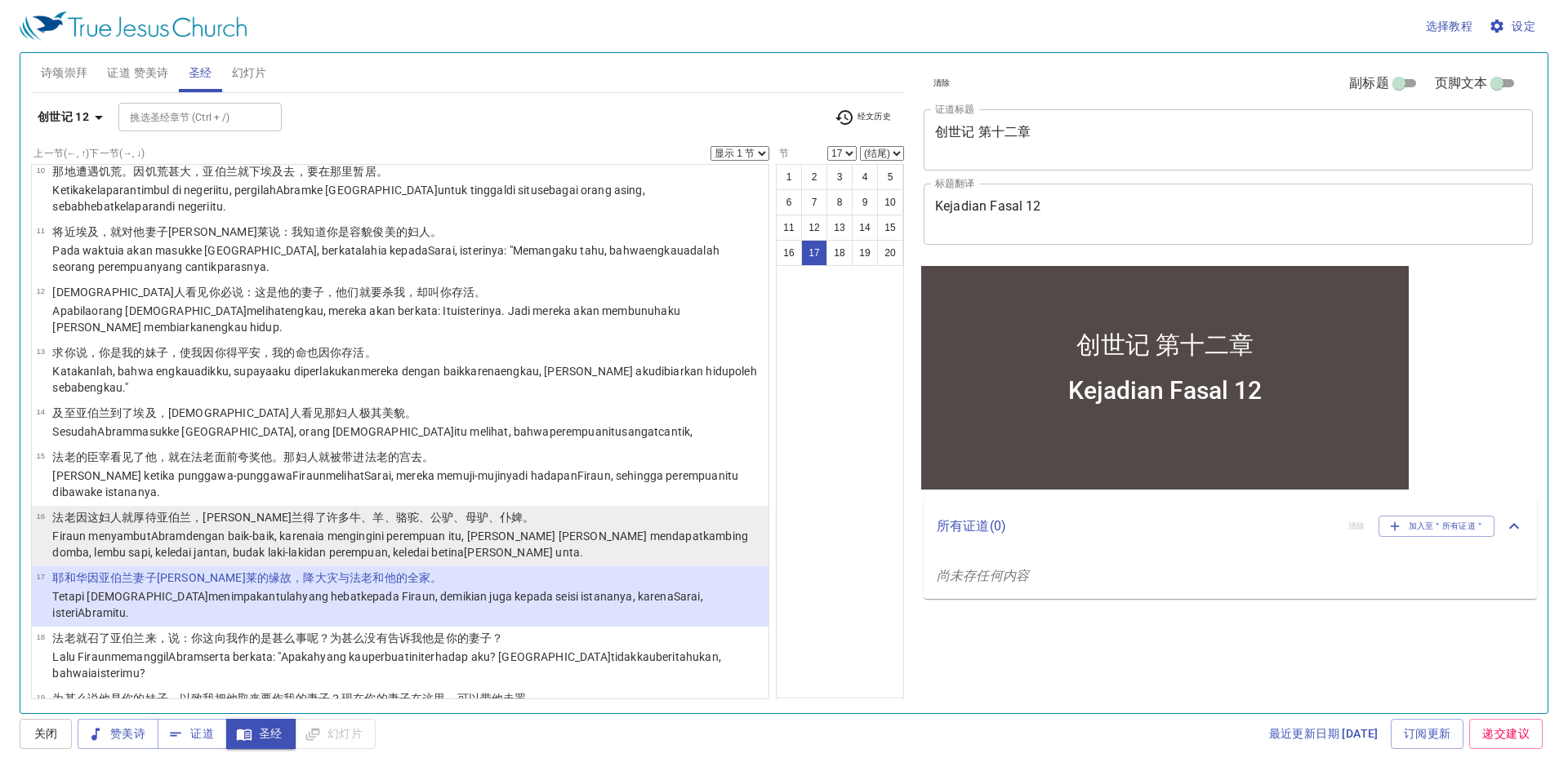
scroll to position [622, 0]
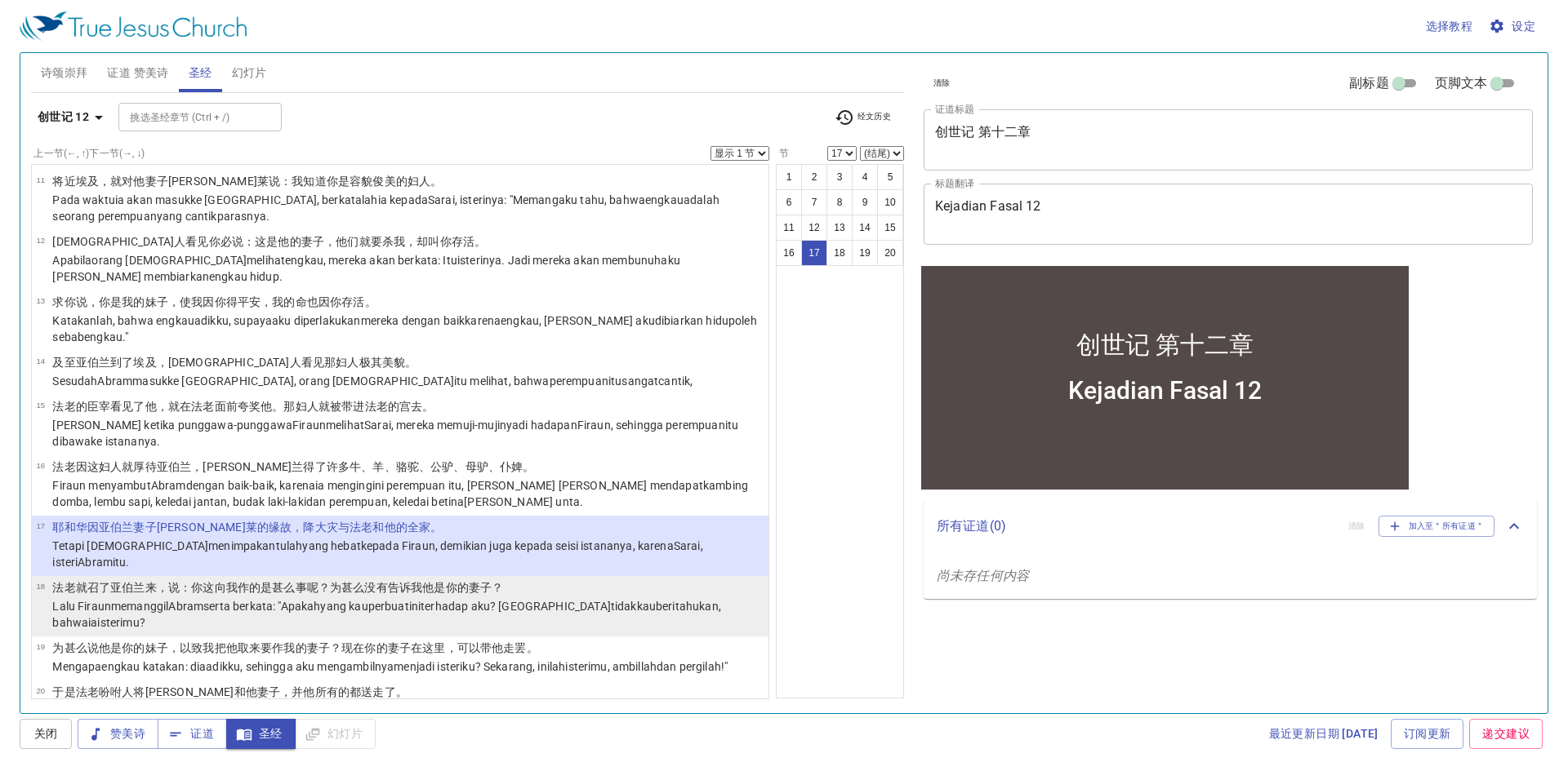
click at [352, 600] on wh4100 "yang kauperbuat ini terhadap aku? Mengapa tidak kauberitahukan , bahwa ia ister…" at bounding box center [387, 615] width 668 height 30
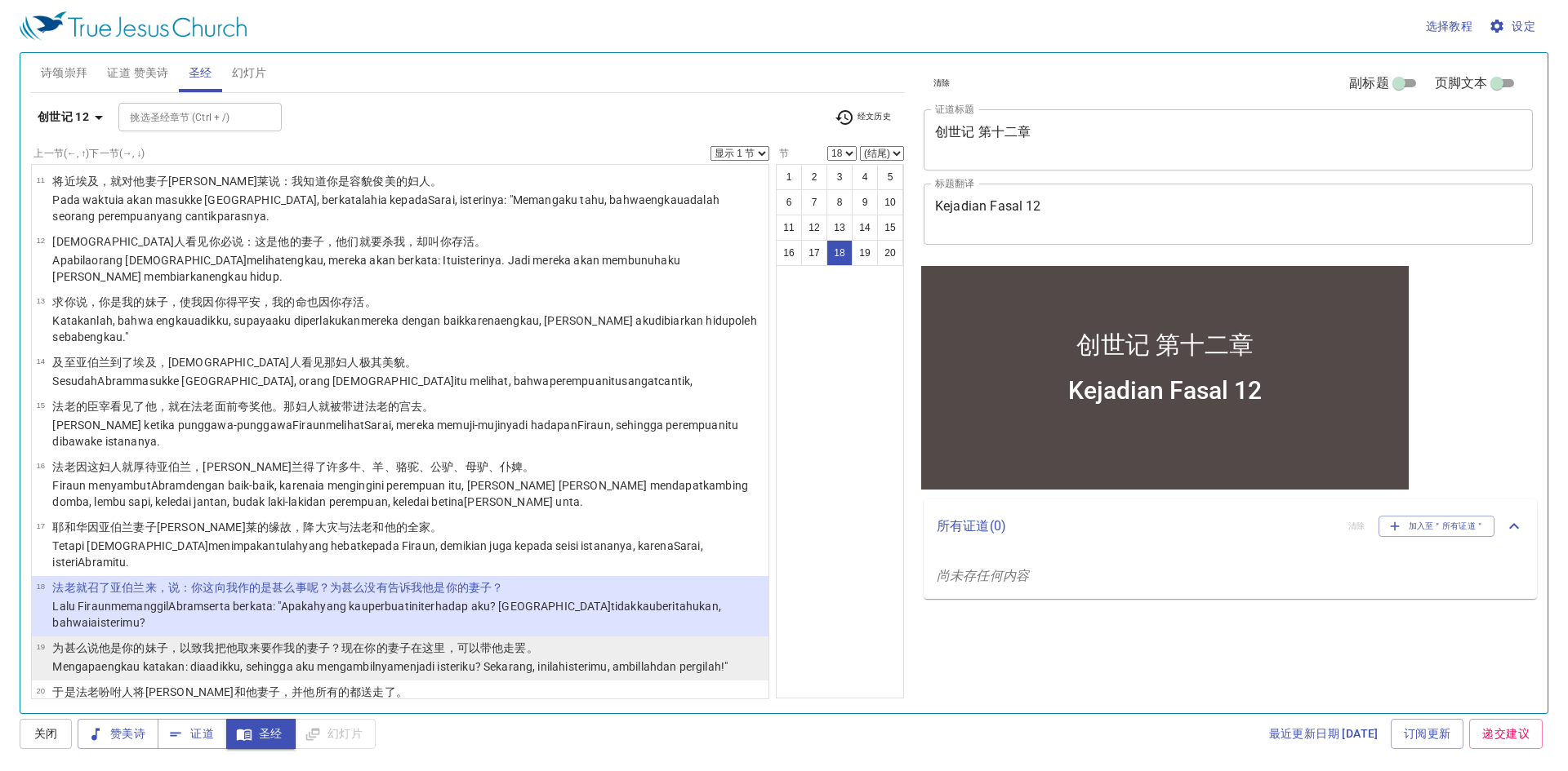
click at [438, 642] on wh802 "在这里，可以带 他走 罢。" at bounding box center [475, 648] width 127 height 13
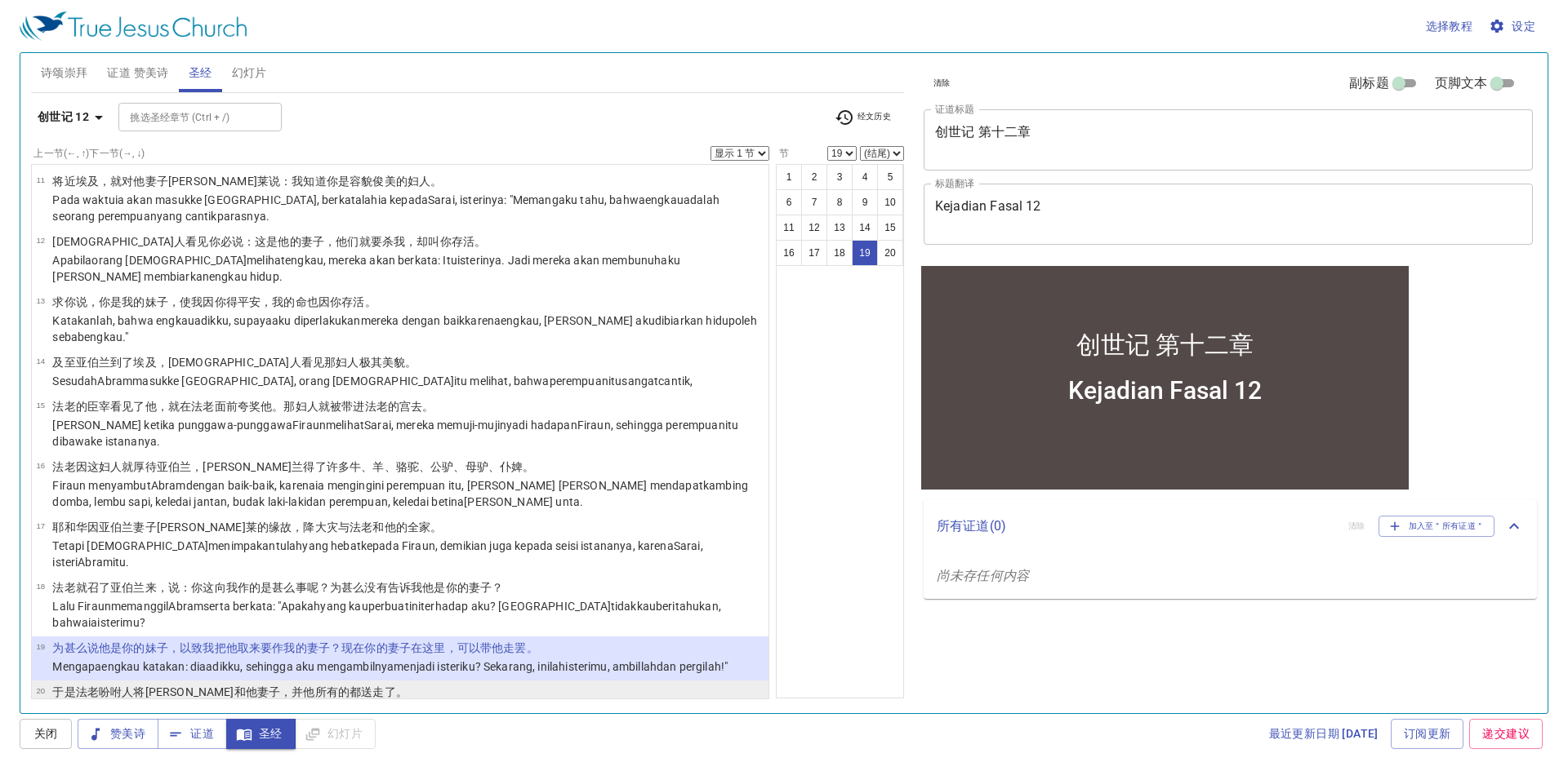
click at [464, 684] on p "于是法老 吩咐 人 将亚伯兰和他妻子 ，并他所有的都送走 了。" at bounding box center [407, 692] width 711 height 17
select select "20"
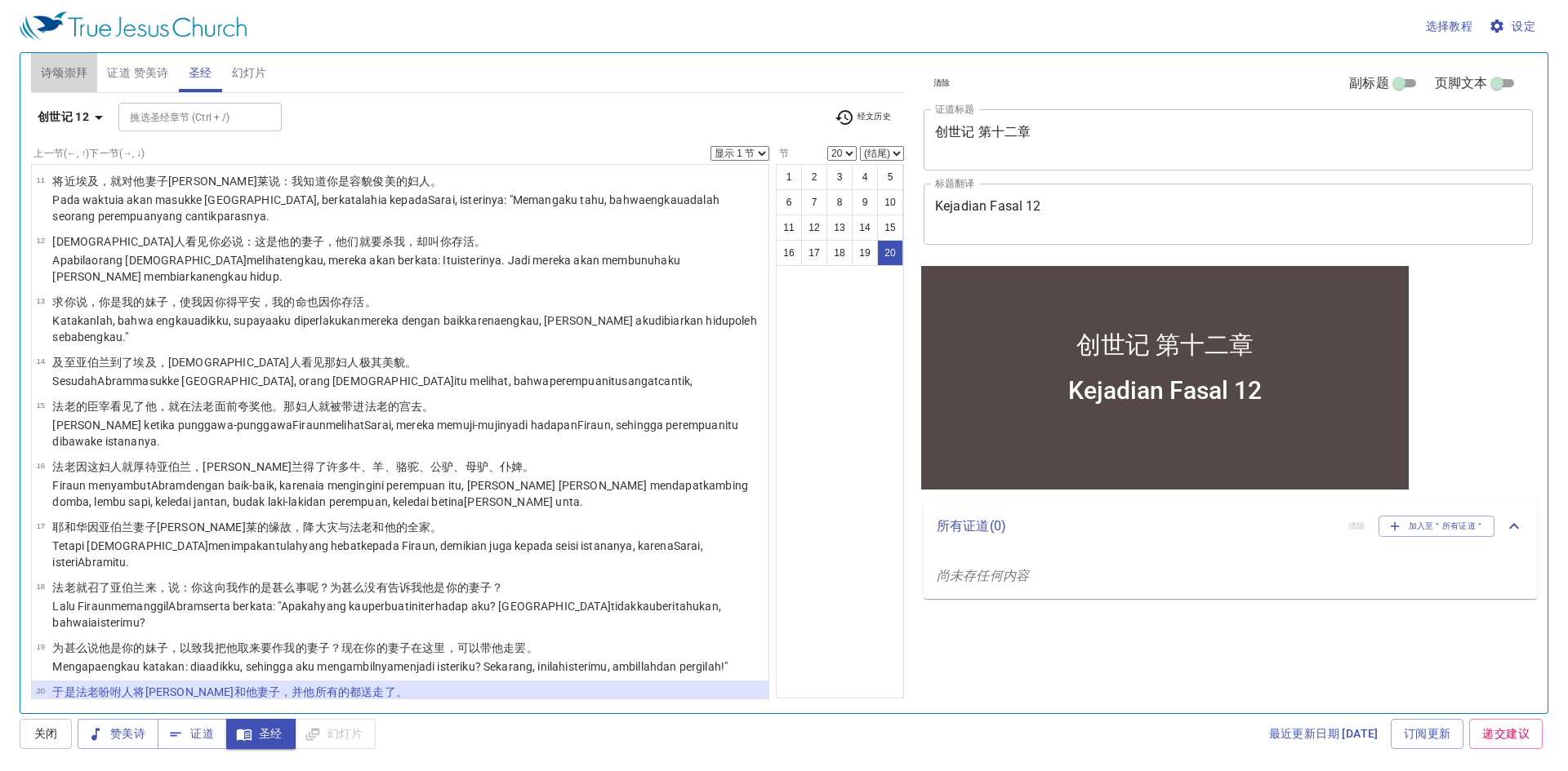
click at [67, 70] on span "诗颂崇拜" at bounding box center [65, 72] width 47 height 20
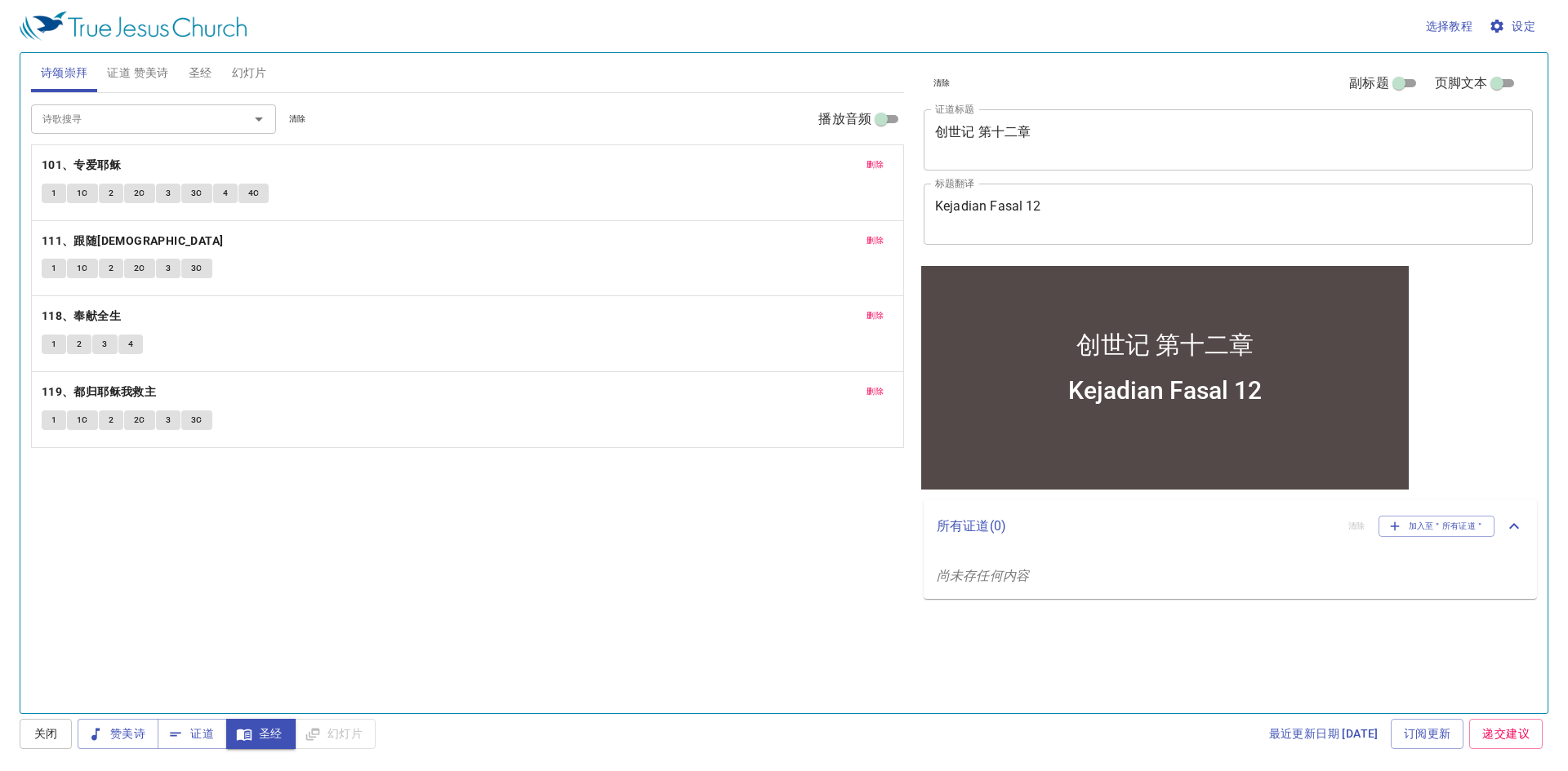
click at [264, 118] on icon "Open" at bounding box center [258, 119] width 19 height 19
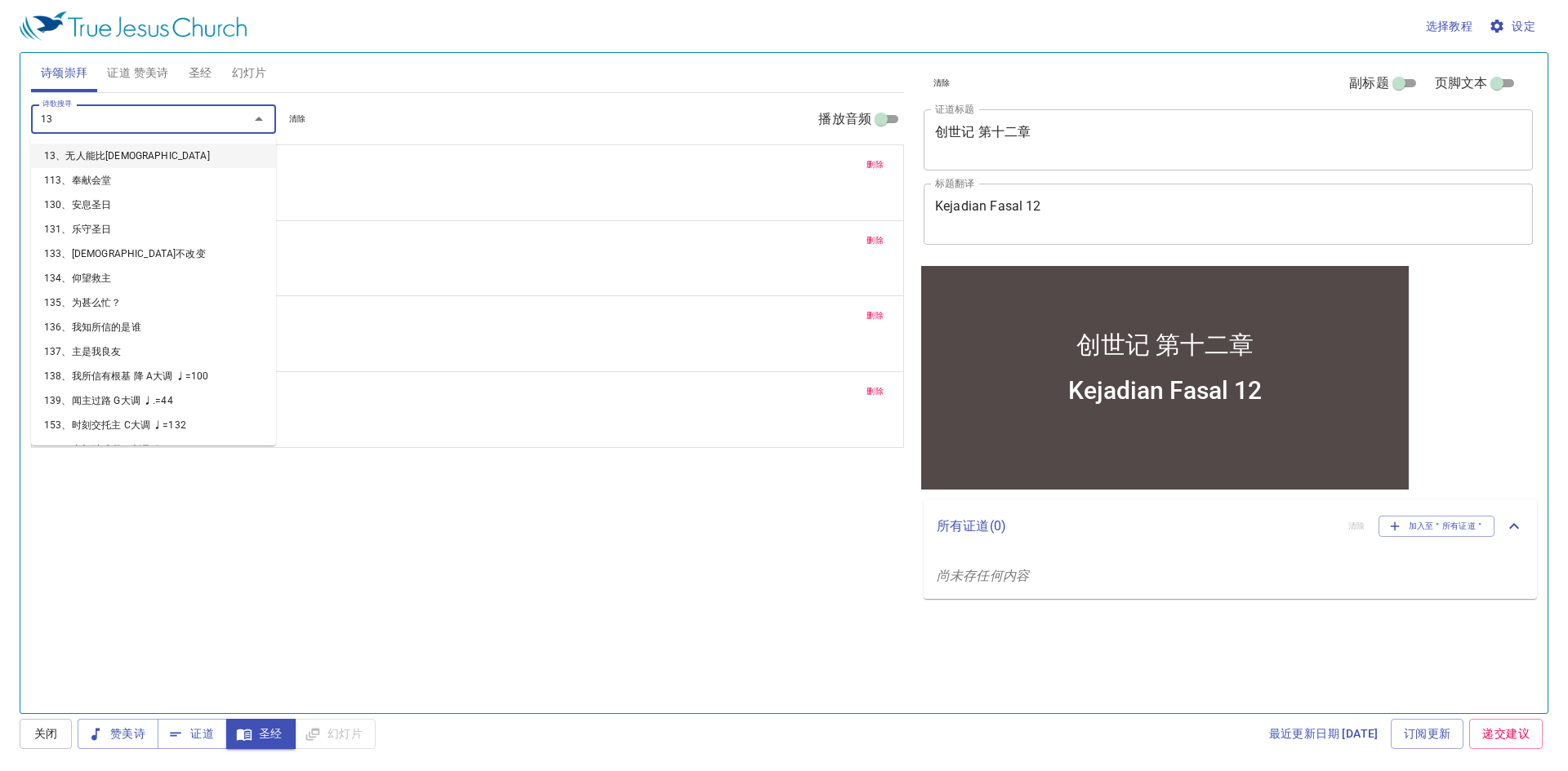
type input "131"
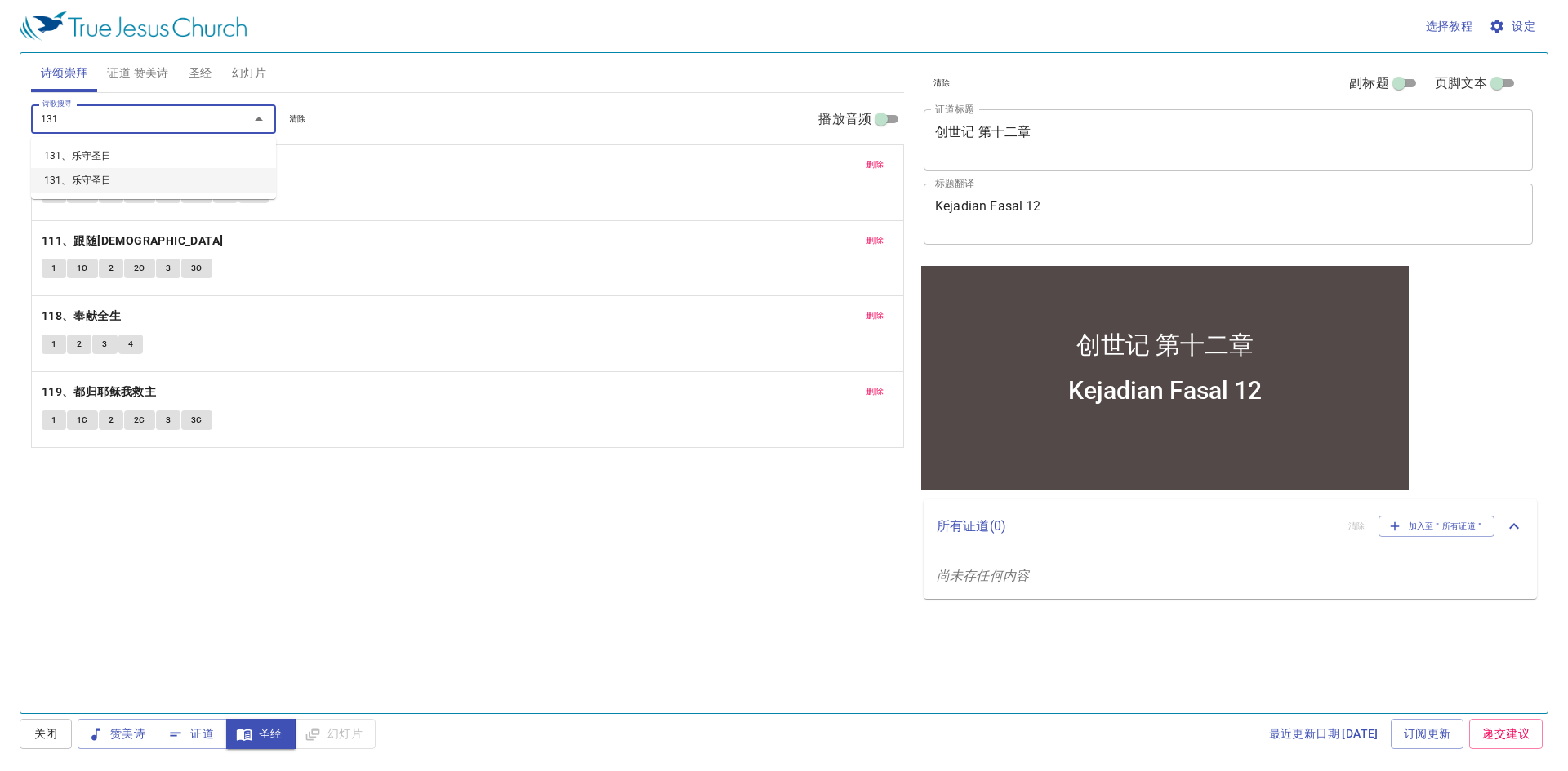
click at [185, 185] on li "131、乐守圣日" at bounding box center [154, 181] width 245 height 24
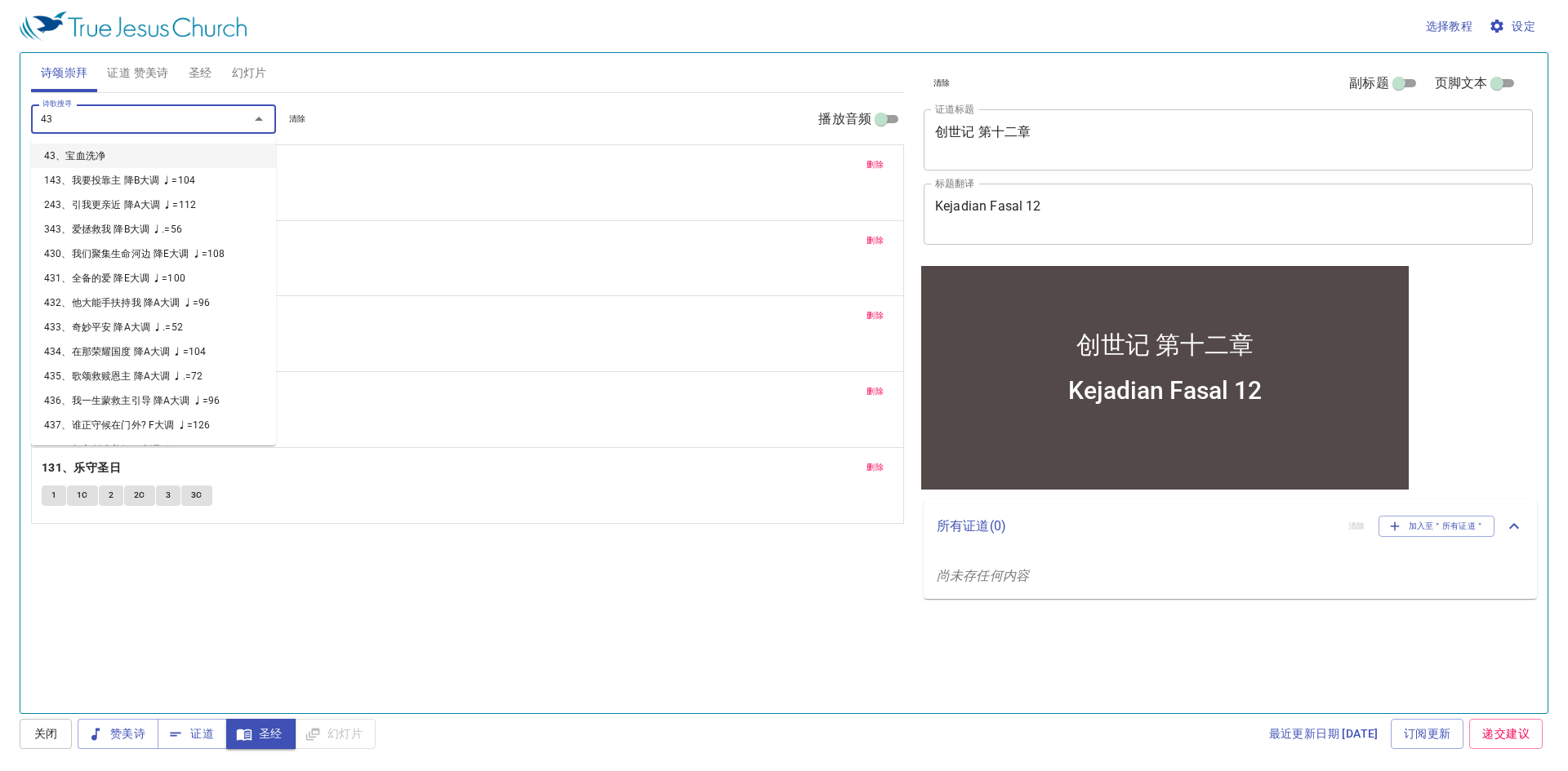
type input "434"
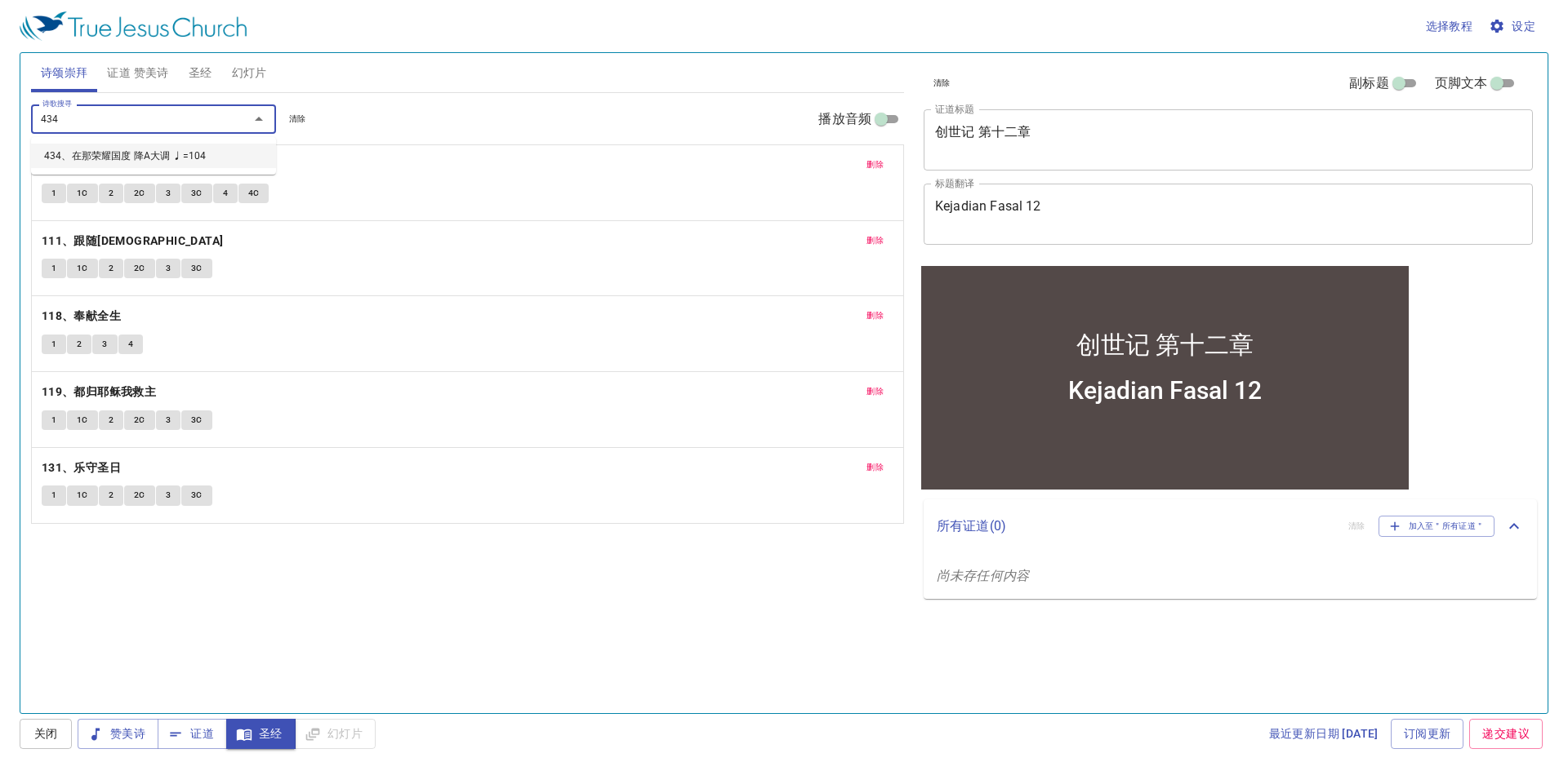
click at [162, 149] on li "434、在那荣耀国度 降A大调 ♩=104" at bounding box center [154, 156] width 245 height 24
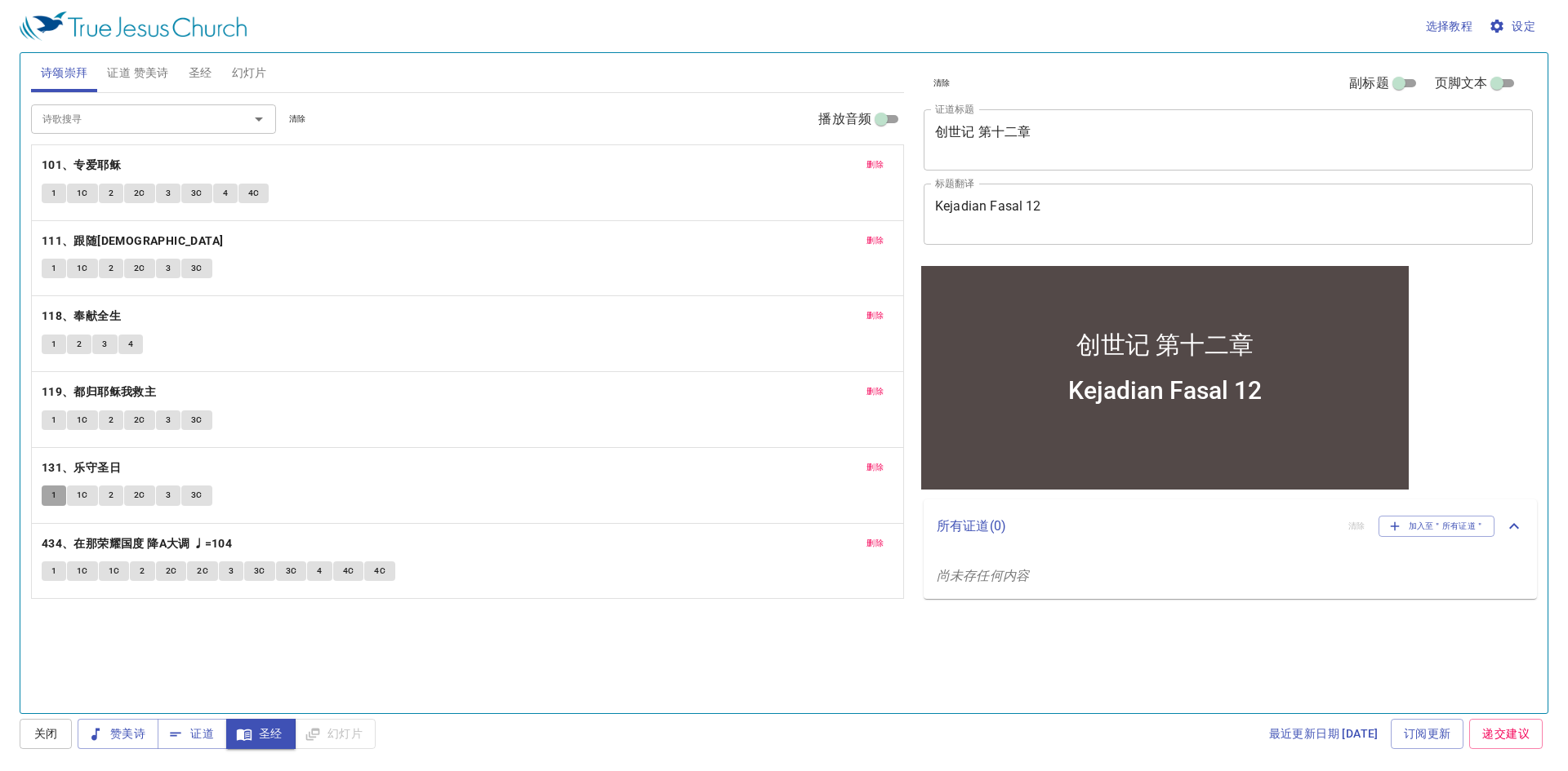
click at [54, 496] on span "1" at bounding box center [54, 495] width 5 height 15
click at [79, 495] on span "1C" at bounding box center [82, 495] width 11 height 15
click at [109, 500] on span "2" at bounding box center [111, 495] width 5 height 15
click at [136, 495] on span "2C" at bounding box center [139, 495] width 11 height 15
click at [163, 491] on button "3" at bounding box center [168, 495] width 24 height 19
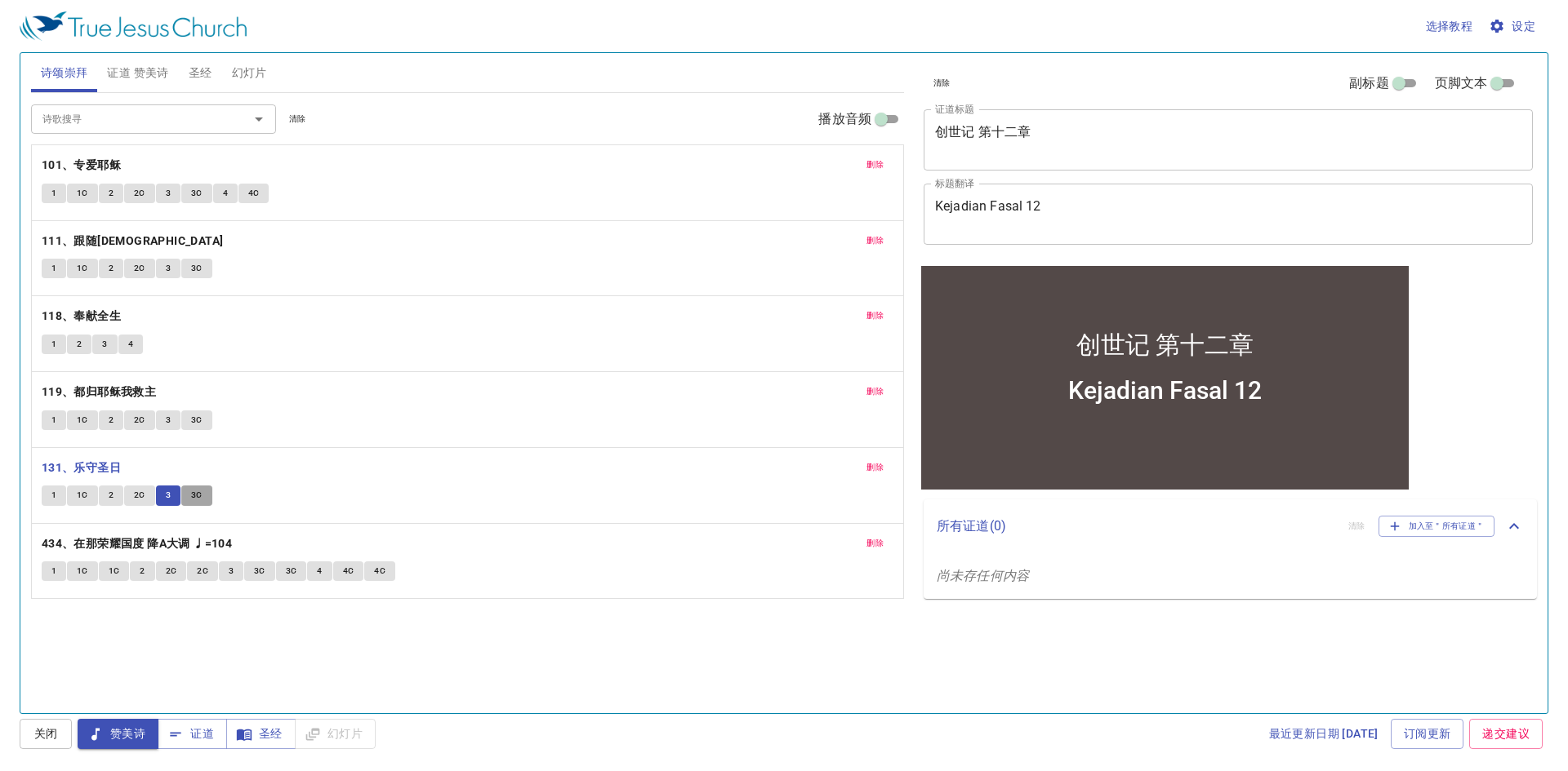
click at [189, 490] on button "3C" at bounding box center [197, 495] width 31 height 19
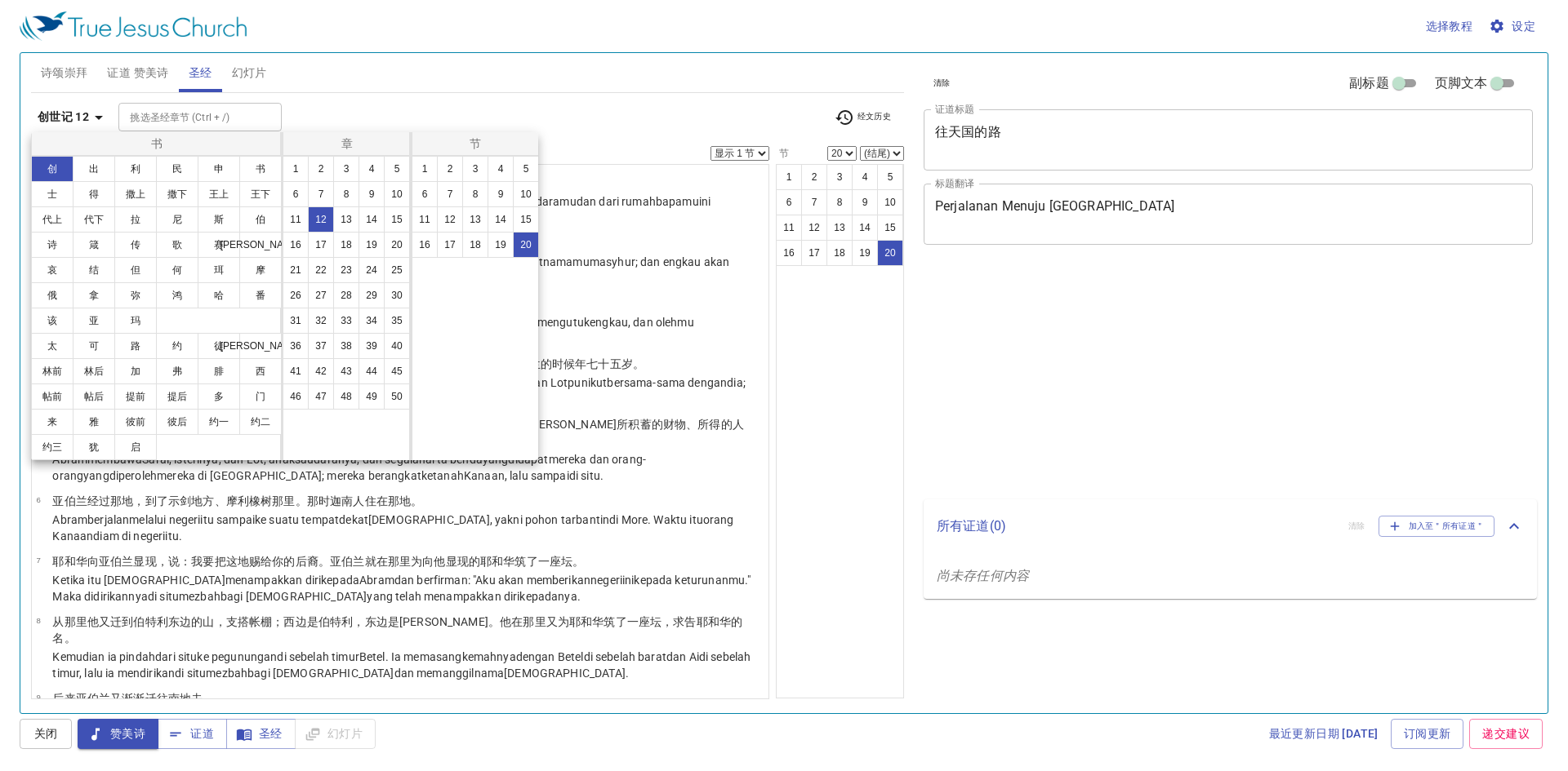
select select "20"
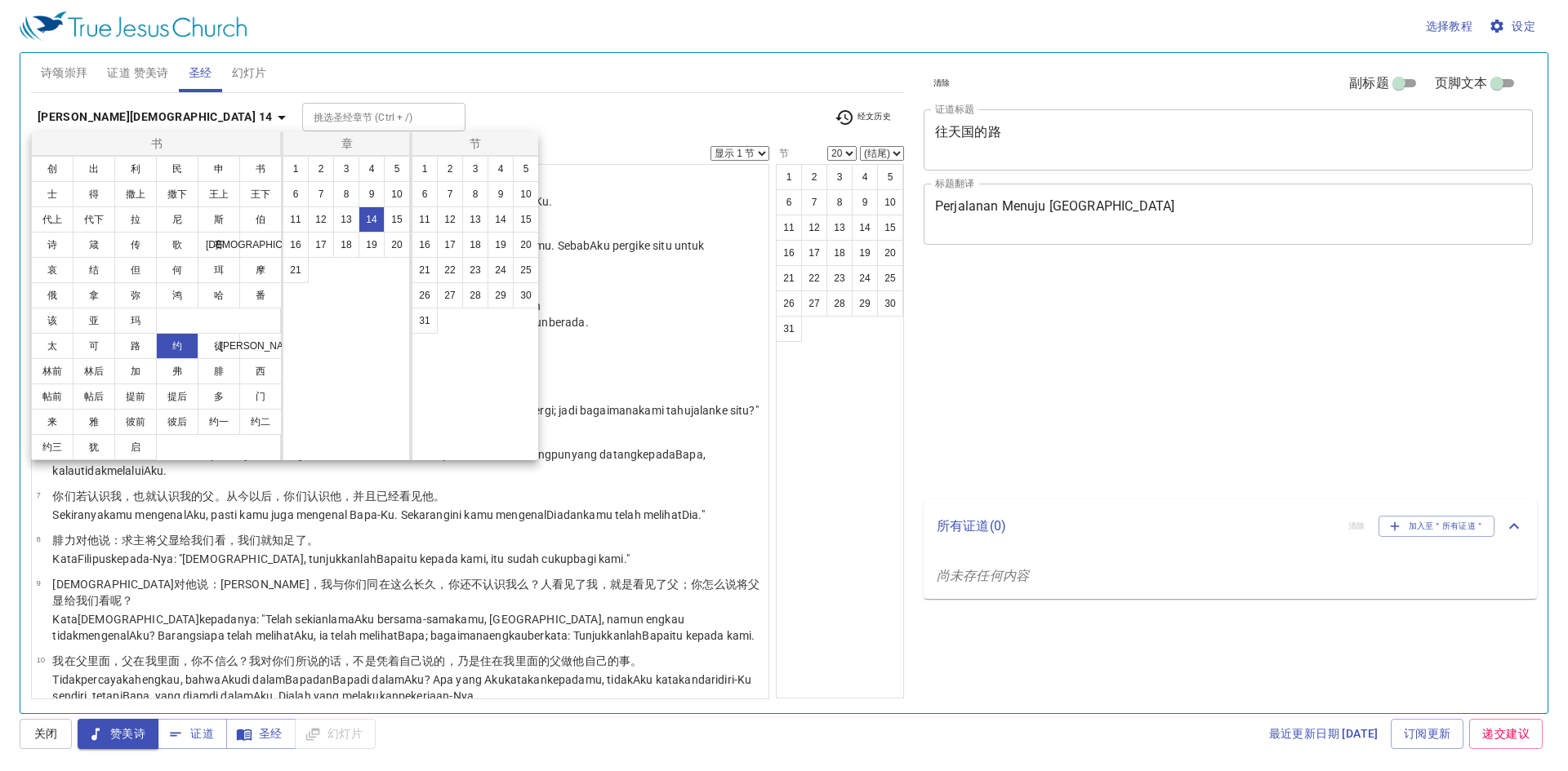
select select "20"
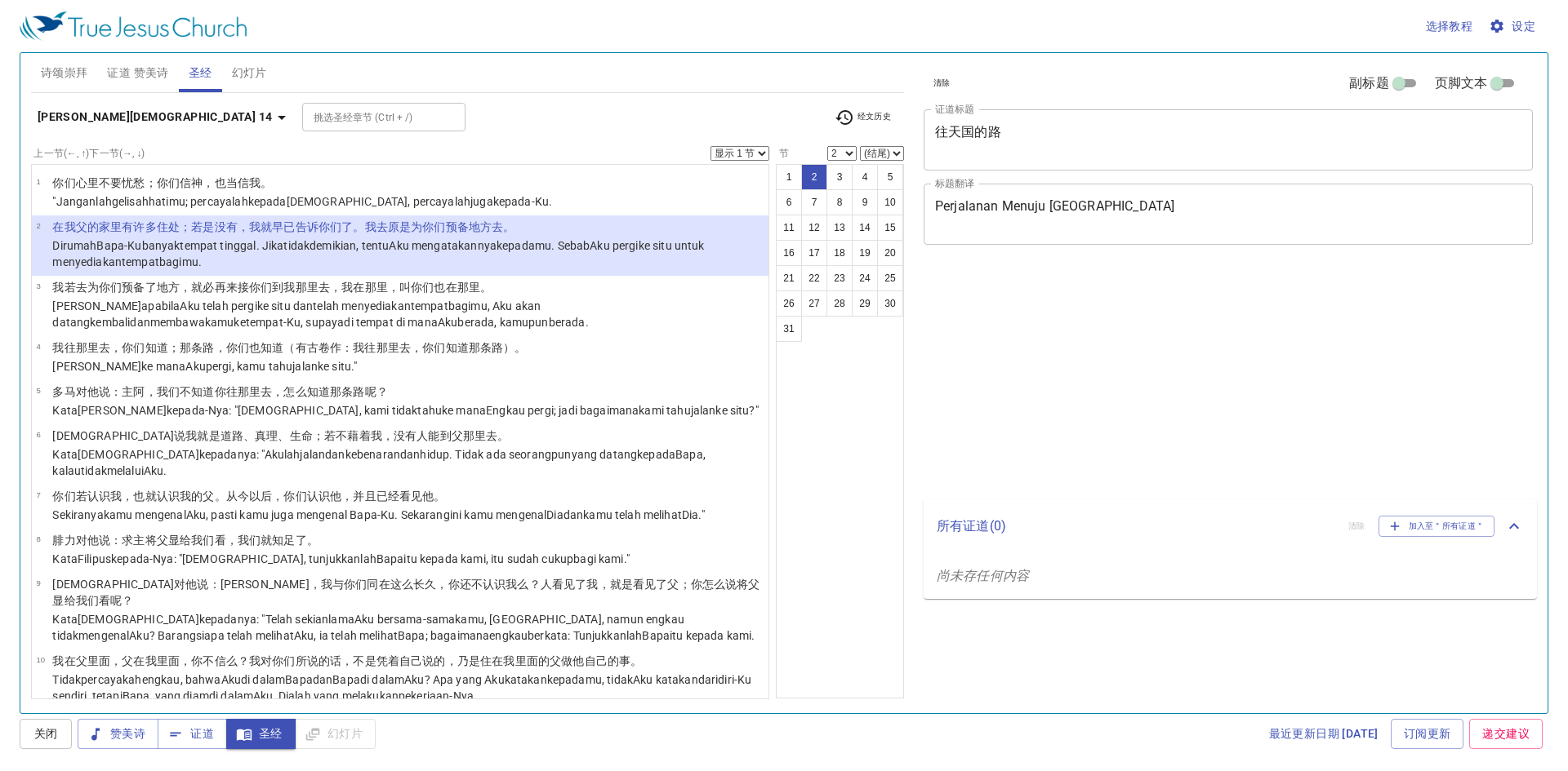
select select "2"
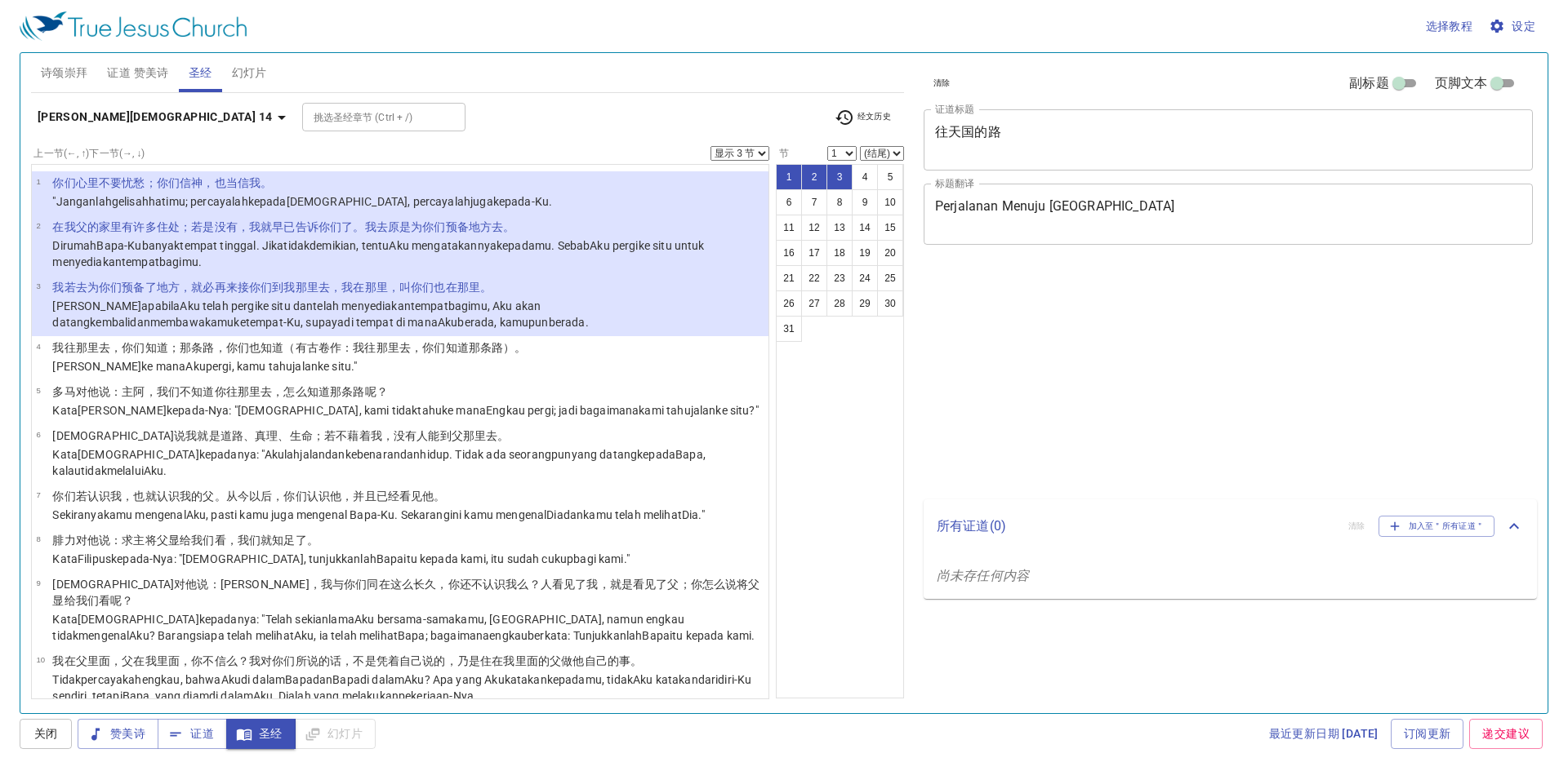
select select "3"
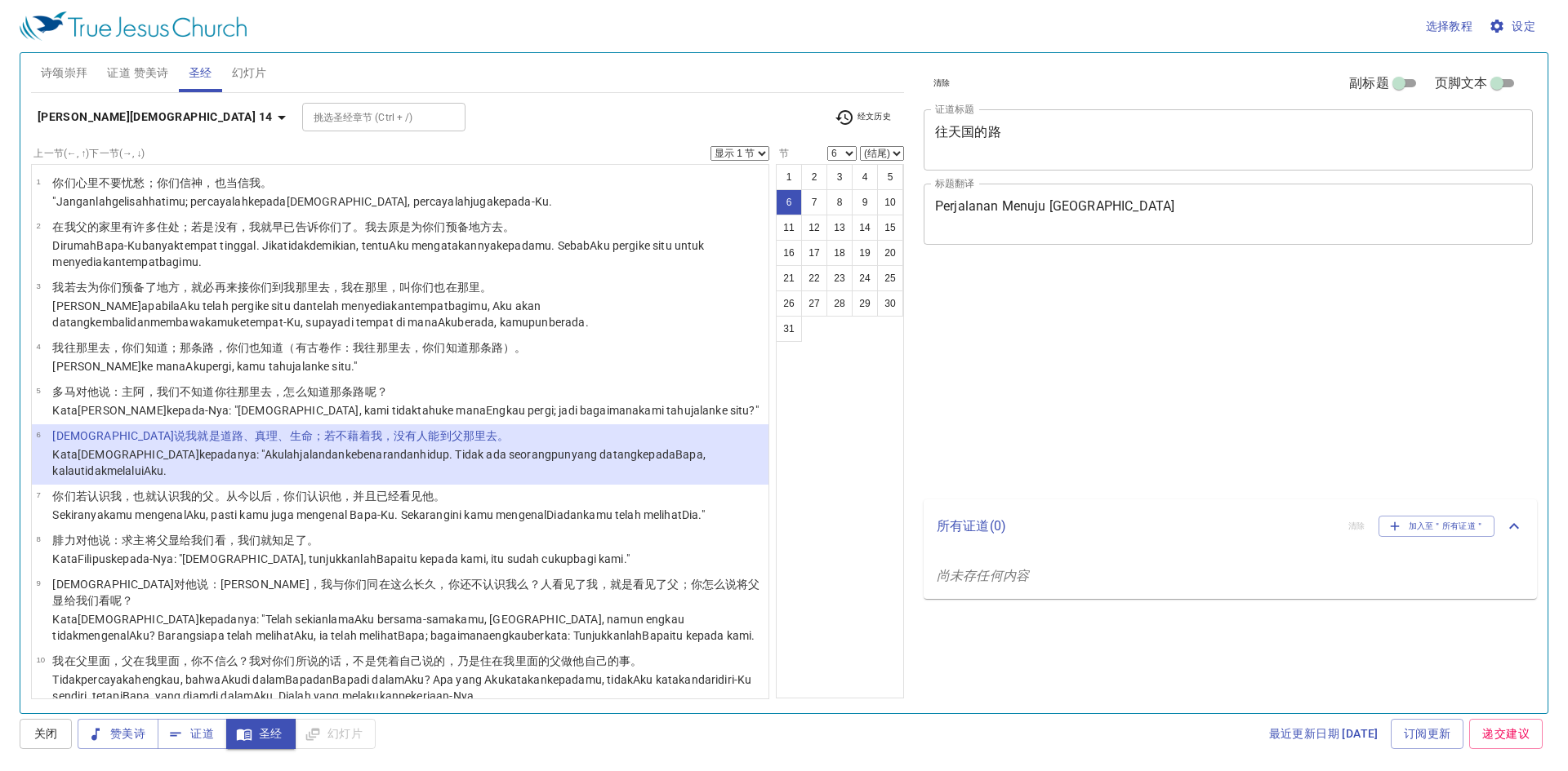
select select "6"
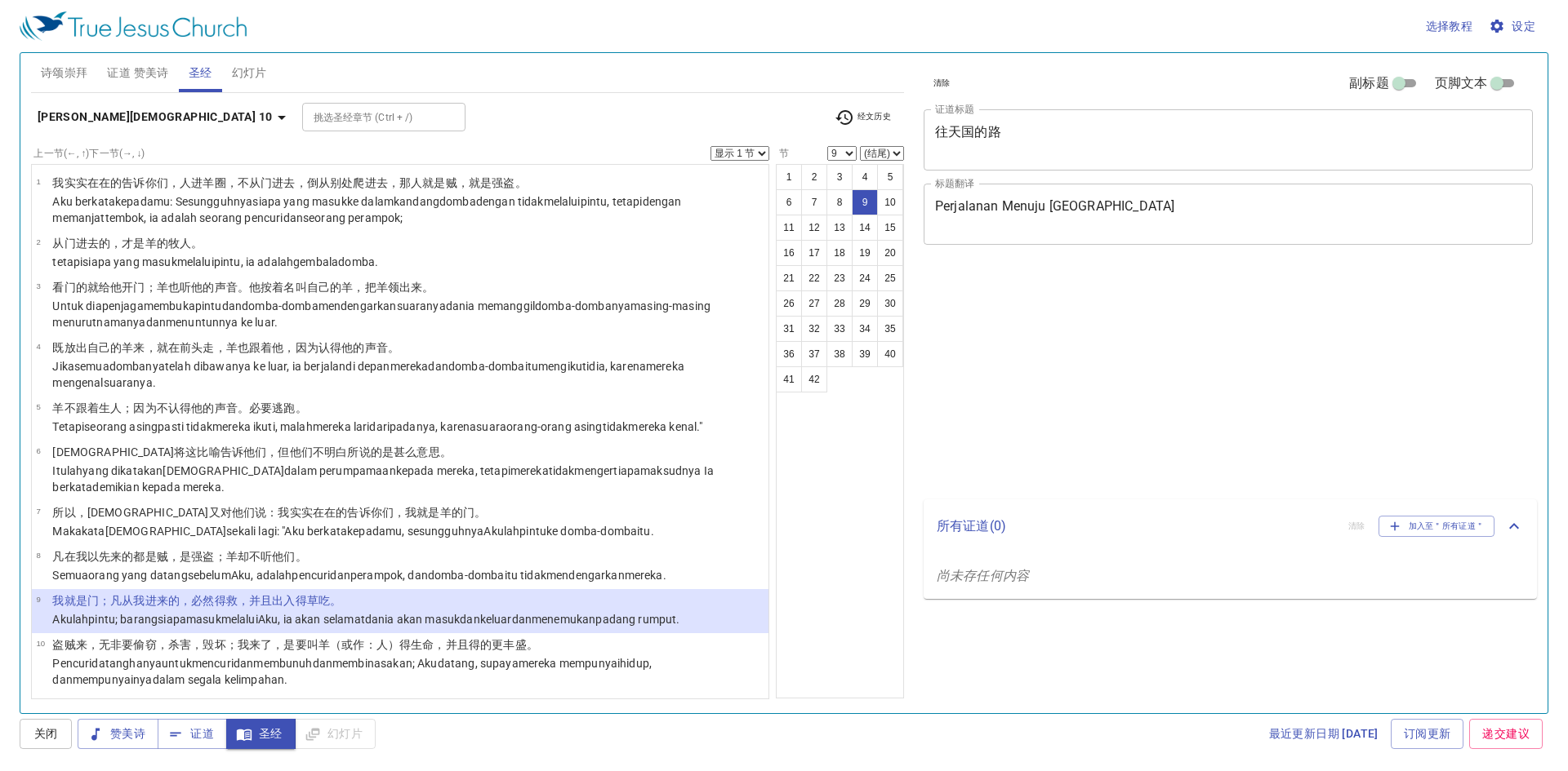
select select "9"
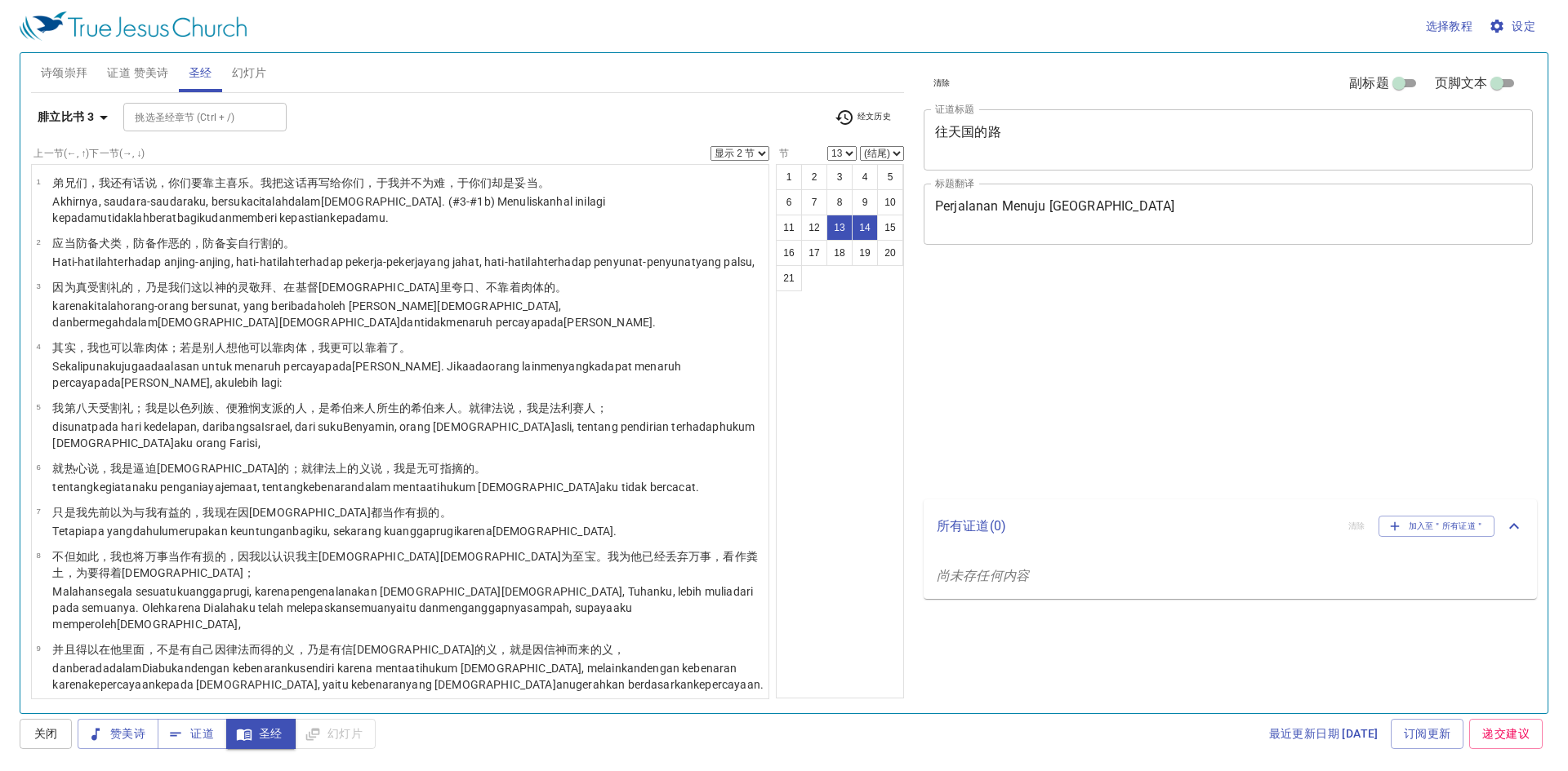
select select "2"
select select "13"
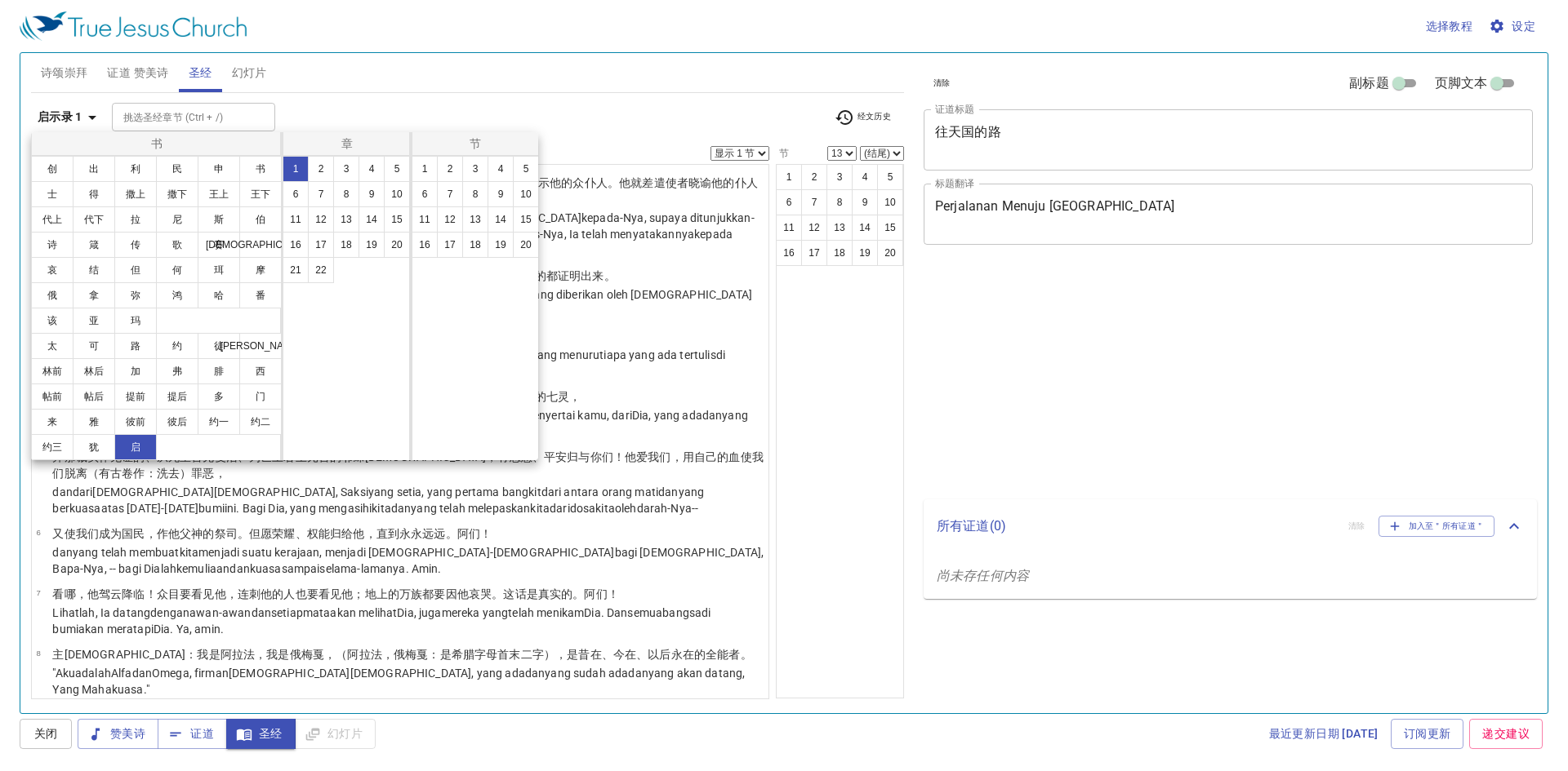
select select "13"
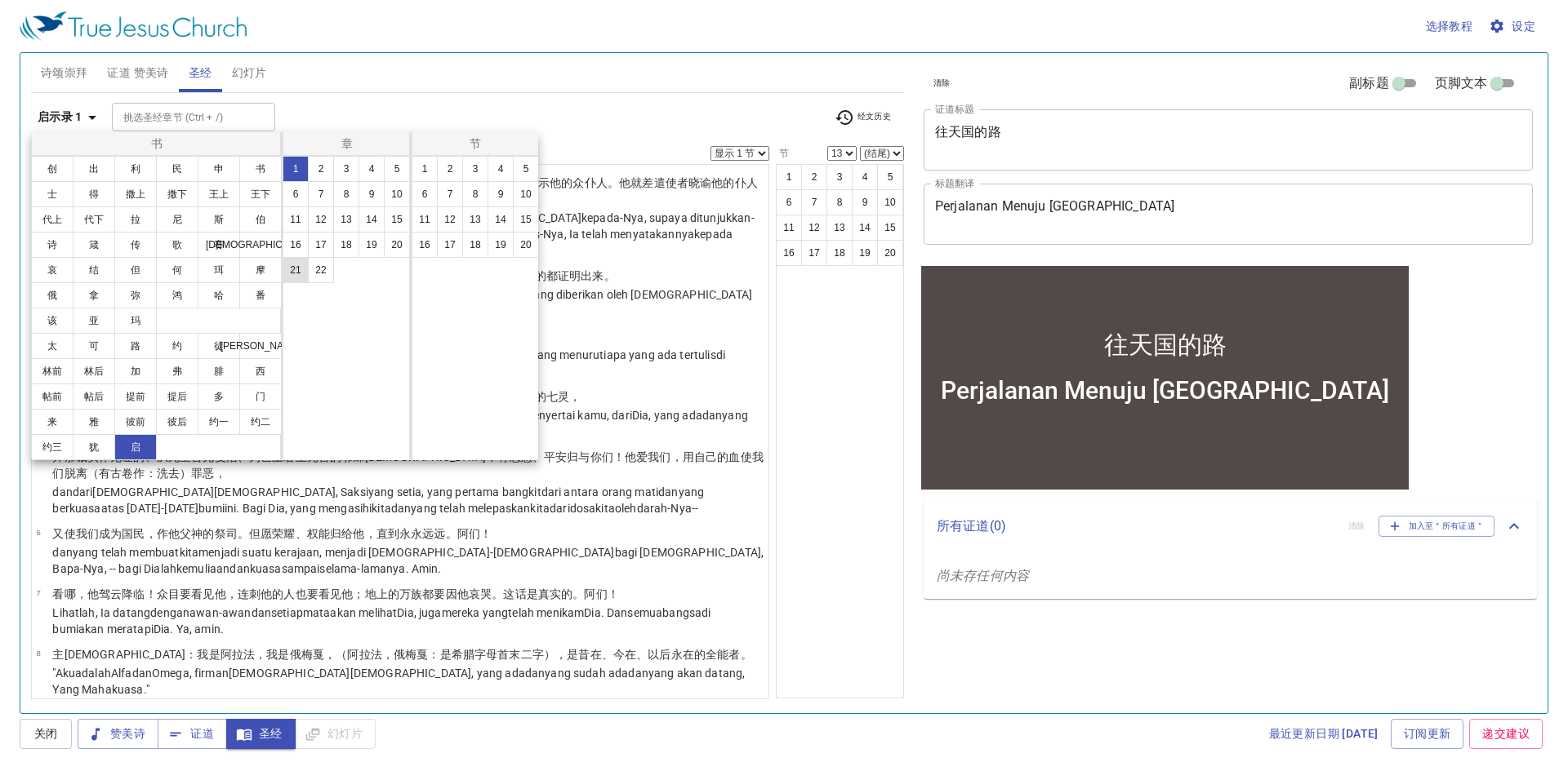
click at [298, 264] on button "21" at bounding box center [296, 270] width 26 height 26
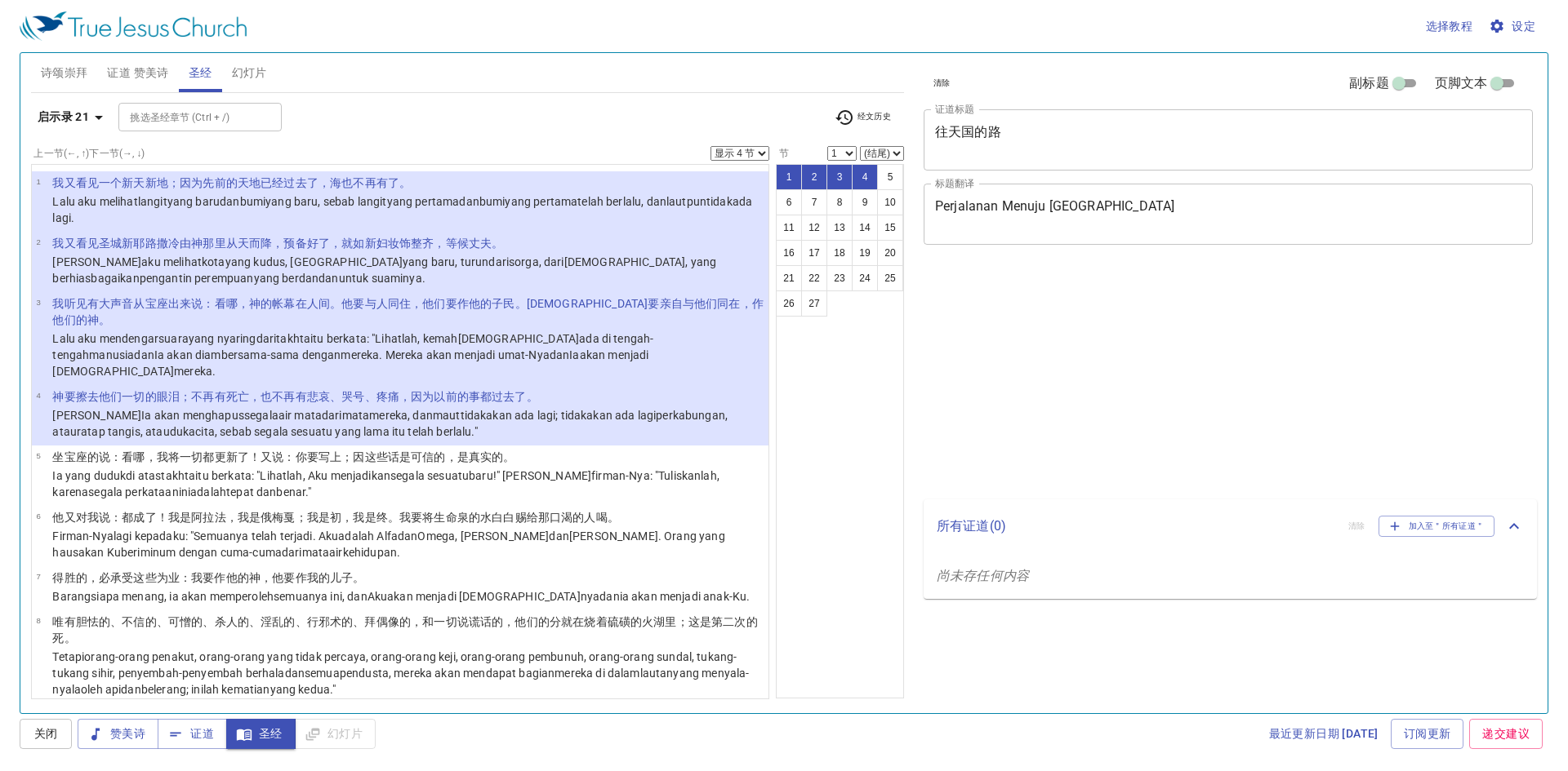
select select "4"
